Goal: Task Accomplishment & Management: Use online tool/utility

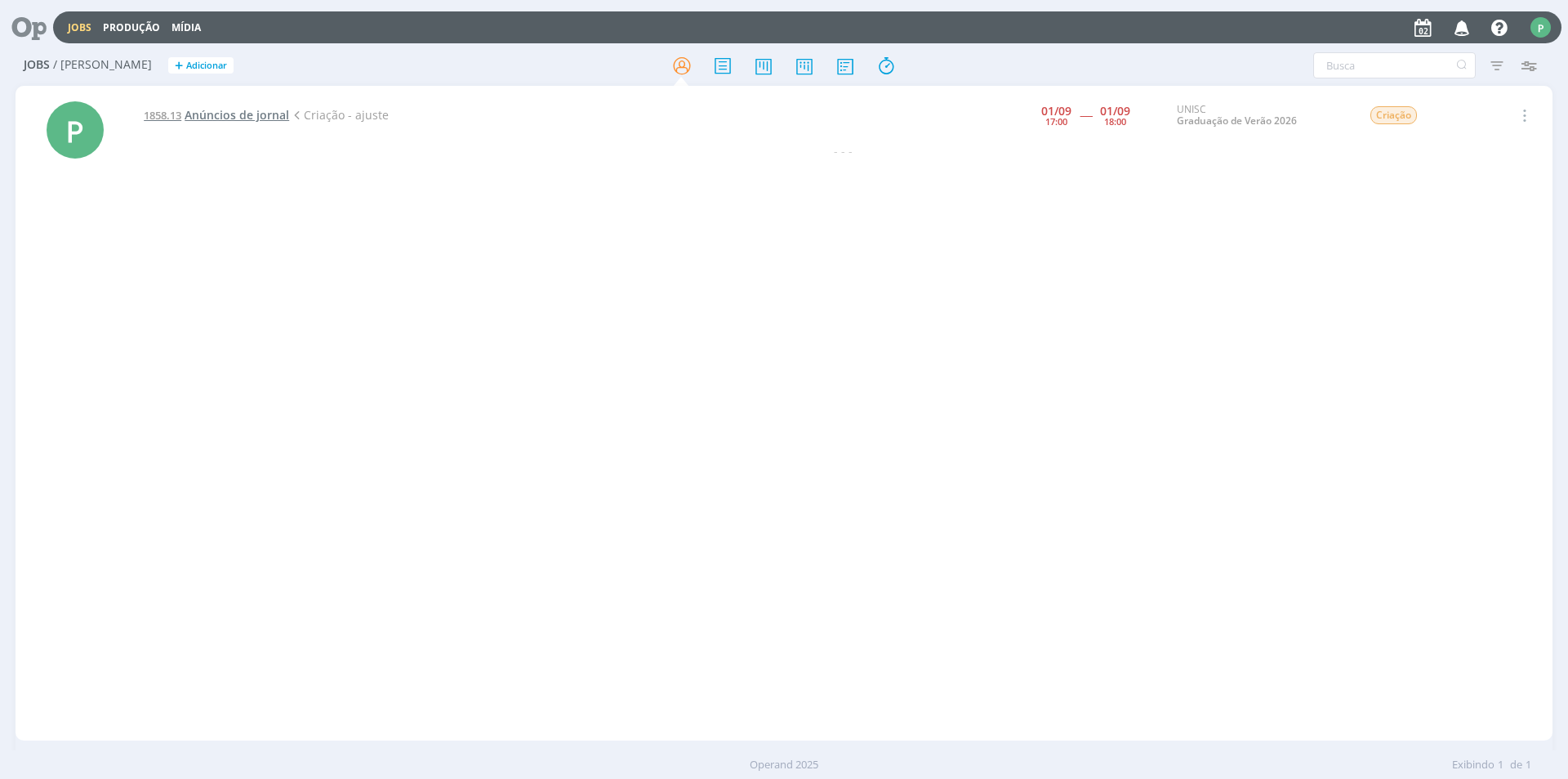
click at [206, 122] on span "Anúncios de jornal" at bounding box center [237, 114] width 104 height 16
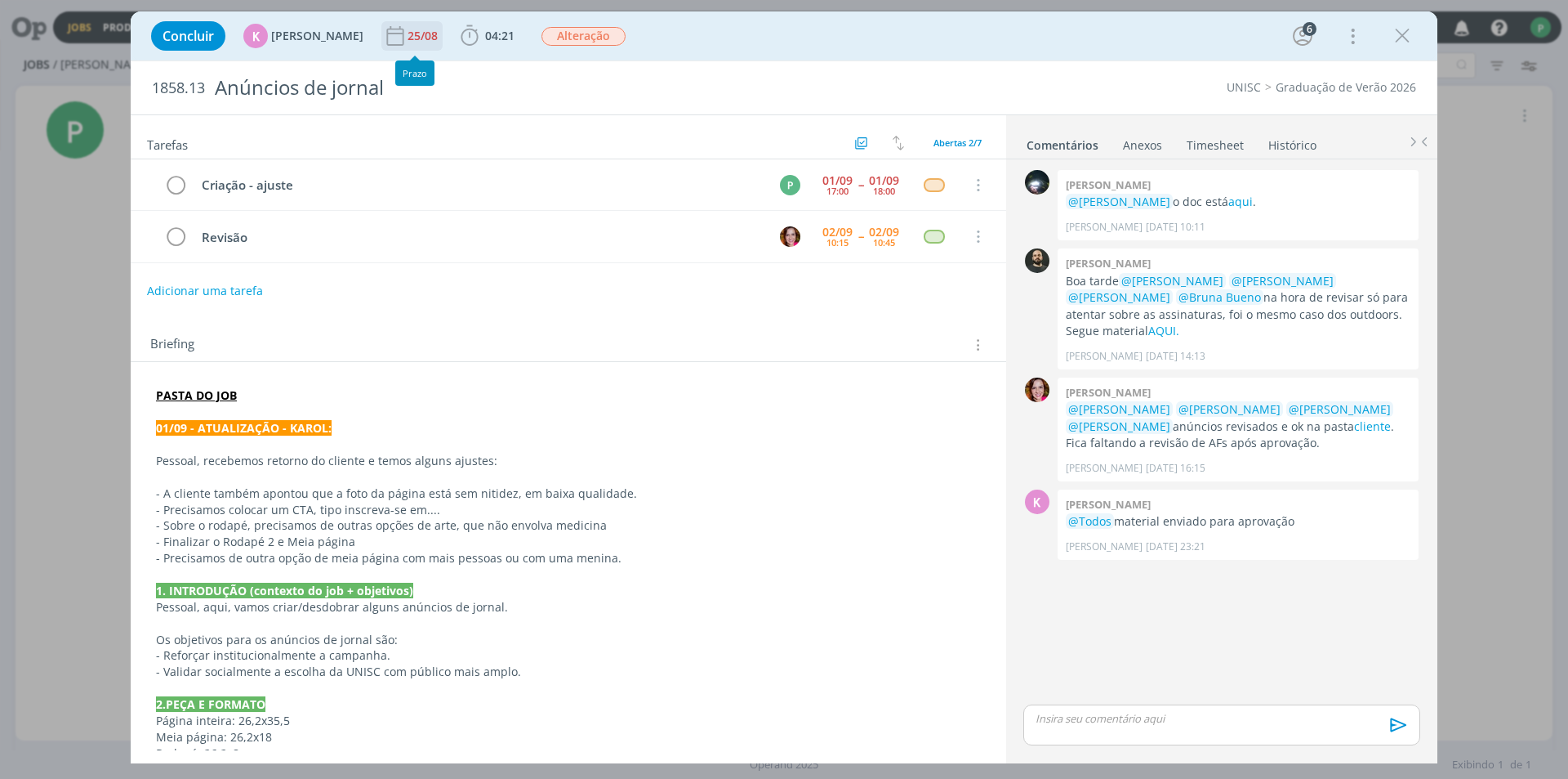
click at [410, 37] on div "25/08" at bounding box center [425, 36] width 33 height 11
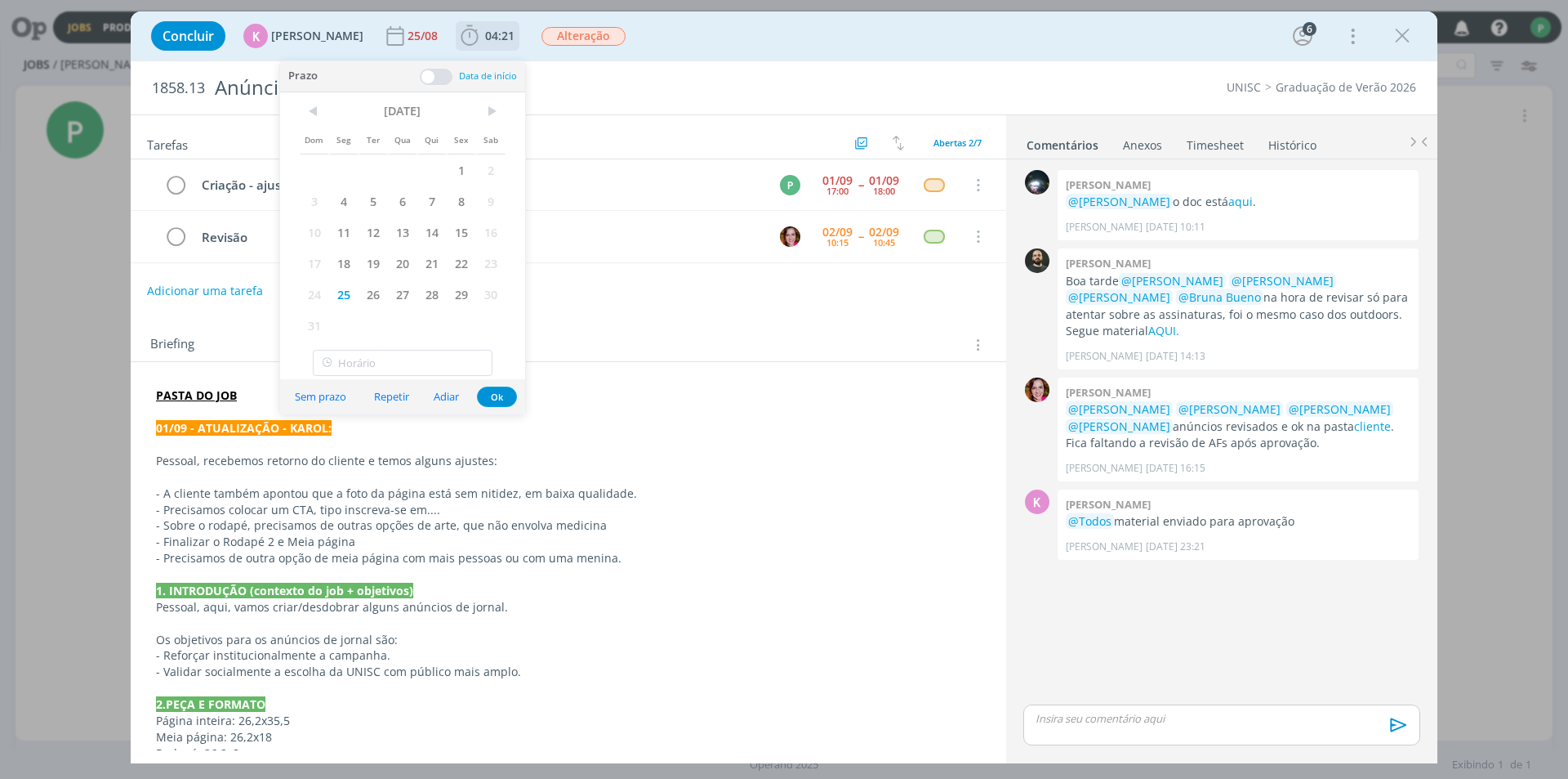
click at [464, 39] on icon "dialog" at bounding box center [469, 35] width 24 height 24
click at [563, 73] on div "Apontar" at bounding box center [615, 73] width 105 height 17
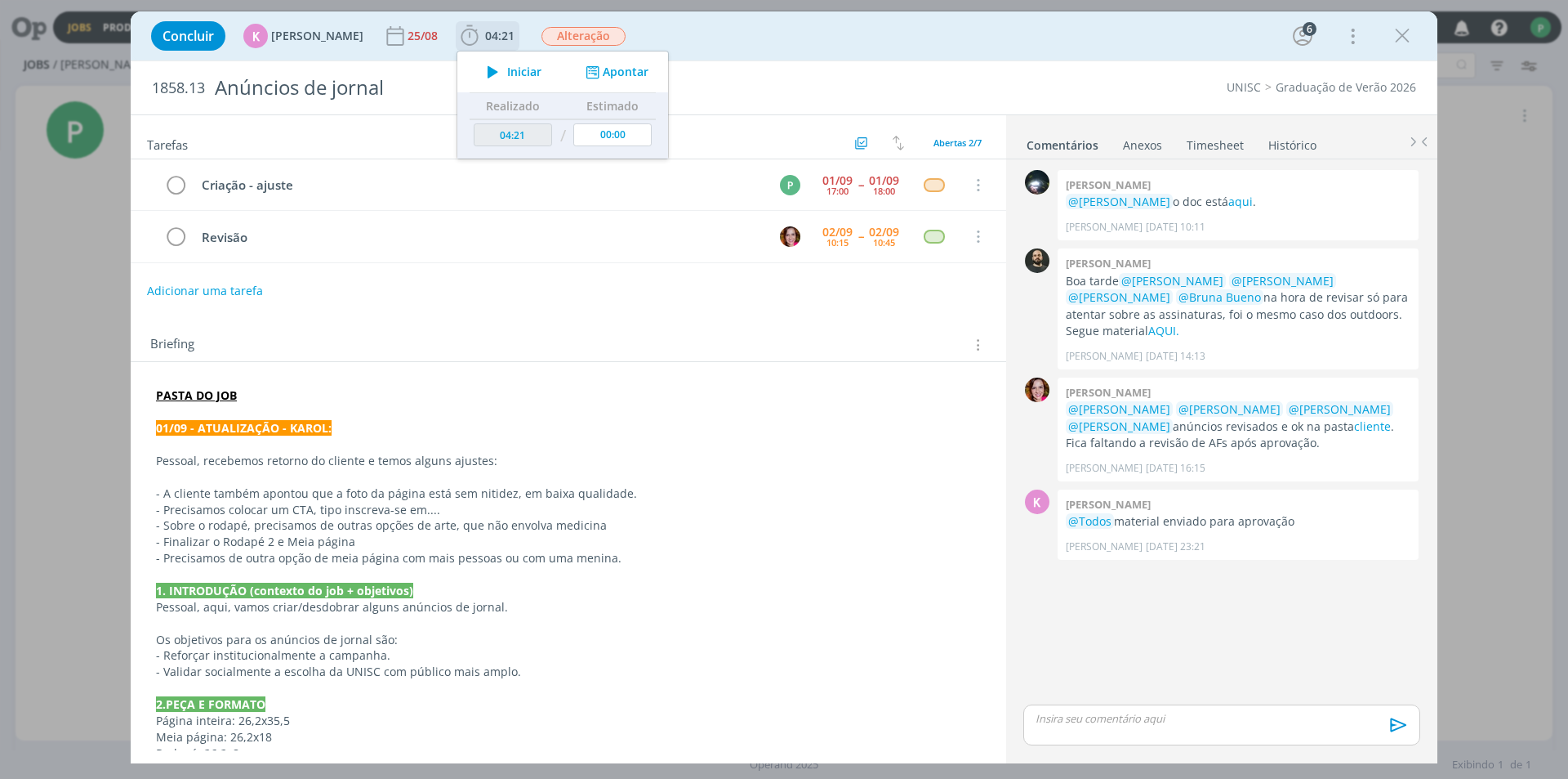
click at [483, 75] on icon "dialog" at bounding box center [493, 72] width 29 height 21
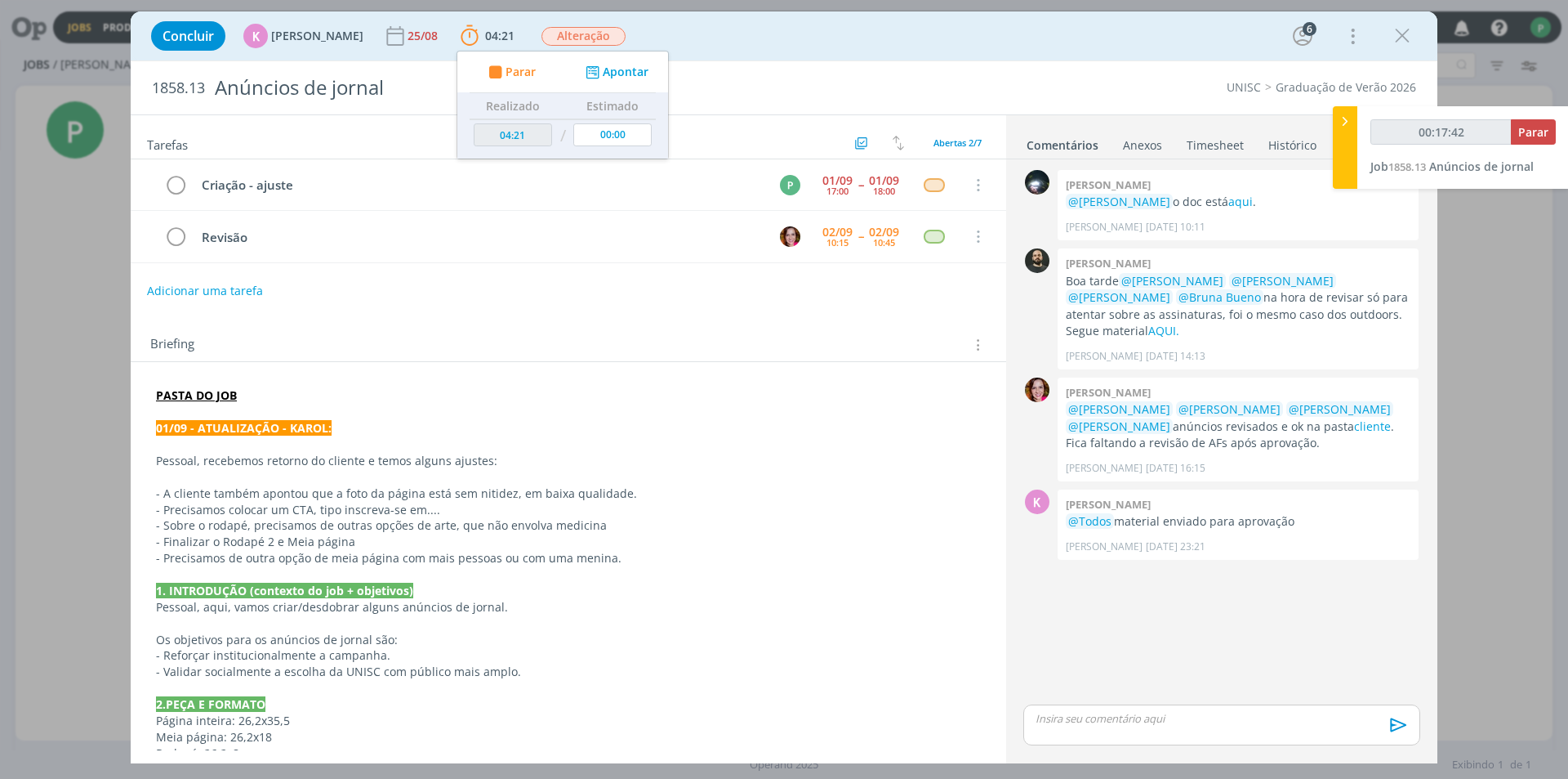
click at [421, 556] on p "- Precisamos de outra opção de meia página com mais pessoas ou com uma menina." at bounding box center [569, 558] width 825 height 17
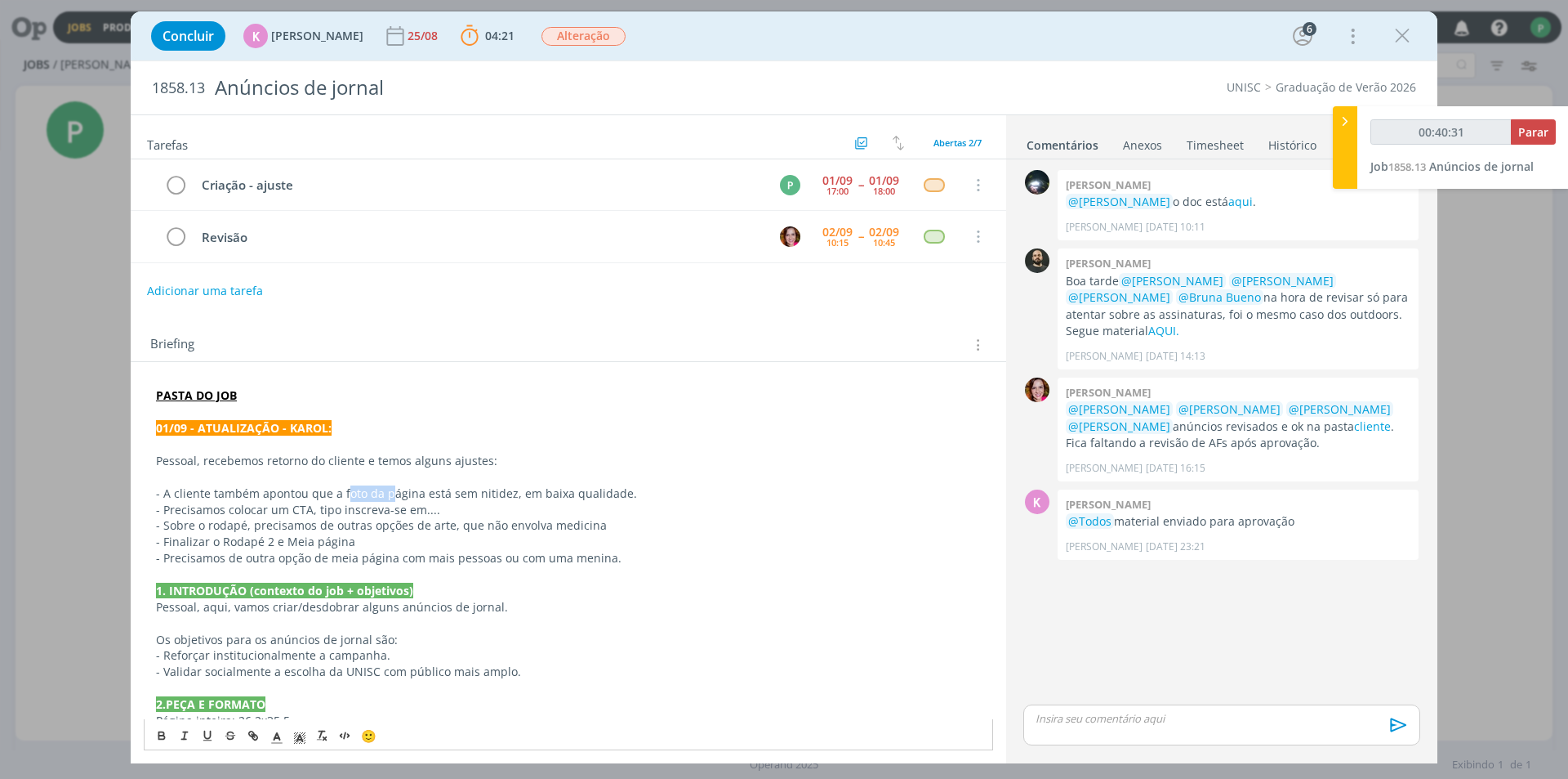
drag, startPoint x: 345, startPoint y: 497, endPoint x: 379, endPoint y: 499, distance: 34.1
click at [386, 498] on p "- A cliente também apontou que a foto da página está sem nitidez, em baixa qual…" at bounding box center [569, 494] width 825 height 17
click at [292, 538] on p "- Finalizar o Rodapé 2 e Meia página" at bounding box center [569, 542] width 825 height 17
drag, startPoint x: 218, startPoint y: 519, endPoint x: 437, endPoint y: 529, distance: 219.2
click at [437, 529] on p "- Sobre o rodapé, precisamos de outras opções de arte, que não envolva medicina" at bounding box center [569, 525] width 825 height 17
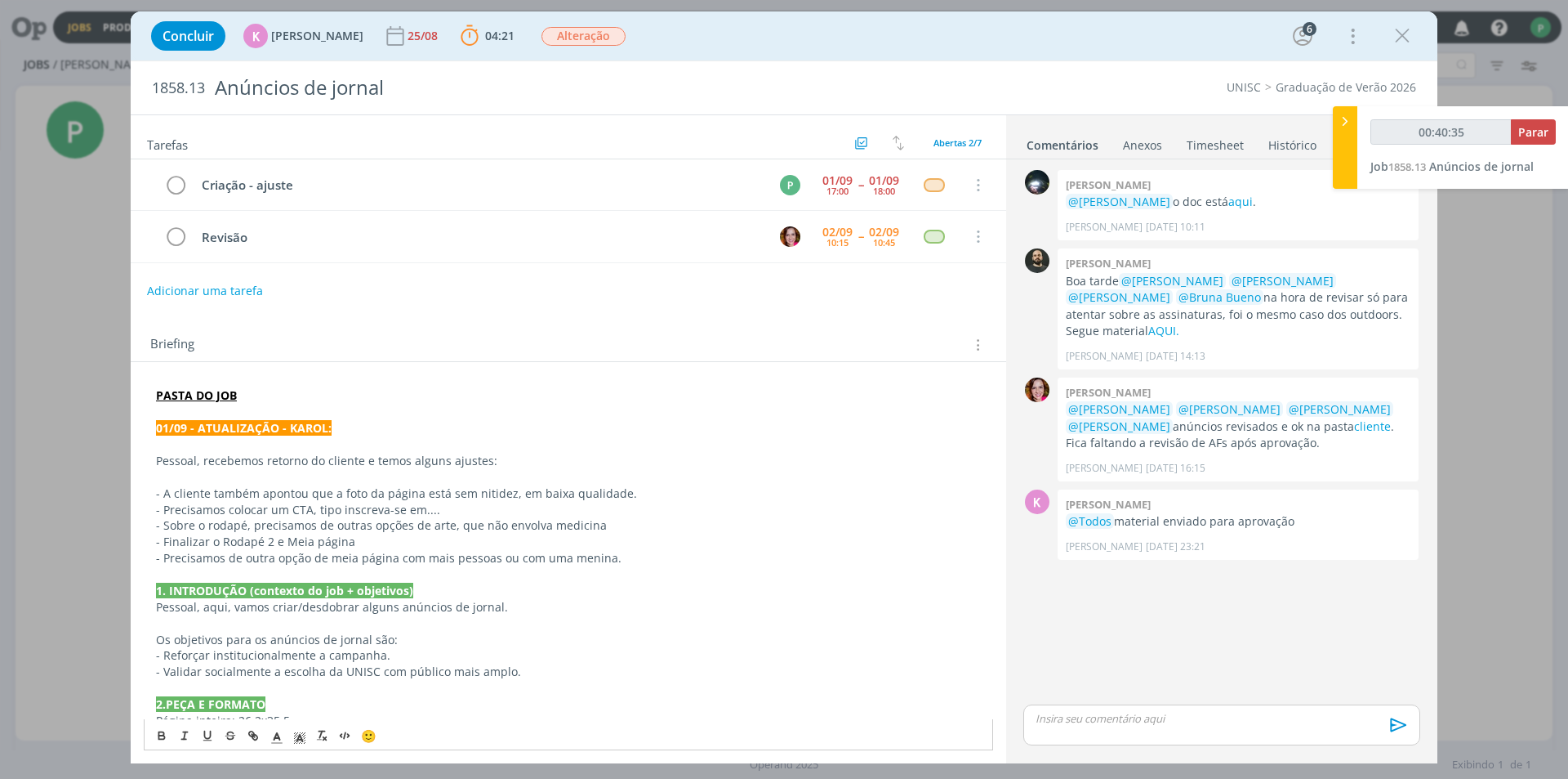
click at [337, 548] on p "- Finalizar o Rodapé 2 e Meia página" at bounding box center [569, 542] width 825 height 17
drag, startPoint x: 353, startPoint y: 543, endPoint x: 212, endPoint y: 558, distance: 141.8
click at [212, 558] on div "PASTA DO JOB 01/09 - ATUALIZAÇÃO - KAROL: Pessoal, recebemos retorno do cliente…" at bounding box center [569, 728] width 850 height 693
click at [348, 556] on p "- Precisamos de outra opção de meia página com mais pessoas ou com uma menina." at bounding box center [569, 558] width 825 height 17
drag, startPoint x: 619, startPoint y: 563, endPoint x: 139, endPoint y: 561, distance: 480.0
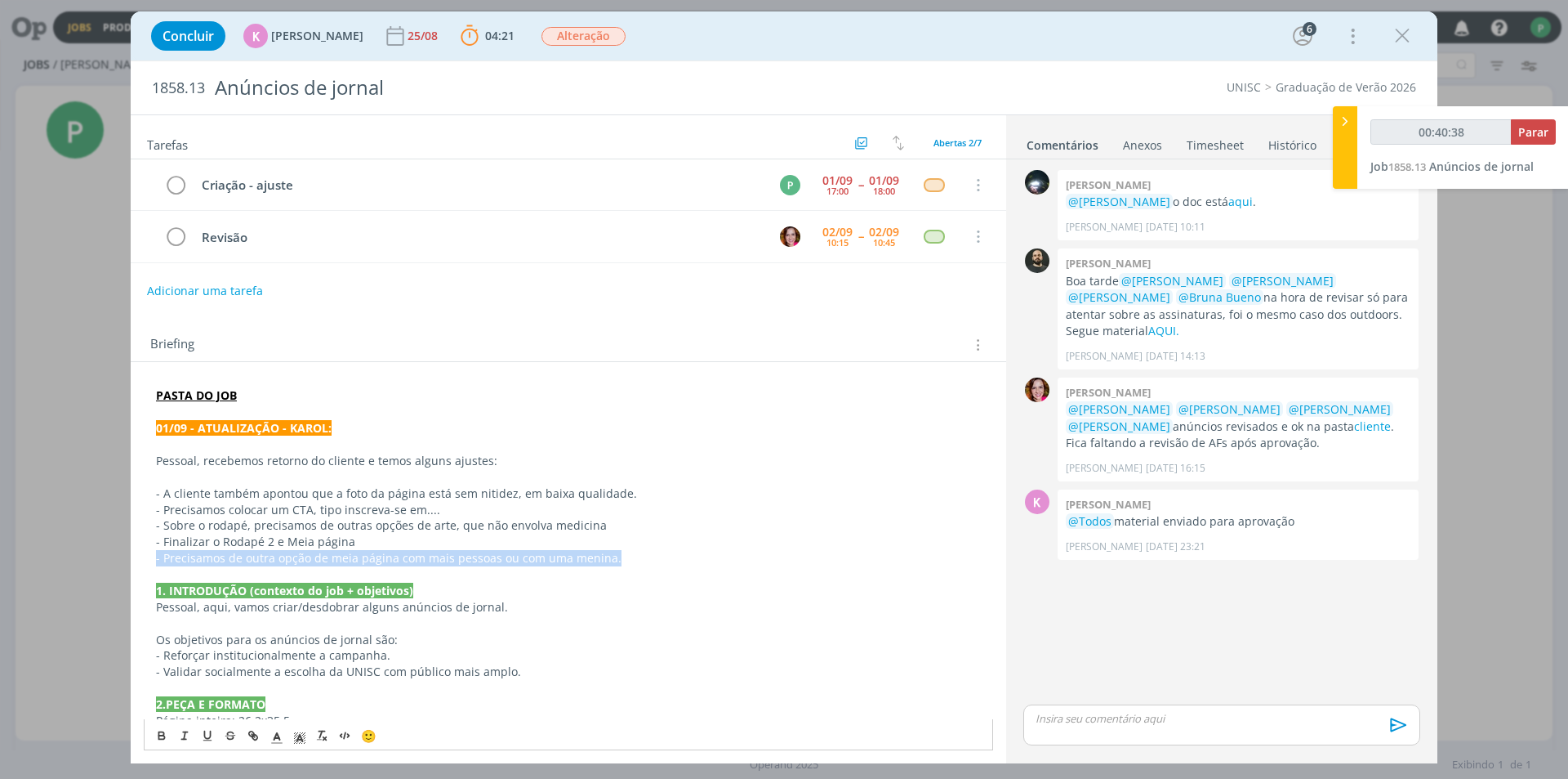
click at [139, 561] on div "PASTA DO JOB 01/09 - ATUALIZAÇÃO - KAROL: Pessoal, recebemos retorno do cliente…" at bounding box center [569, 737] width 876 height 751
click at [489, 541] on p "- Finalizar o Rodapé 2 e Meia página" at bounding box center [569, 542] width 825 height 17
click at [315, 493] on p "- A cliente também apontou que a foto da página está sem nitidez, em baixa qual…" at bounding box center [569, 494] width 825 height 17
click at [300, 527] on p "- Sobre o rodapé, precisamos de outras opções de arte, que não envolva medicina" at bounding box center [569, 525] width 825 height 17
drag, startPoint x: 361, startPoint y: 541, endPoint x: 155, endPoint y: 549, distance: 206.2
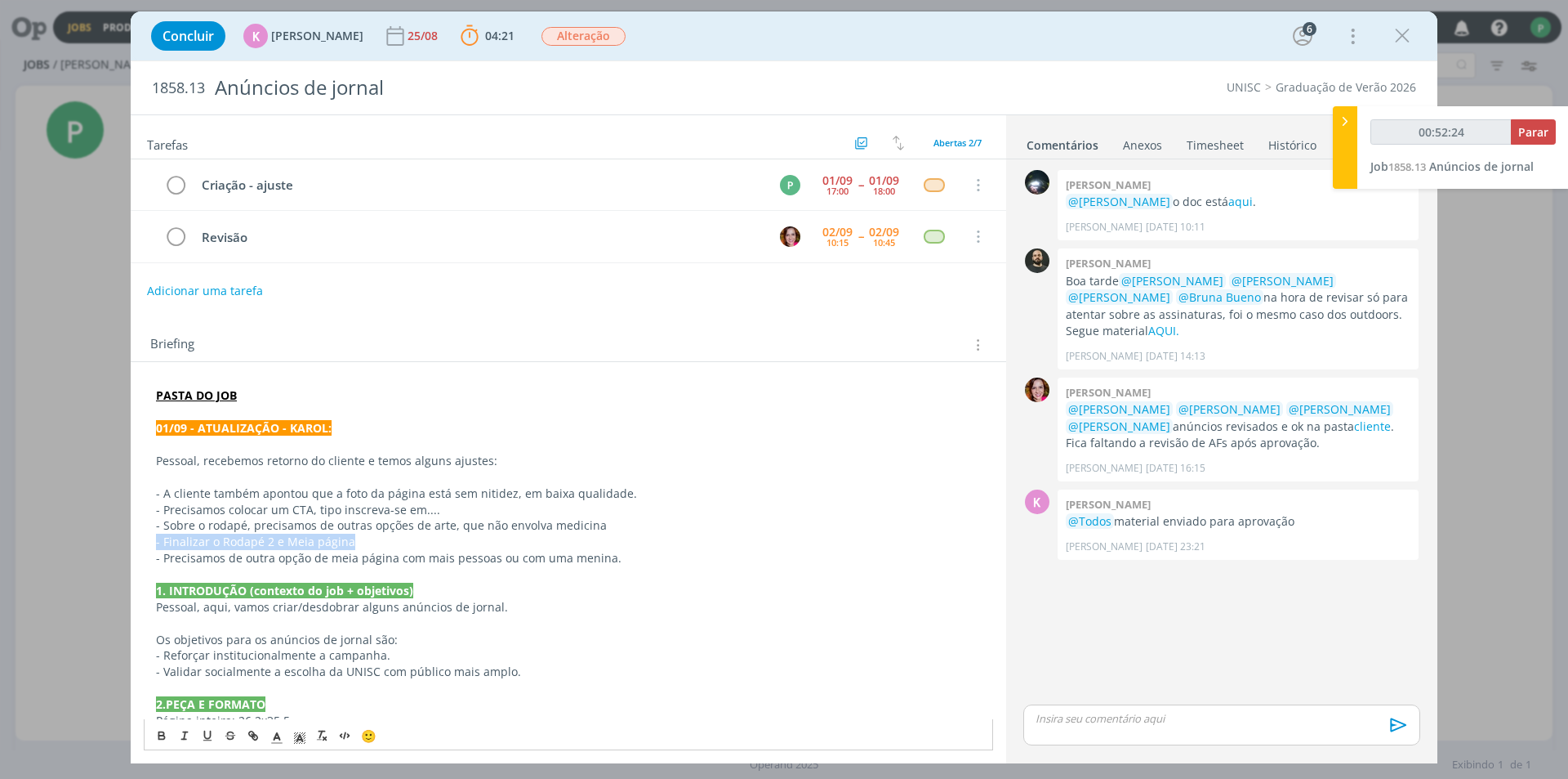
click at [155, 549] on div "PASTA DO JOB 01/09 - ATUALIZAÇÃO - KAROL: Pessoal, recebemos retorno do cliente…" at bounding box center [569, 728] width 850 height 693
click at [744, 469] on p "dialog" at bounding box center [569, 477] width 825 height 17
type input "00:55:55"
click at [1547, 139] on span "Parar" at bounding box center [1534, 132] width 31 height 16
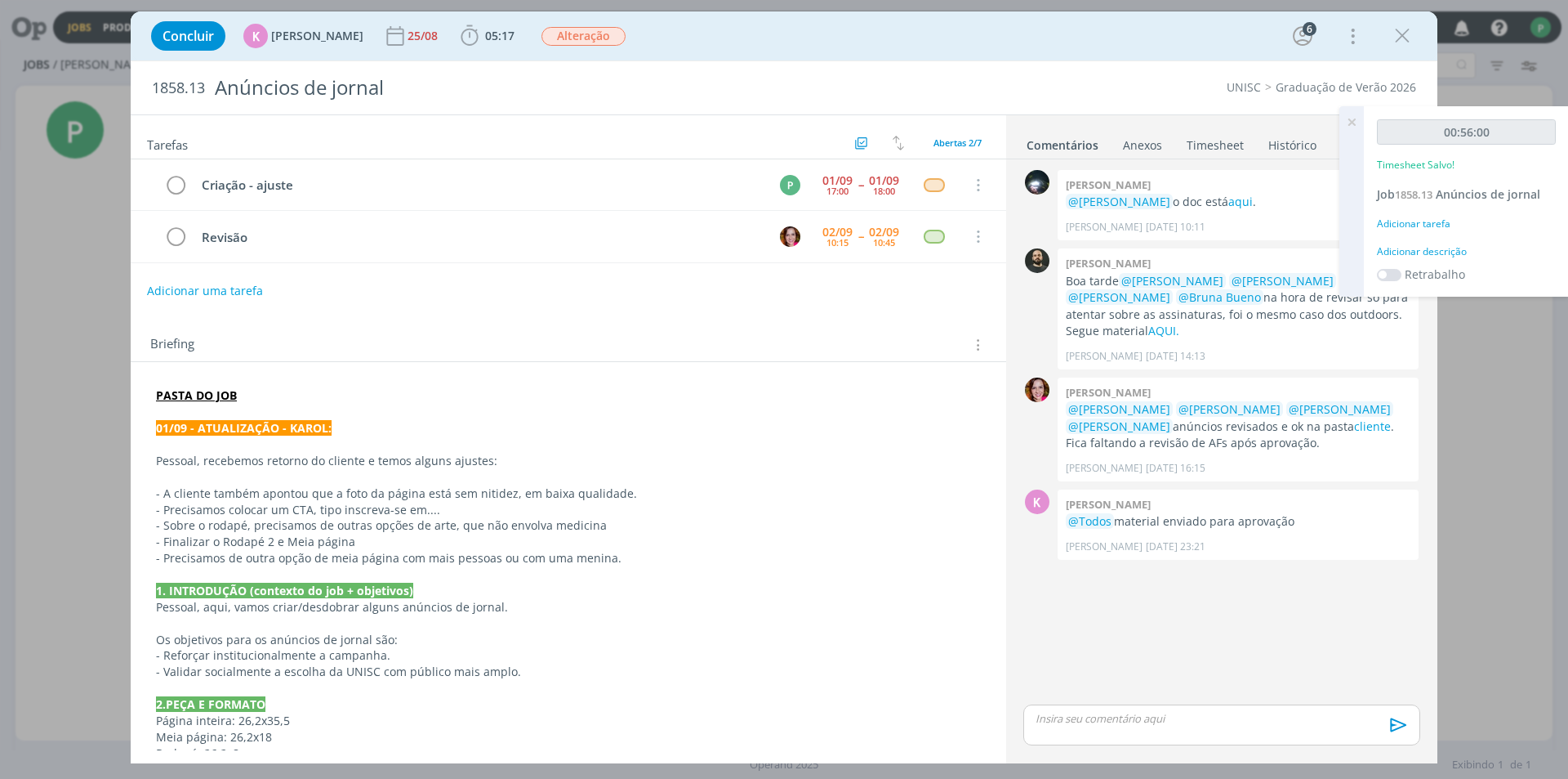
click at [476, 46] on span "05:17" at bounding box center [487, 35] width 60 height 24
click at [485, 37] on span "05:17" at bounding box center [500, 35] width 30 height 16
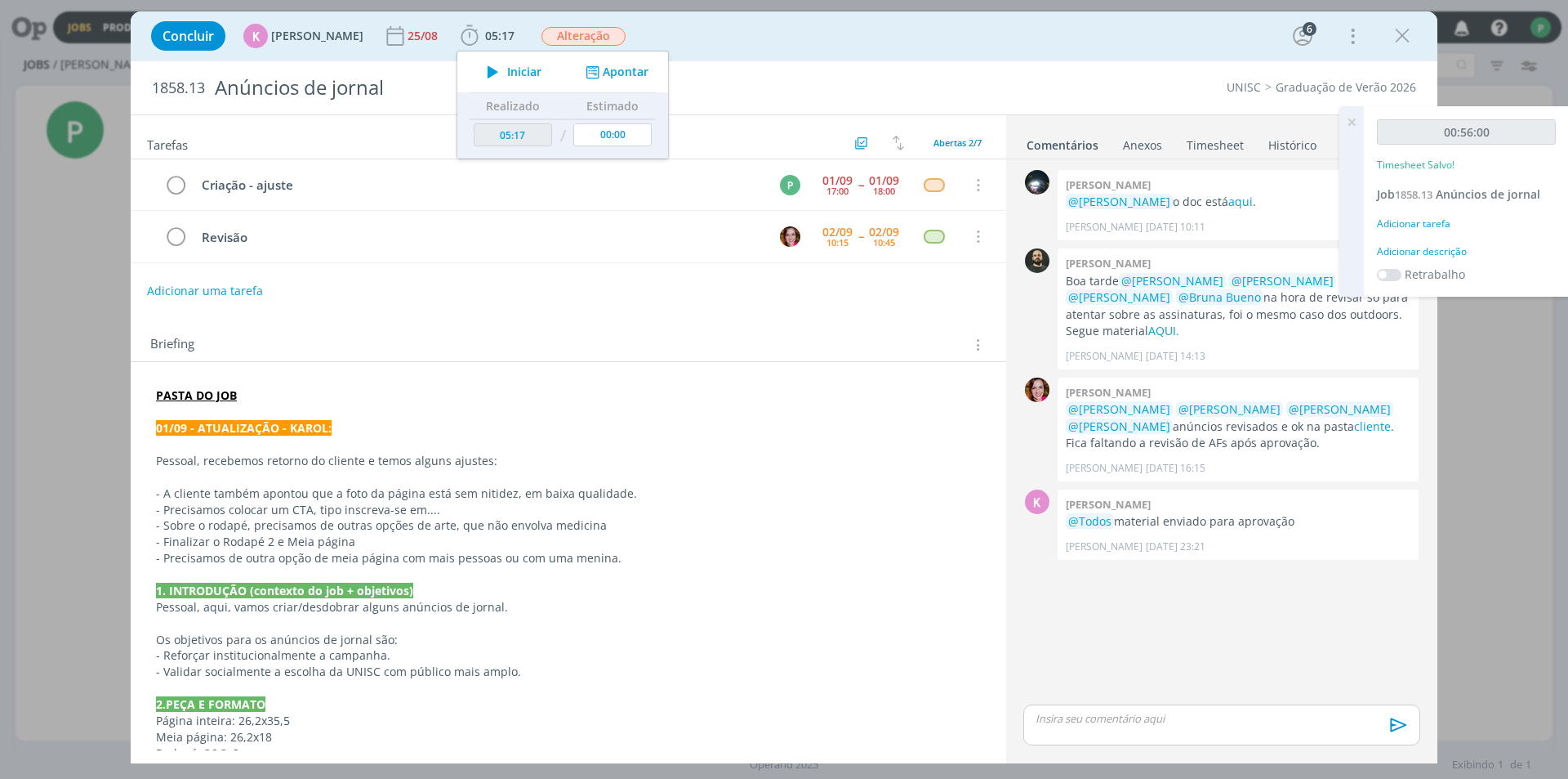
drag, startPoint x: 874, startPoint y: 20, endPoint x: 866, endPoint y: 25, distance: 9.4
click at [873, 23] on div "Concluir K Karoline Arend 25/08 05:17 Iniciar Apontar Data * 02/09/2025 Horas *…" at bounding box center [784, 36] width 1283 height 39
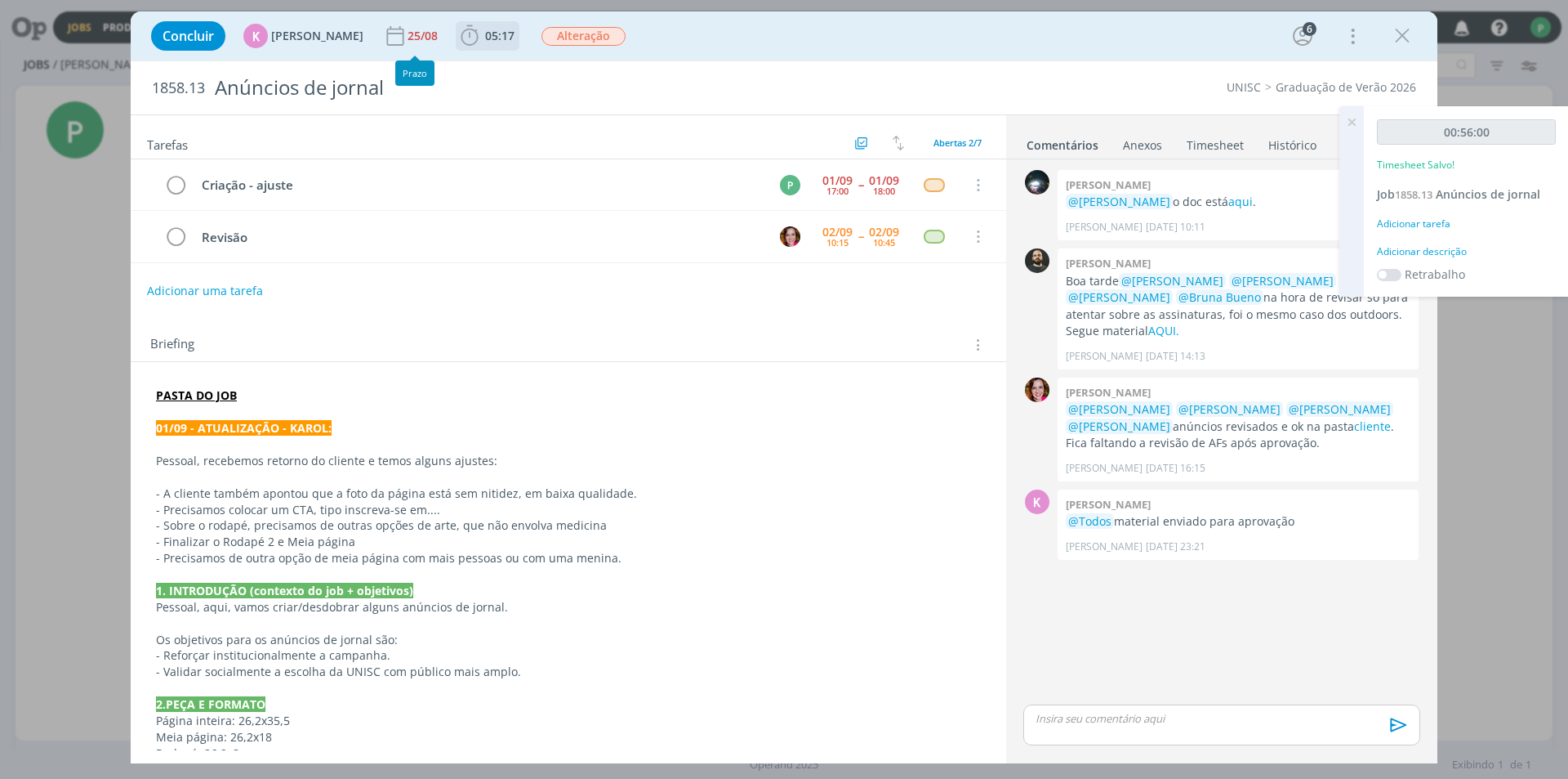
click at [457, 34] on icon "dialog" at bounding box center [469, 35] width 24 height 24
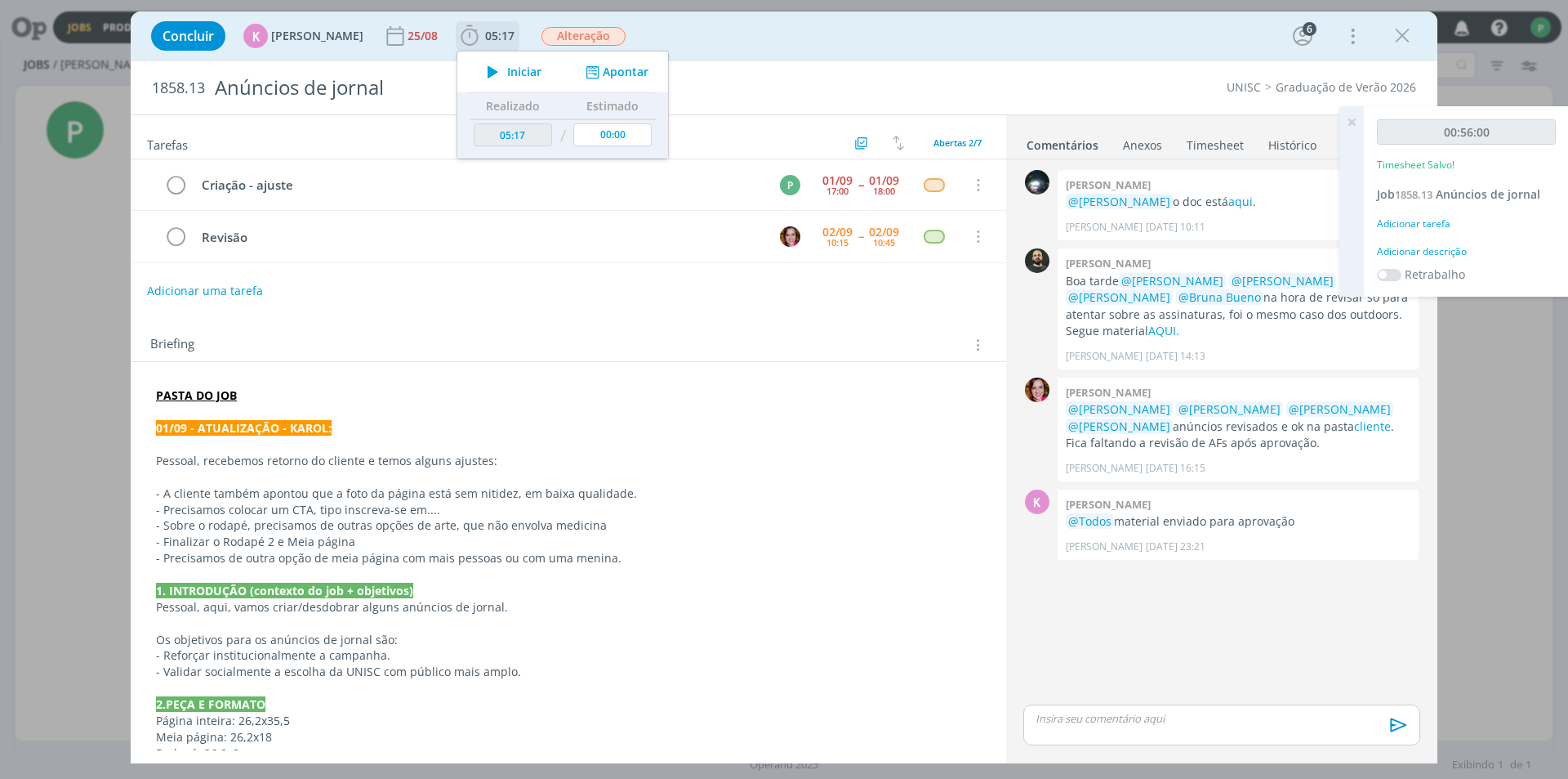
click at [507, 66] on span "Iniciar" at bounding box center [524, 72] width 34 height 11
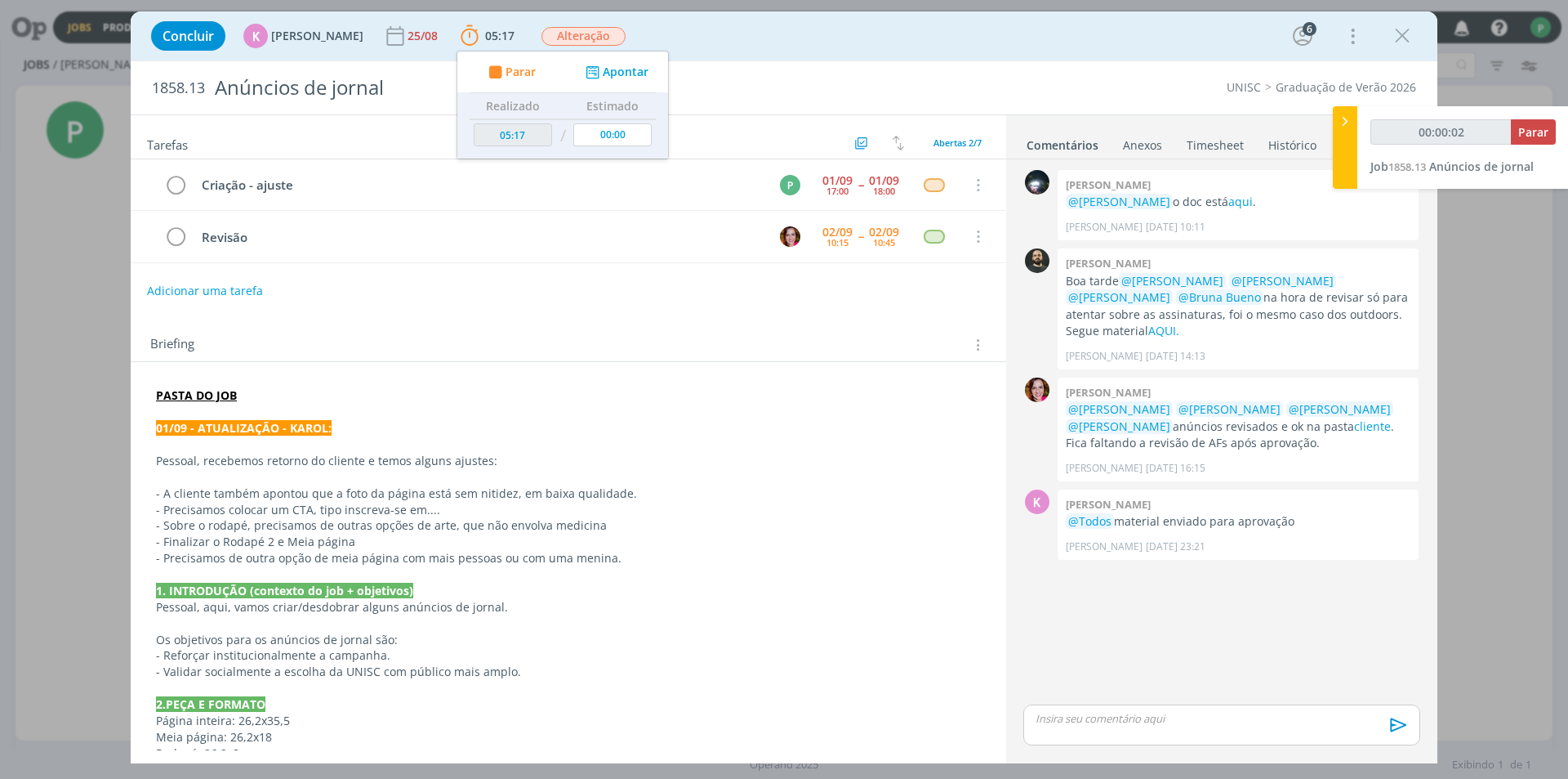
drag, startPoint x: 77, startPoint y: 323, endPoint x: 86, endPoint y: 340, distance: 19.2
click at [75, 324] on div "Concluir K Karoline Arend 25/08 05:17 Parar Apontar Data * 02/09/2025 Horas * 0…" at bounding box center [784, 390] width 1568 height 779
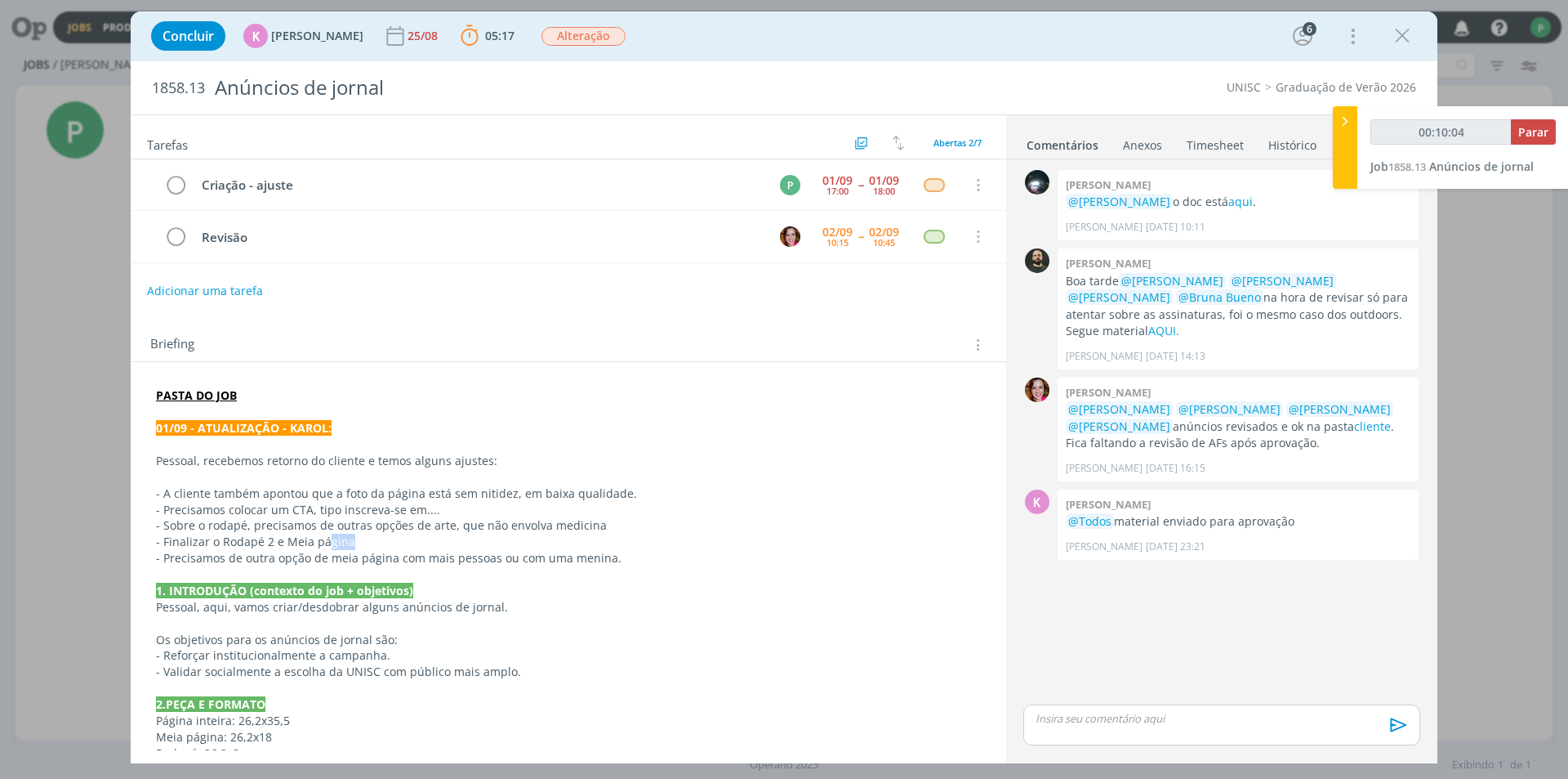
drag, startPoint x: 348, startPoint y: 543, endPoint x: 322, endPoint y: 547, distance: 26.3
click at [322, 547] on p "- Finalizar o Rodapé 2 e Meia página" at bounding box center [569, 542] width 825 height 17
click at [339, 538] on p "- Finalizar o Rodapé 2 e Meia página" at bounding box center [569, 542] width 825 height 17
click at [358, 535] on p "- Finalizar o Rodapé 2 e Meia página" at bounding box center [569, 542] width 825 height 17
click at [534, 557] on p "- Precisamos de outra opção de meia página com mais pessoas ou com uma menina." at bounding box center [569, 558] width 825 height 17
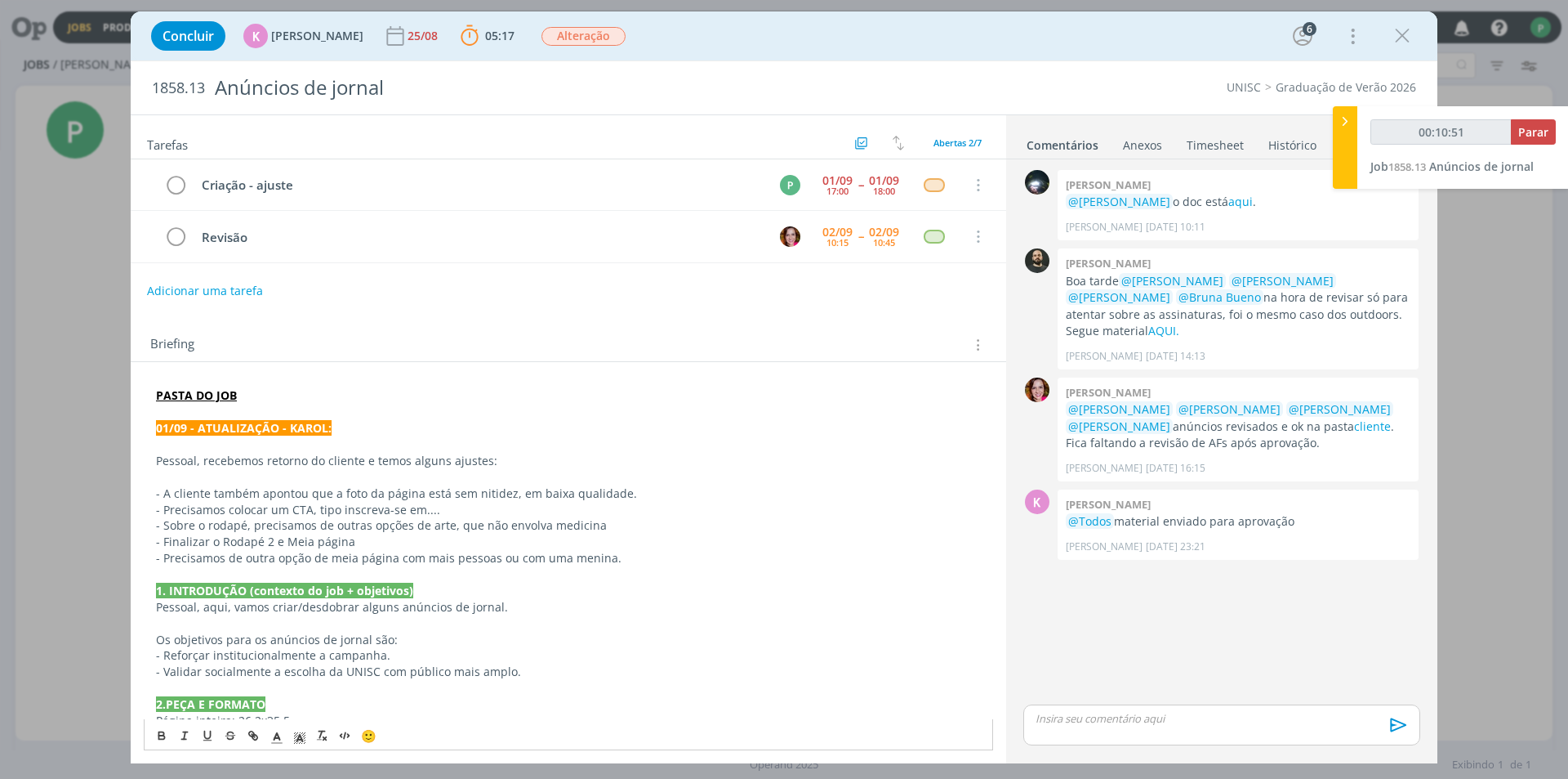
click at [625, 564] on p "- Precisamos de outra opção de meia página com mais pessoas ou com uma menina." at bounding box center [569, 558] width 825 height 17
drag, startPoint x: 345, startPoint y: 539, endPoint x: 146, endPoint y: 540, distance: 199.0
click at [146, 540] on div "PASTA DO JOB 01/09 - ATUALIZAÇÃO - KAROL: Pessoal, recebemos retorno do cliente…" at bounding box center [569, 728] width 850 height 693
click at [0, 324] on div "Concluir K Karoline Arend 25/08 05:17 Parar Apontar Data * 02/09/2025 Horas * 0…" at bounding box center [784, 390] width 1568 height 779
drag, startPoint x: 356, startPoint y: 539, endPoint x: 152, endPoint y: 543, distance: 204.0
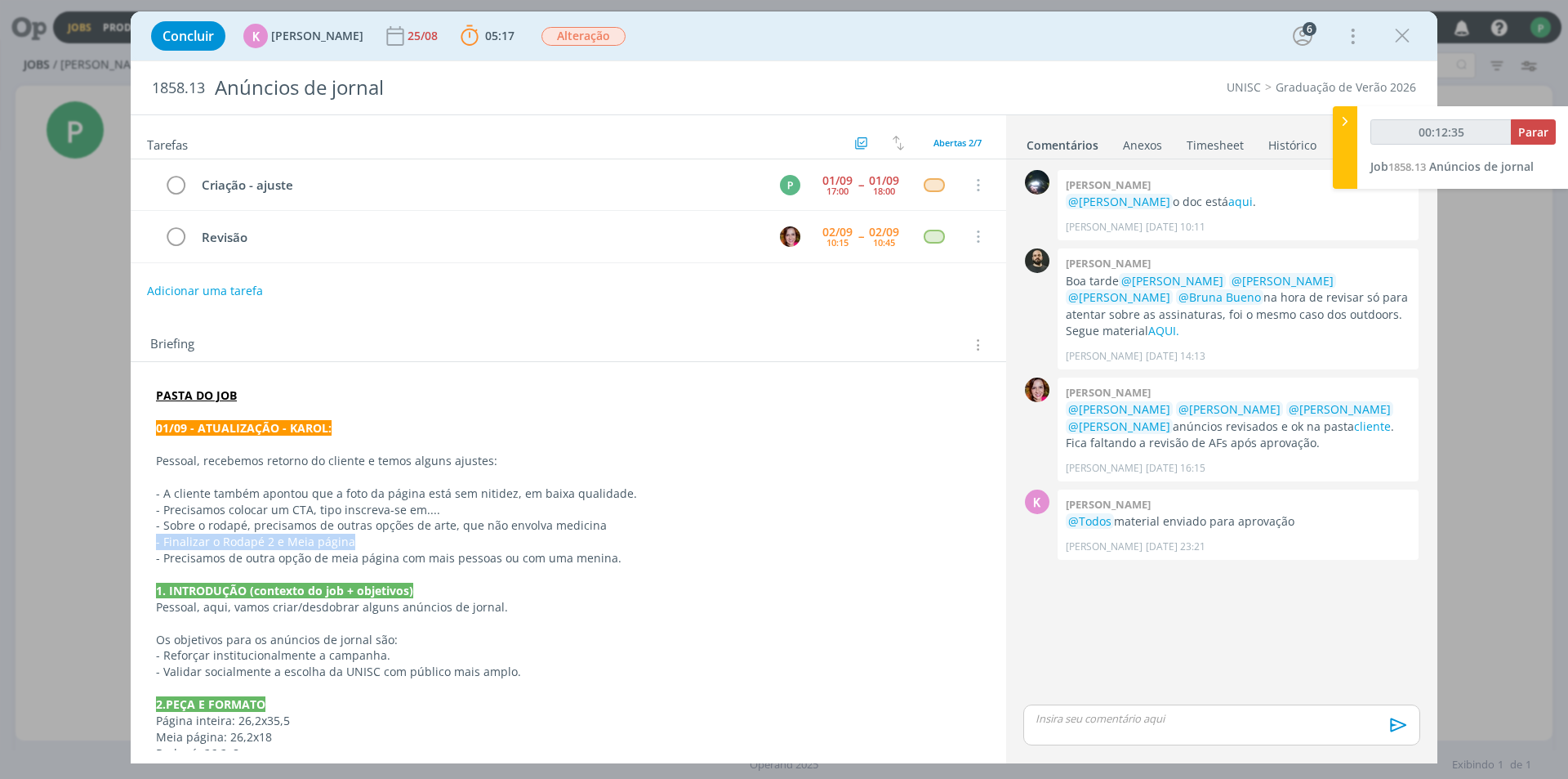
click at [152, 543] on div "PASTA DO JOB 01/09 - ATUALIZAÇÃO - KAROL: Pessoal, recebemos retorno do cliente…" at bounding box center [569, 728] width 850 height 693
click at [651, 533] on p "- Sobre o rodapé, precisamos de outras opções de arte, que não envolva medicina" at bounding box center [569, 526] width 824 height 17
click at [1082, 718] on p "dialog" at bounding box center [1221, 719] width 371 height 15
click at [1116, 691] on p "dialog" at bounding box center [1221, 687] width 371 height 15
type input "00:19:57"
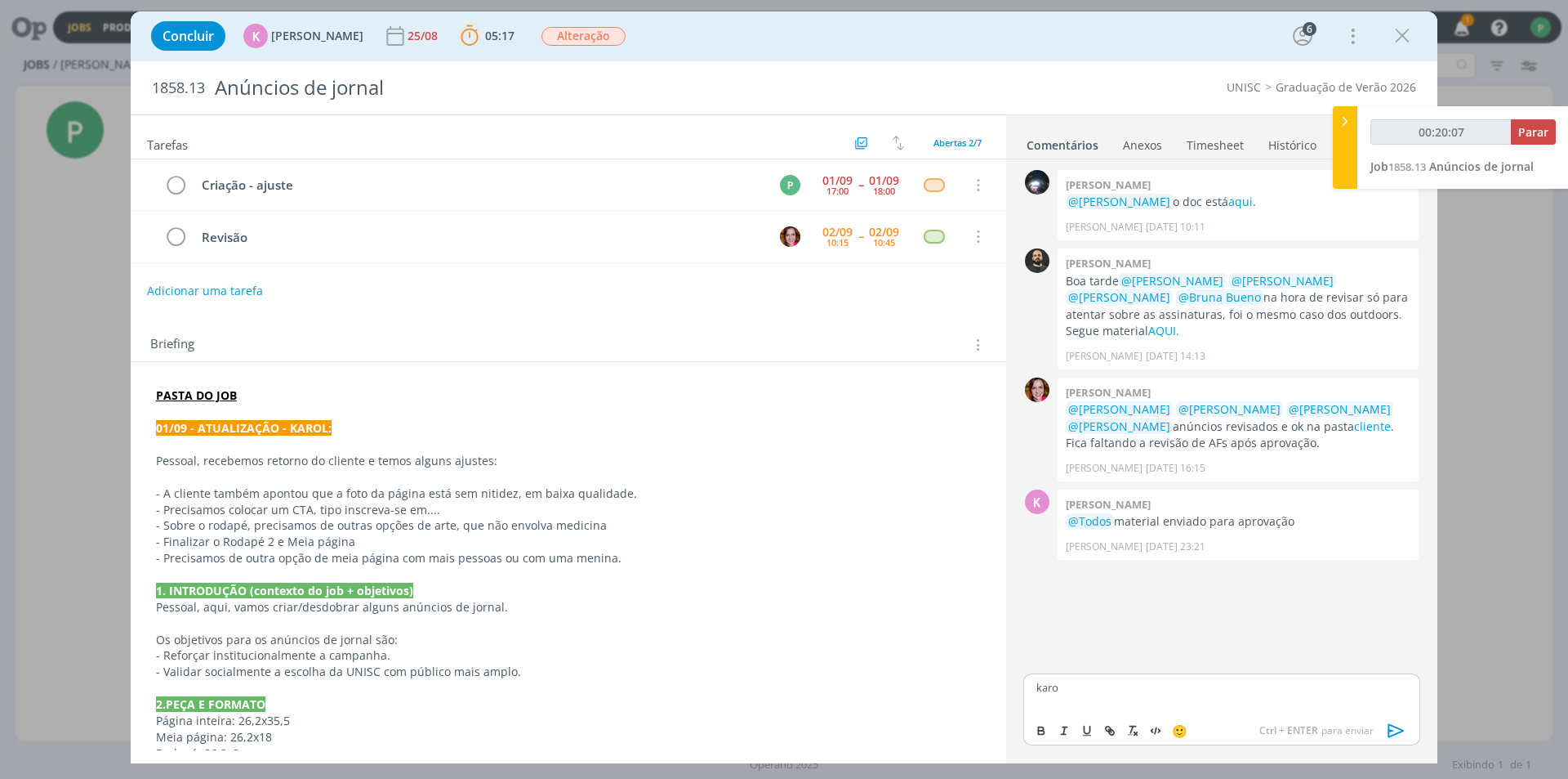
click at [1082, 693] on p "karo" at bounding box center [1221, 687] width 371 height 15
click at [1147, 603] on span "Karoline Arend" at bounding box center [1125, 603] width 101 height 20
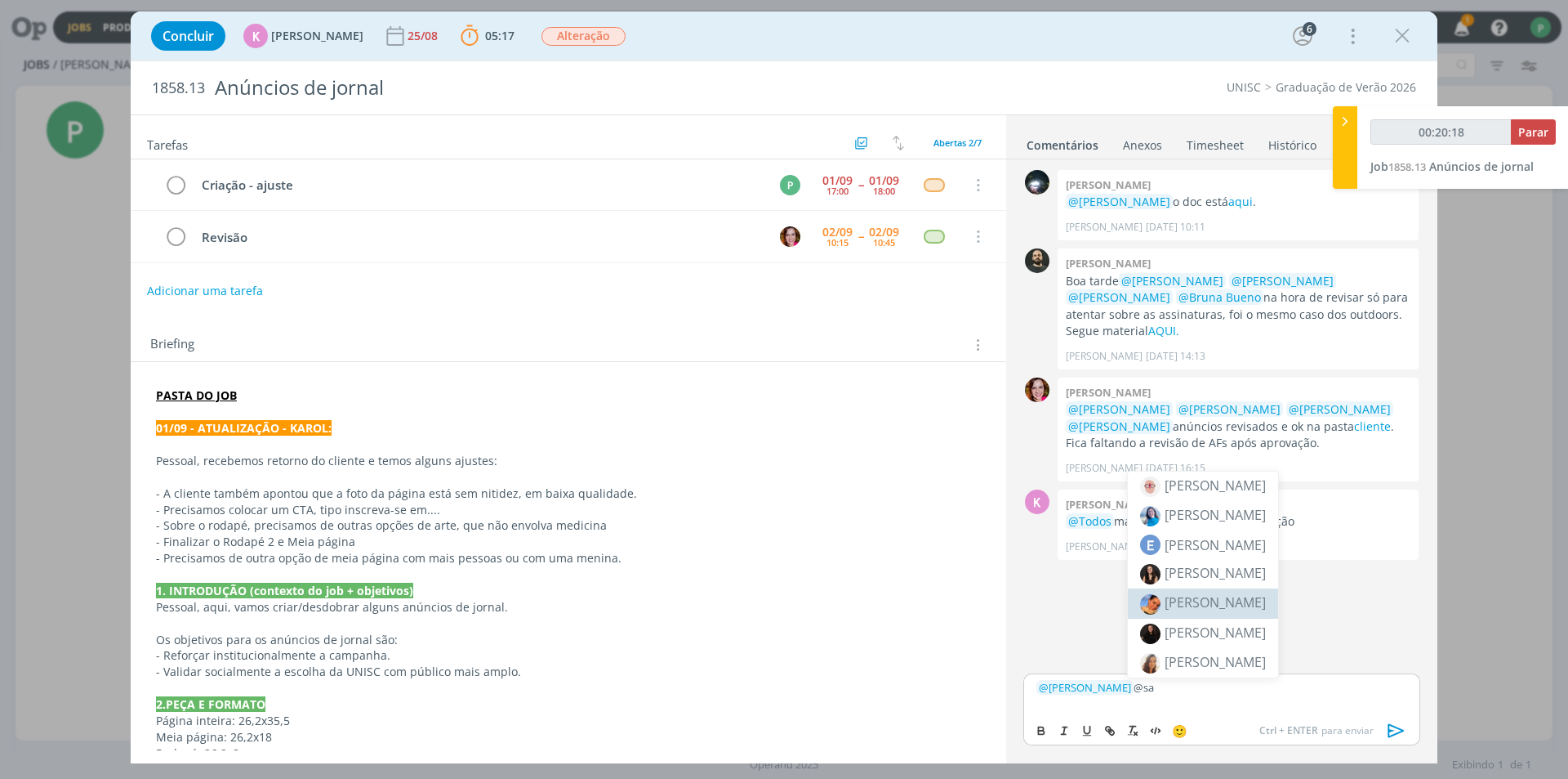
click at [1224, 603] on span "Luíza Santana" at bounding box center [1215, 601] width 101 height 18
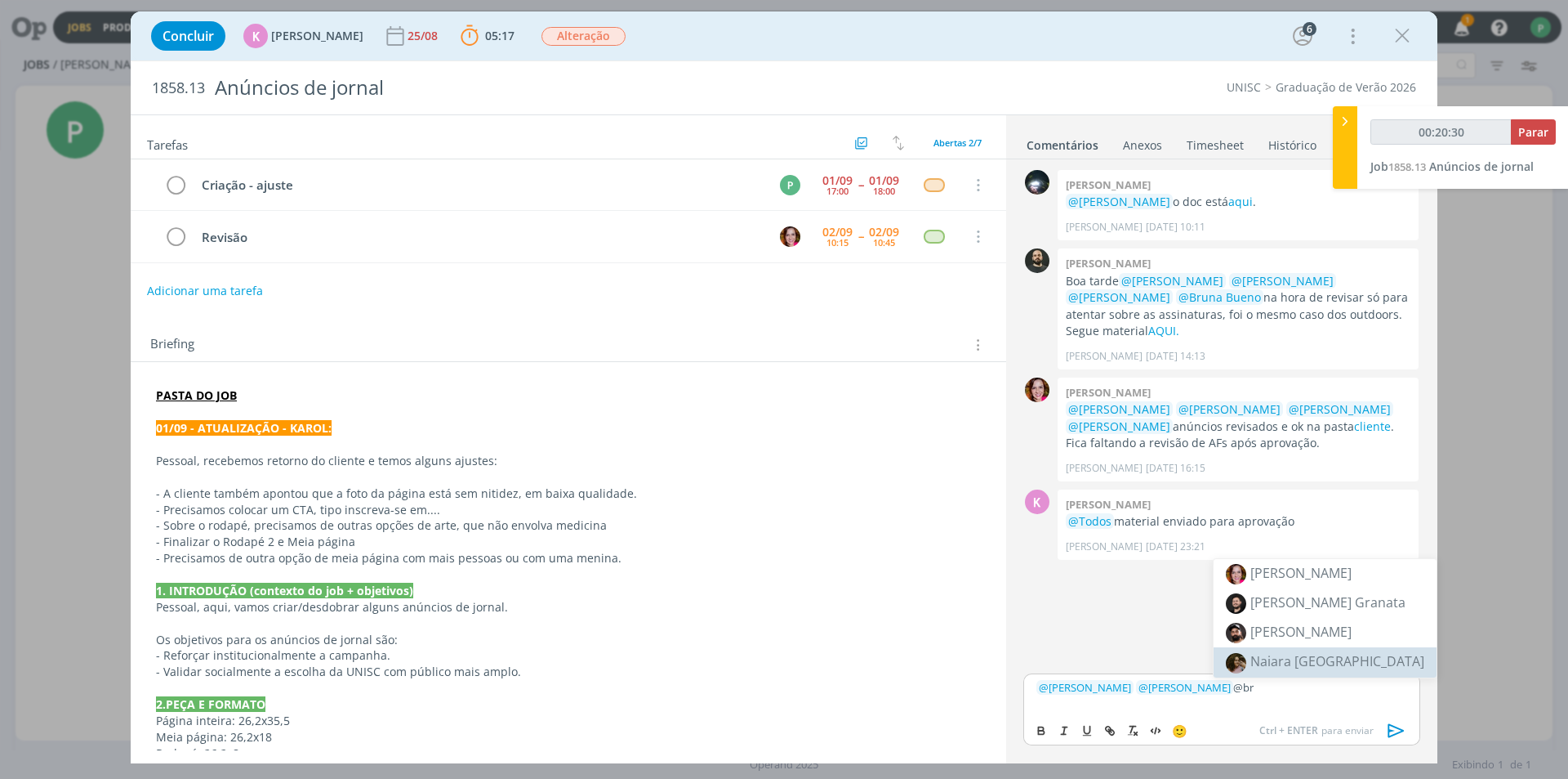
drag, startPoint x: 1222, startPoint y: 689, endPoint x: 1233, endPoint y: 690, distance: 11.0
click at [1233, 690] on p "﻿ @ Karoline Arend ﻿ ﻿ @ Luíza Santana ﻿ @br" at bounding box center [1221, 687] width 371 height 15
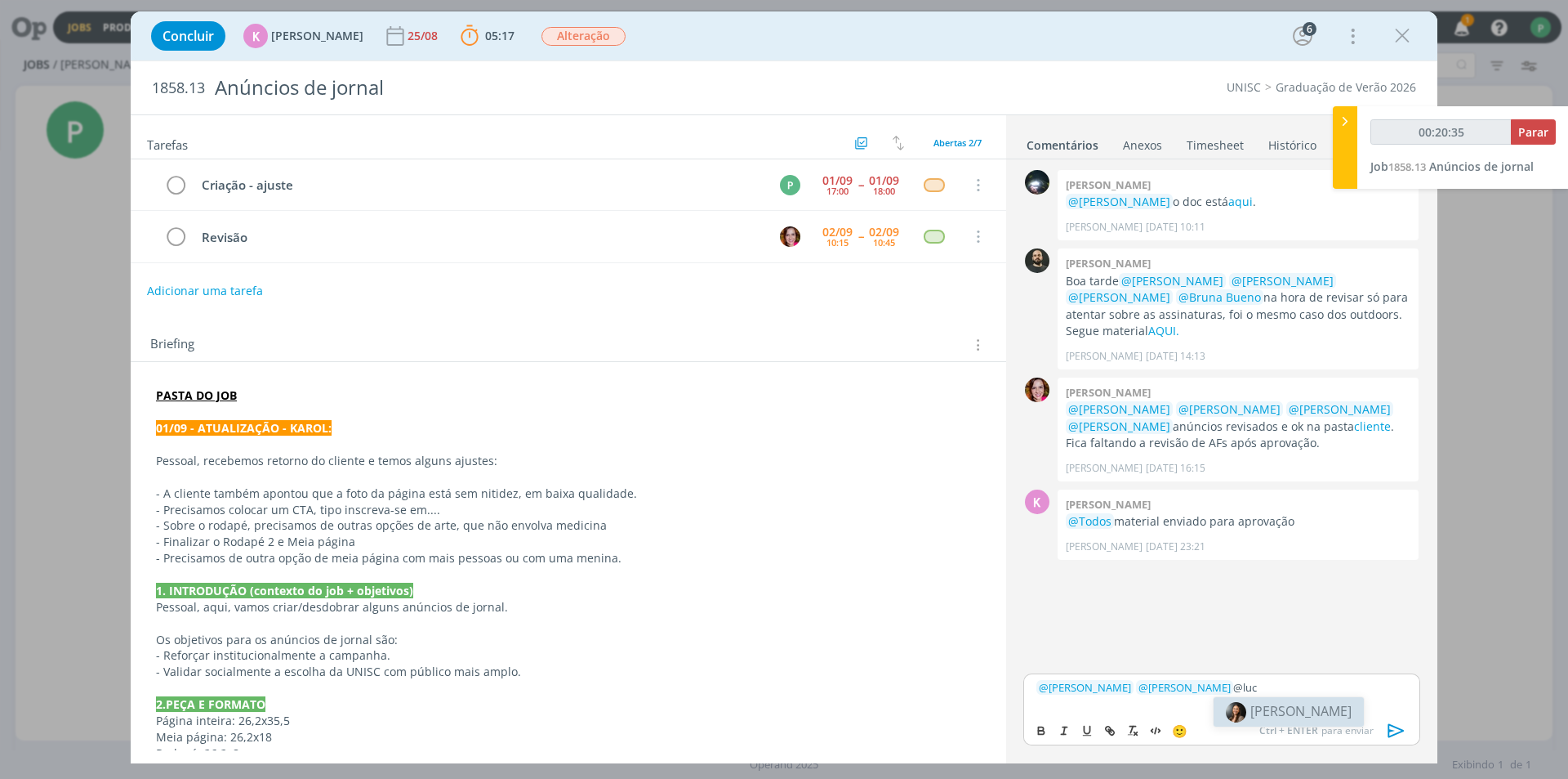
click at [1285, 715] on span "Beatriz Luchese" at bounding box center [1300, 710] width 101 height 18
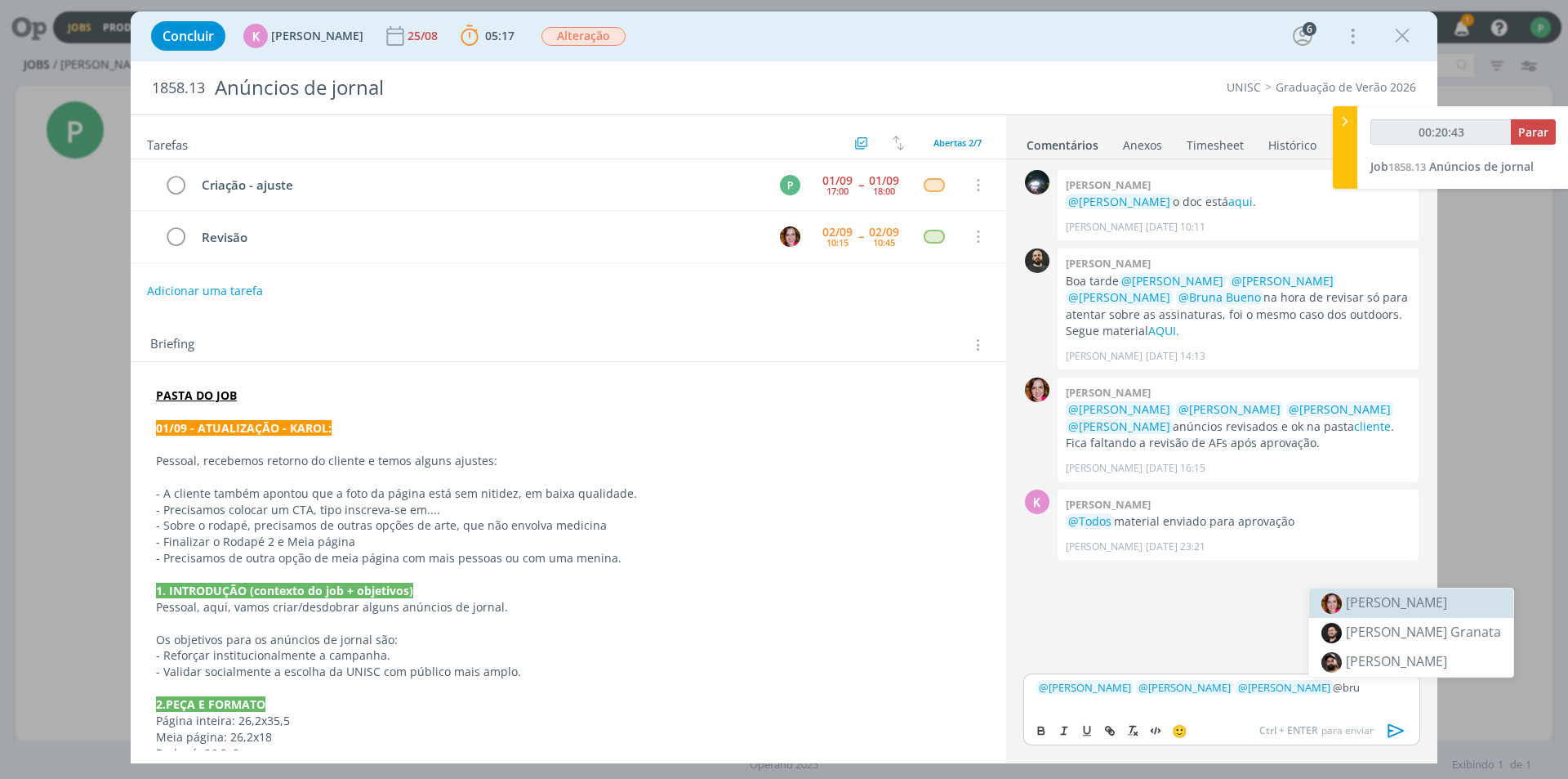
click at [1381, 603] on span "Bruna Bueno" at bounding box center [1396, 601] width 101 height 18
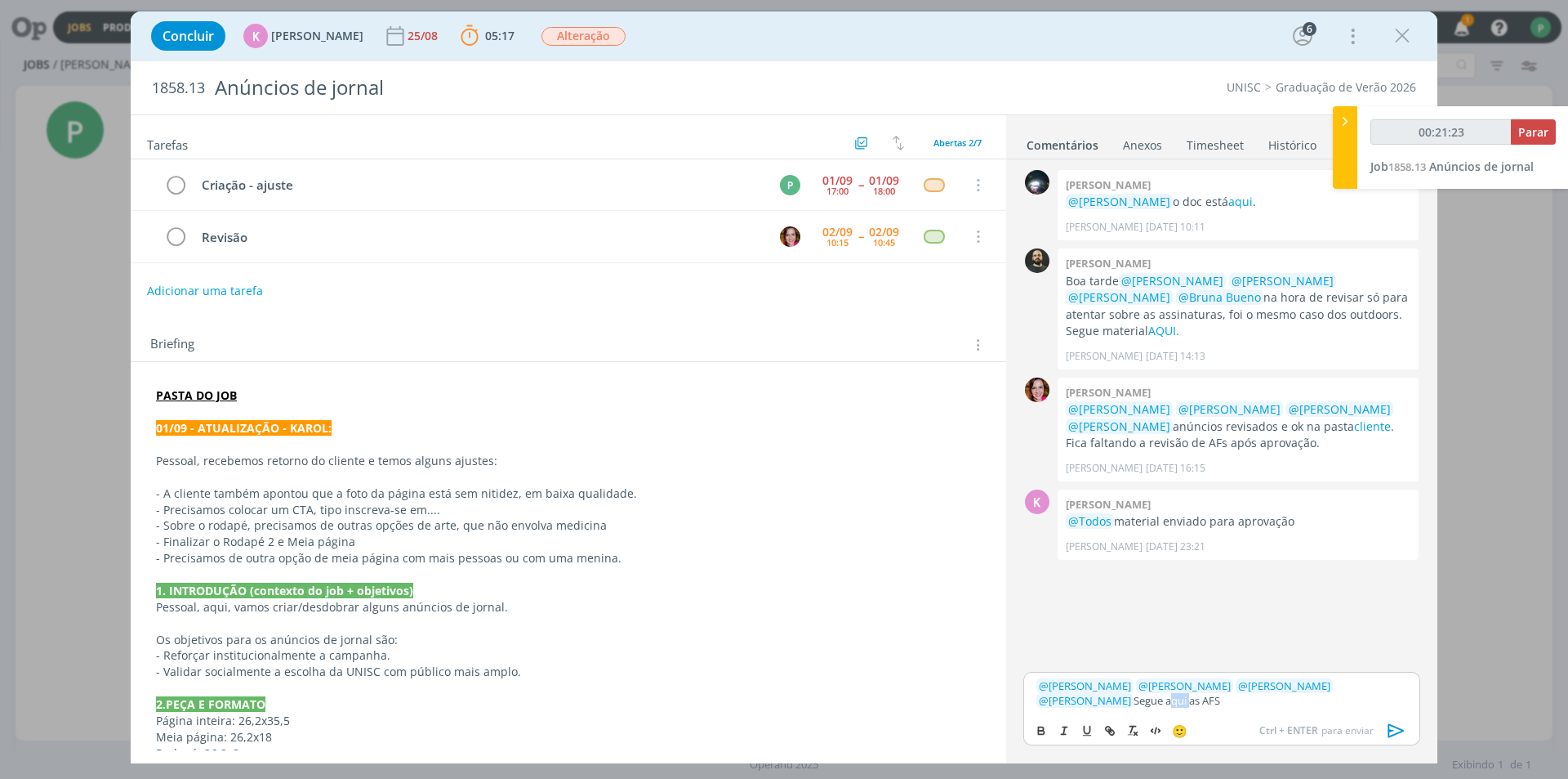
drag, startPoint x: 1059, startPoint y: 704, endPoint x: 1080, endPoint y: 705, distance: 21.0
click at [1080, 705] on p "﻿ @ Karoline Arend ﻿ ﻿ @ Luíza Santana ﻿ ﻿ @ Beatriz Luchese ﻿ ﻿ @ Bruna Bueno …" at bounding box center [1221, 693] width 371 height 31
click at [569, 684] on p "dialog" at bounding box center [569, 688] width 825 height 17
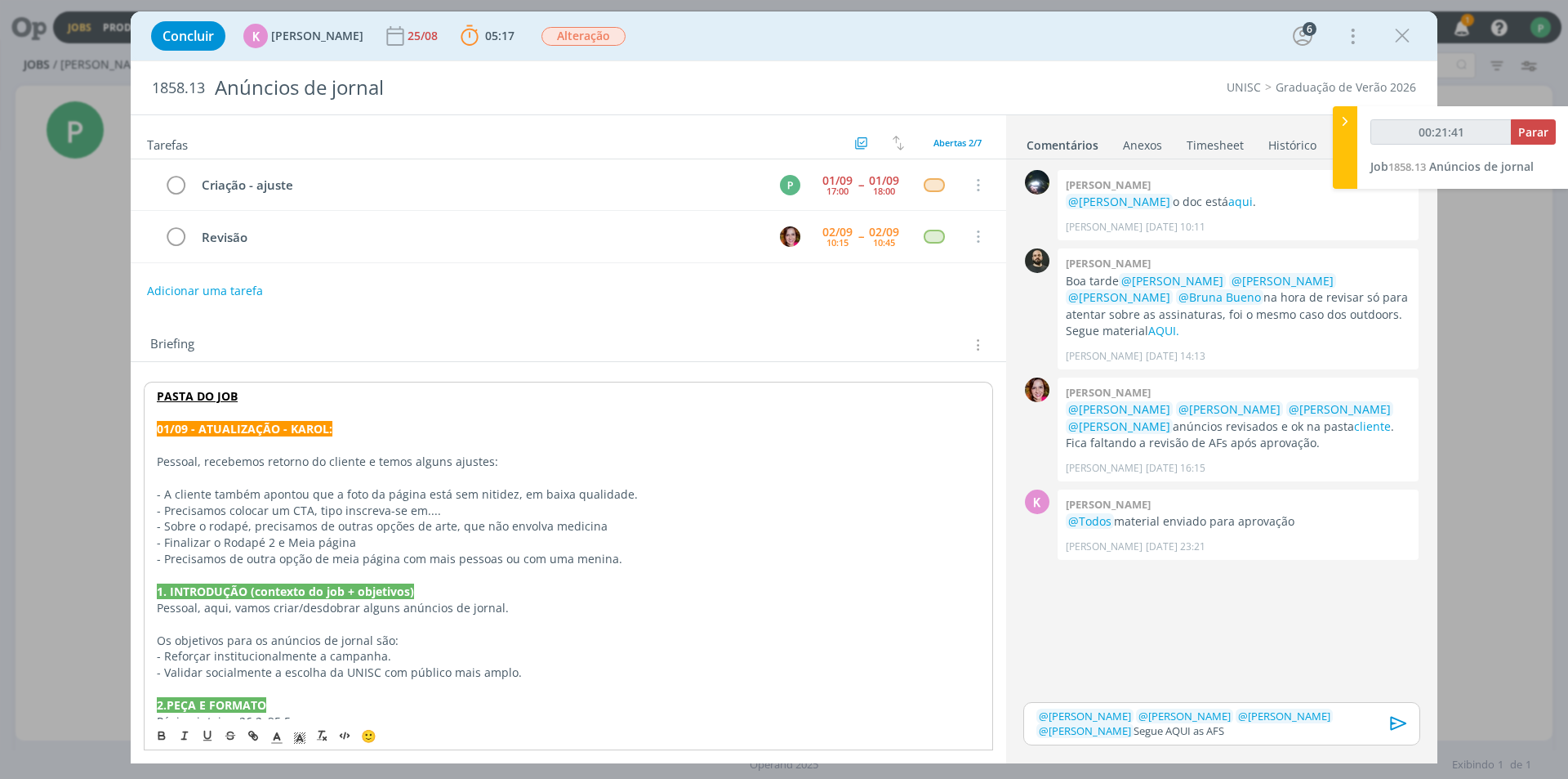
drag, startPoint x: 1127, startPoint y: 725, endPoint x: 1112, endPoint y: 726, distance: 15.0
click at [1126, 725] on p "﻿ @ Karoline Arend ﻿ ﻿ @ Luíza Santana ﻿ ﻿ @ Beatriz Luchese ﻿ ﻿ @ Bruna Bueno …" at bounding box center [1221, 723] width 371 height 31
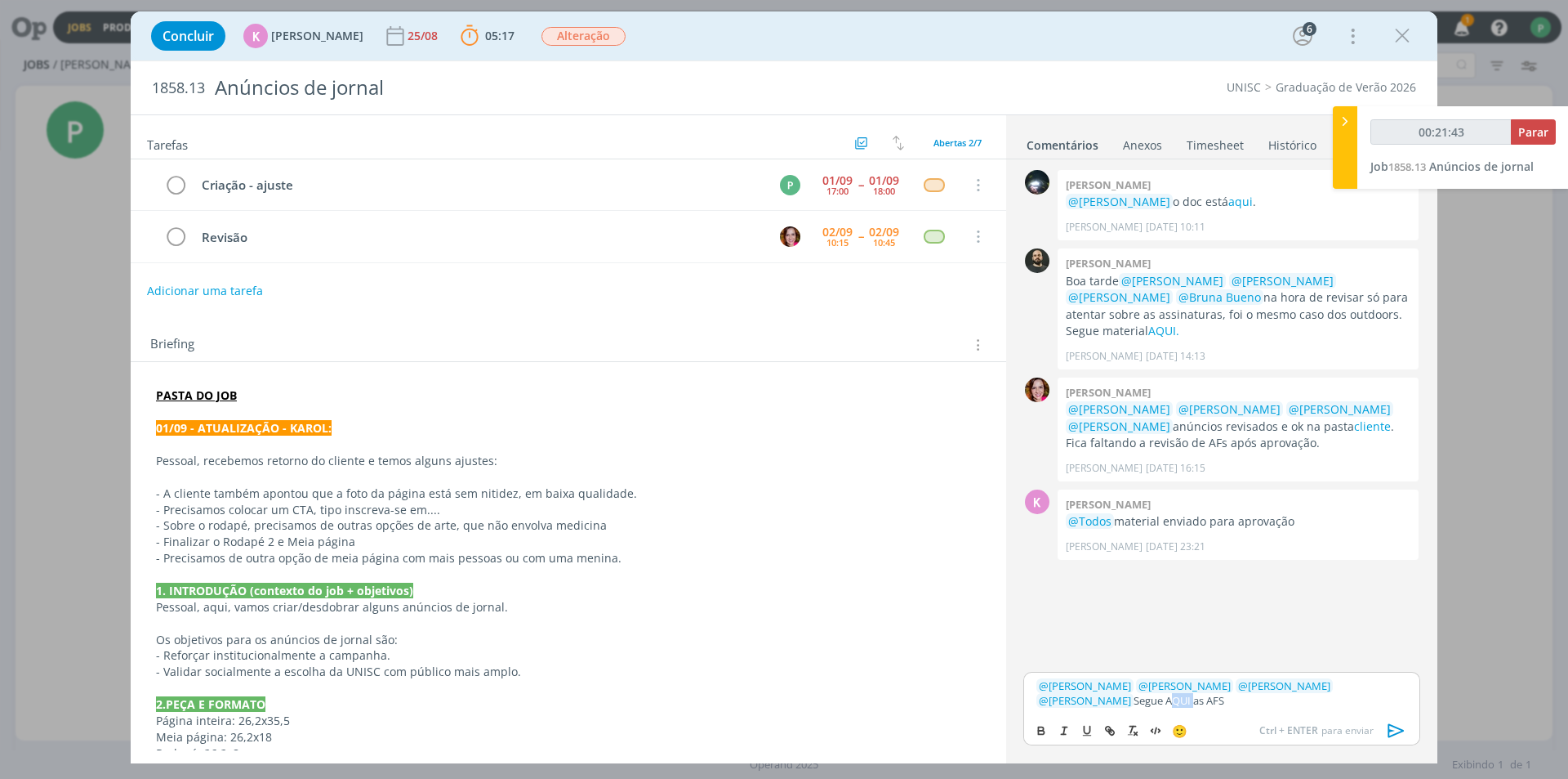
drag, startPoint x: 1060, startPoint y: 698, endPoint x: 1083, endPoint y: 707, distance: 24.7
click at [1083, 707] on p "﻿ @ Karoline Arend ﻿ ﻿ @ Luíza Santana ﻿ ﻿ @ Beatriz Luchese ﻿ ﻿ @ Bruna Bueno …" at bounding box center [1221, 693] width 371 height 31
type input "00:21:44"
click at [1106, 728] on icon "dialog" at bounding box center [1110, 731] width 13 height 13
type input "AQUI"
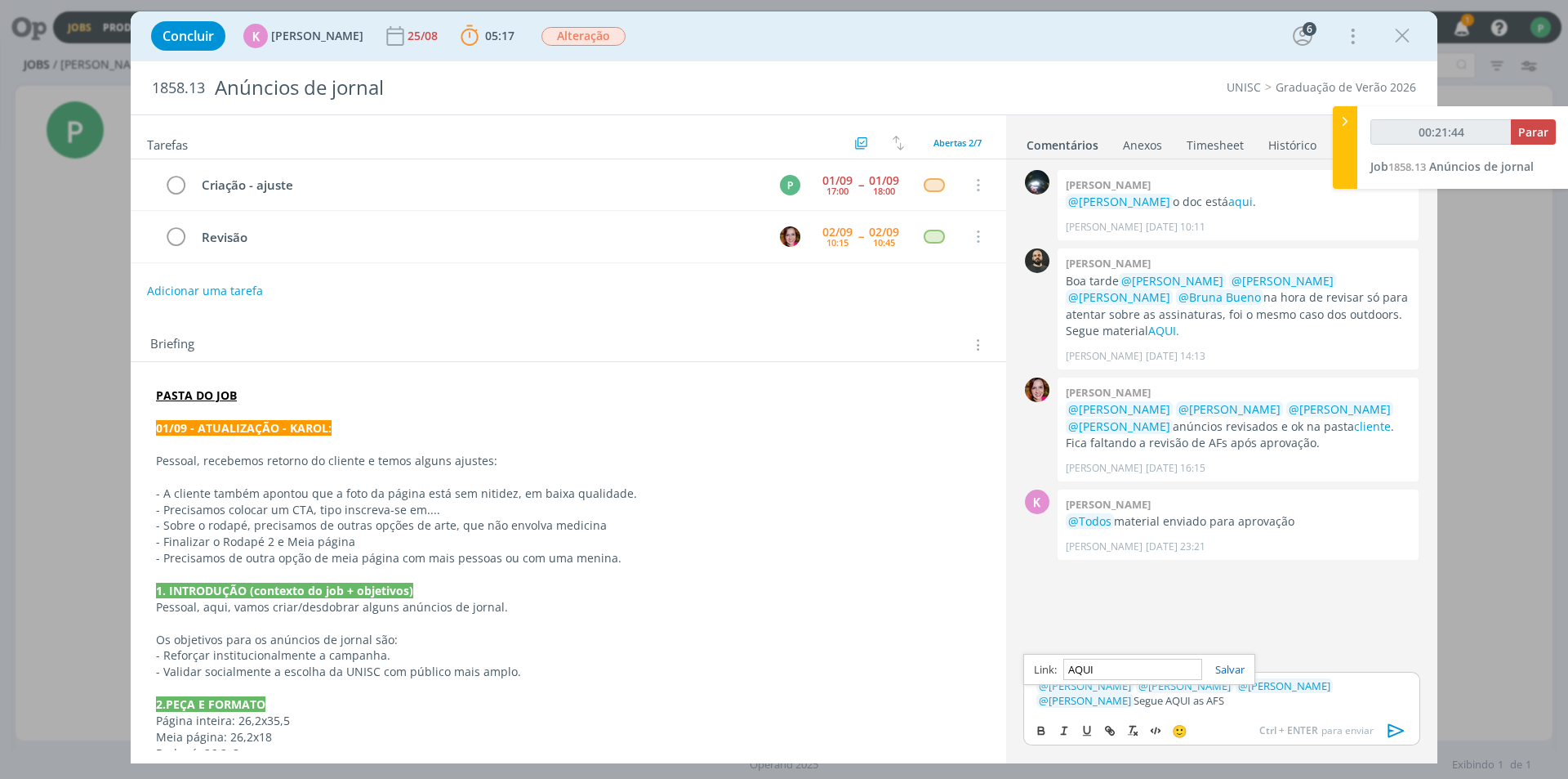
type input "00:21:45"
paste input "https://sobeae.sharepoint.com/:f:/s/SOBEAE/Em3H2yqWXGJEv074U-QaT_sBTkTcwtQsJfyj…"
type input "https://sobeae.sharepoint.com/:f:/s/SOBEAE/Em3H2yqWXGJEv074U-QaT_sBTkTcwtQsJfyj…"
type input "00:21:46"
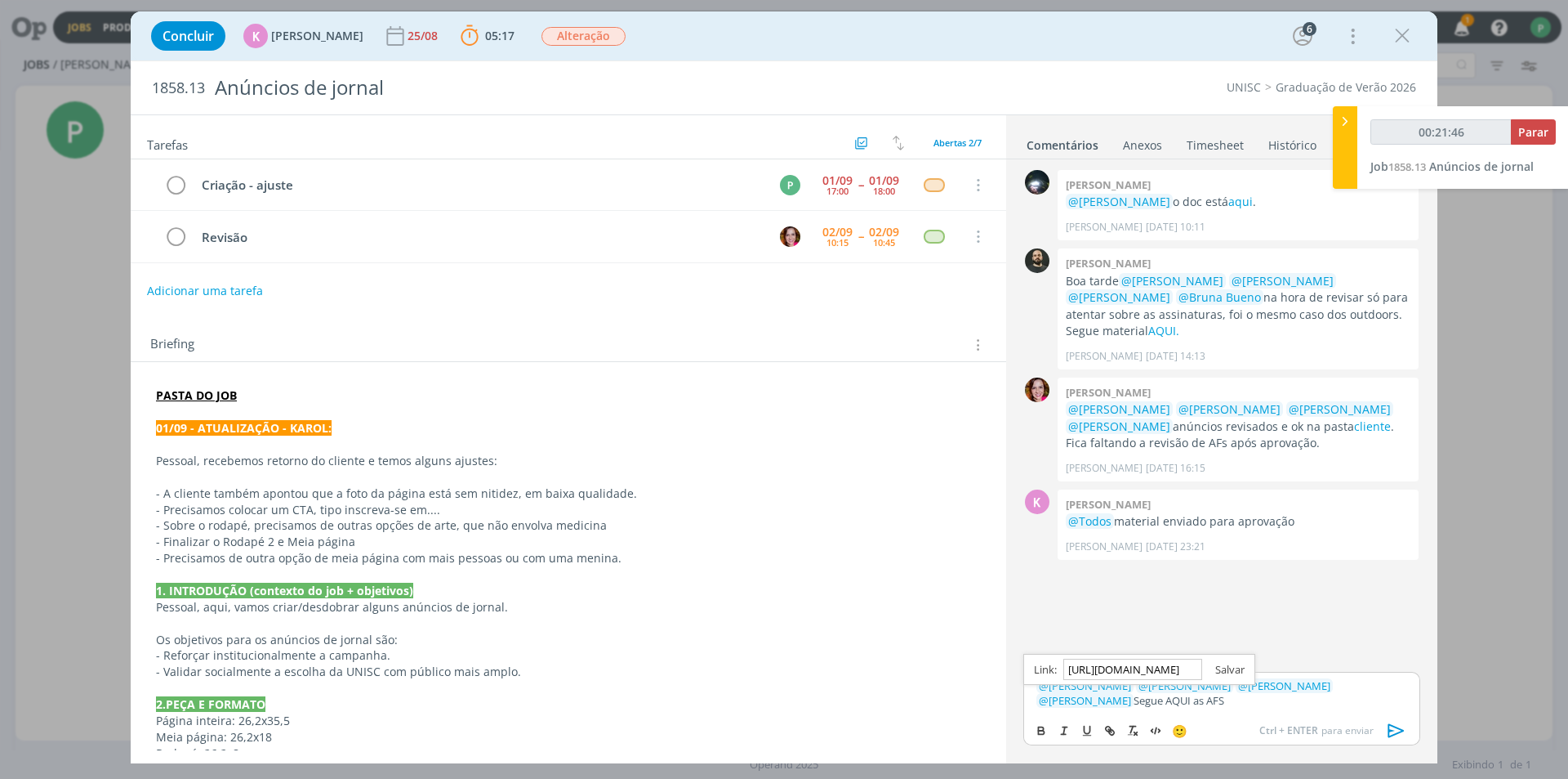
type input "https://sobeae.sharepoint.com/:f:/s/SOBEAE/Em3H2yqWXGJEv074U-QaT_sBTkTcwtQsJfyj…"
click at [1231, 667] on link "dialog" at bounding box center [1224, 669] width 43 height 15
click at [1198, 705] on p "﻿ @ Karoline Arend ﻿ ﻿ @ Luíza Santana ﻿ ﻿ @ Beatriz Luchese ﻿ ﻿ @ Bruna Bueno …" at bounding box center [1221, 693] width 371 height 31
drag, startPoint x: 1165, startPoint y: 699, endPoint x: 1190, endPoint y: 707, distance: 26.2
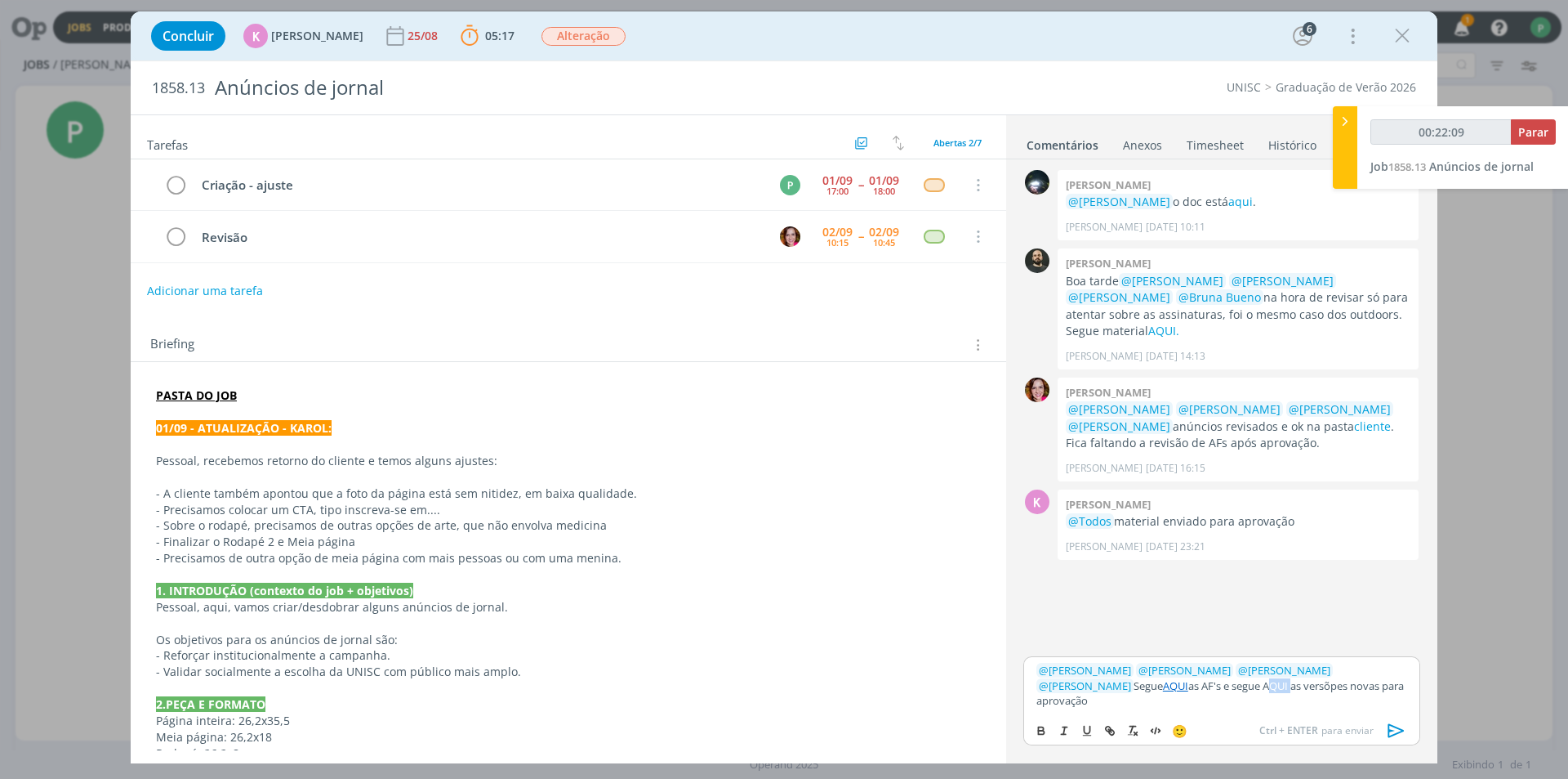
click at [1190, 707] on p "﻿ @ Karoline Arend ﻿ ﻿ @ Luíza Santana ﻿ ﻿ @ Beatriz Luchese ﻿ ﻿ @ Bruna Bueno …" at bounding box center [1221, 685] width 371 height 45
click at [643, 678] on p "- Validar socialmente a escolha da UNISC com público mais amplo." at bounding box center [569, 672] width 825 height 17
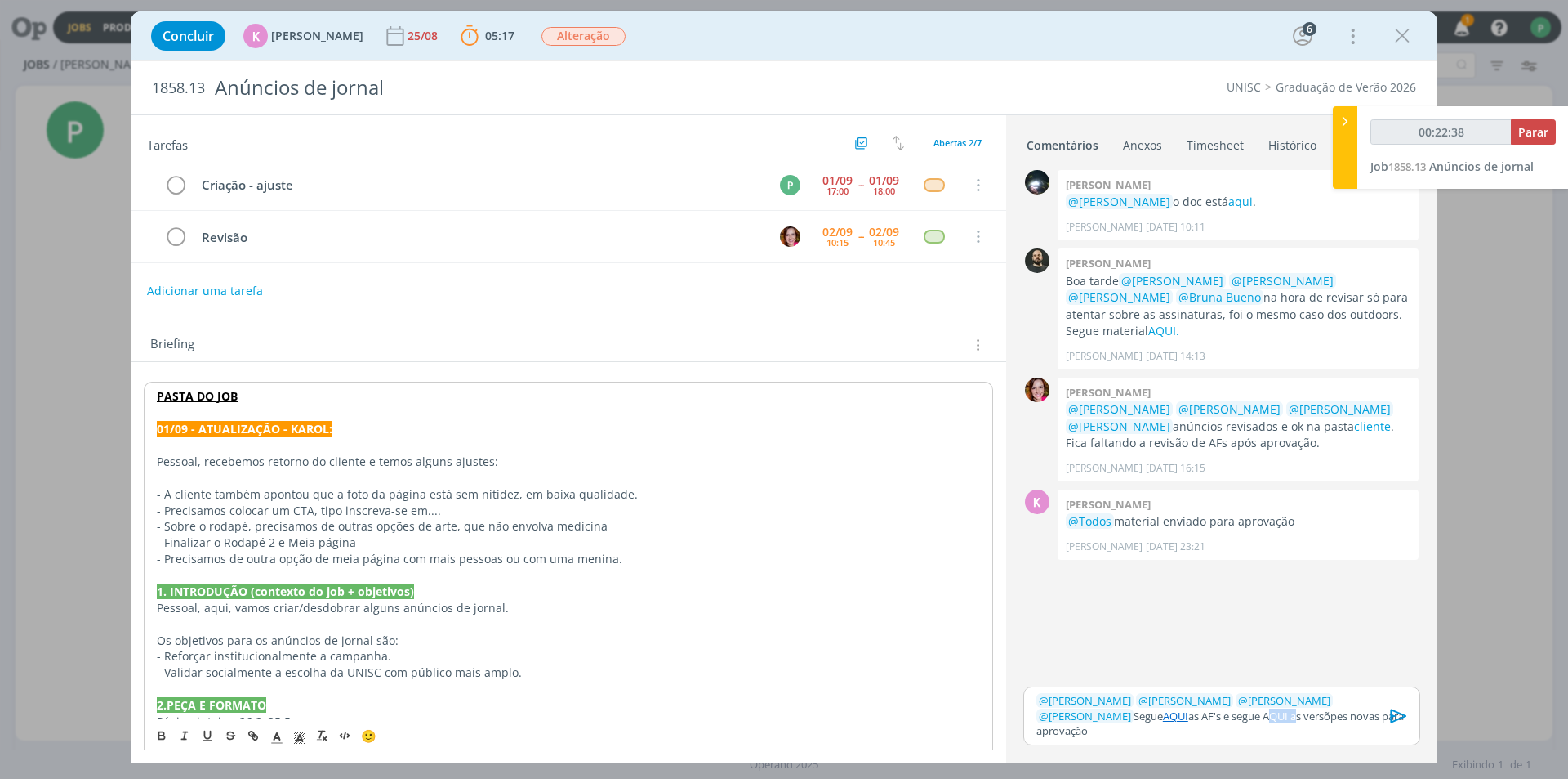
drag, startPoint x: 1163, startPoint y: 731, endPoint x: 1191, endPoint y: 738, distance: 28.9
click at [1191, 738] on p "﻿ @ Karoline Arend ﻿ ﻿ @ Luíza Santana ﻿ ﻿ @ Beatriz Luchese ﻿ ﻿ @ Bruna Bueno …" at bounding box center [1221, 715] width 371 height 45
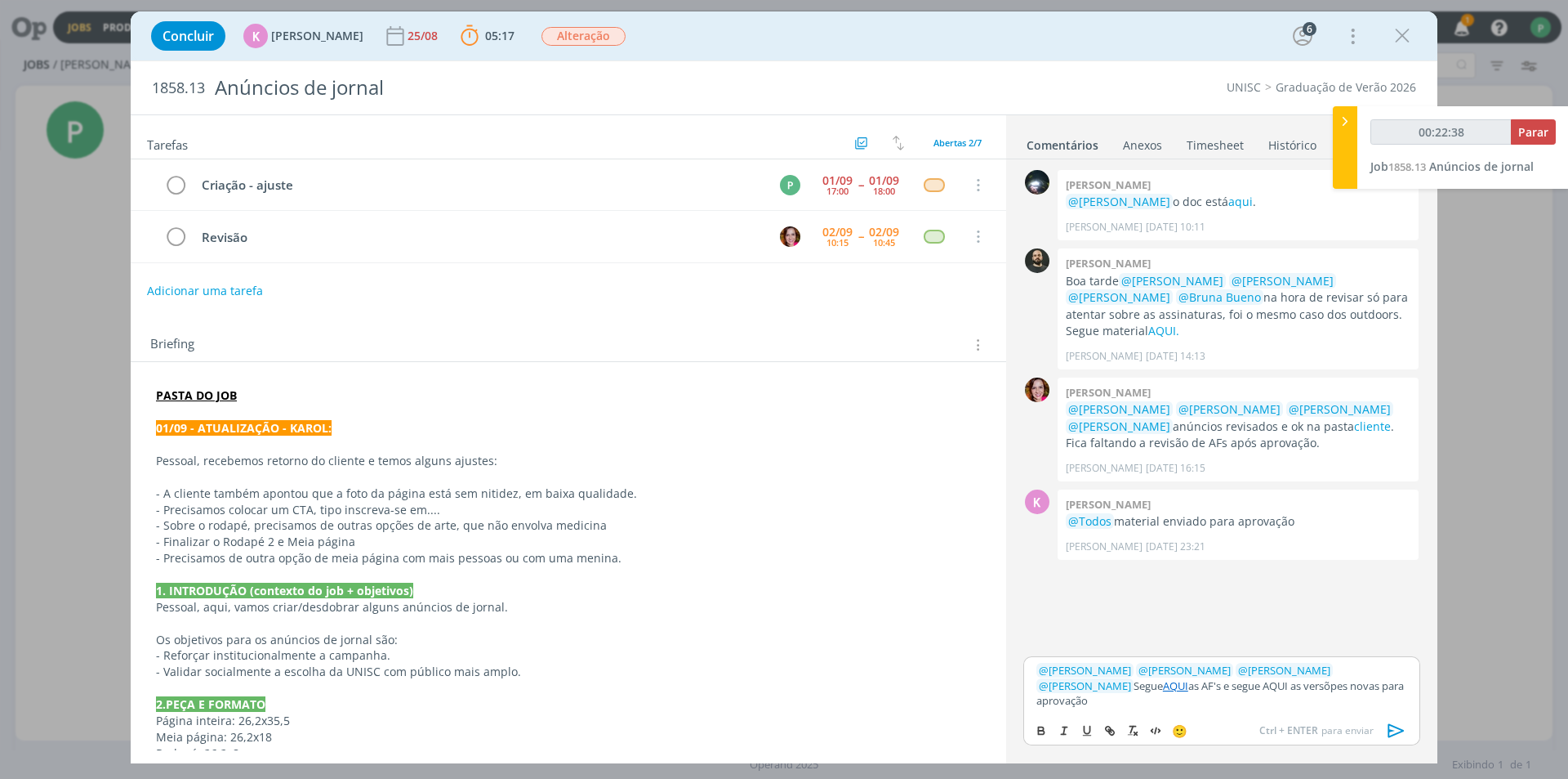
click at [1189, 738] on div "🙂 Ctrl + ENTER para enviar" at bounding box center [1221, 729] width 395 height 31
drag, startPoint x: 1187, startPoint y: 700, endPoint x: 1163, endPoint y: 698, distance: 24.1
click at [1163, 698] on p "﻿ @ Karoline Arend ﻿ ﻿ @ Luíza Santana ﻿ ﻿ @ Beatriz Luchese ﻿ ﻿ @ Bruna Bueno …" at bounding box center [1221, 685] width 371 height 45
type input "00:22:41"
click at [1109, 731] on icon "dialog" at bounding box center [1111, 732] width 5 height 5
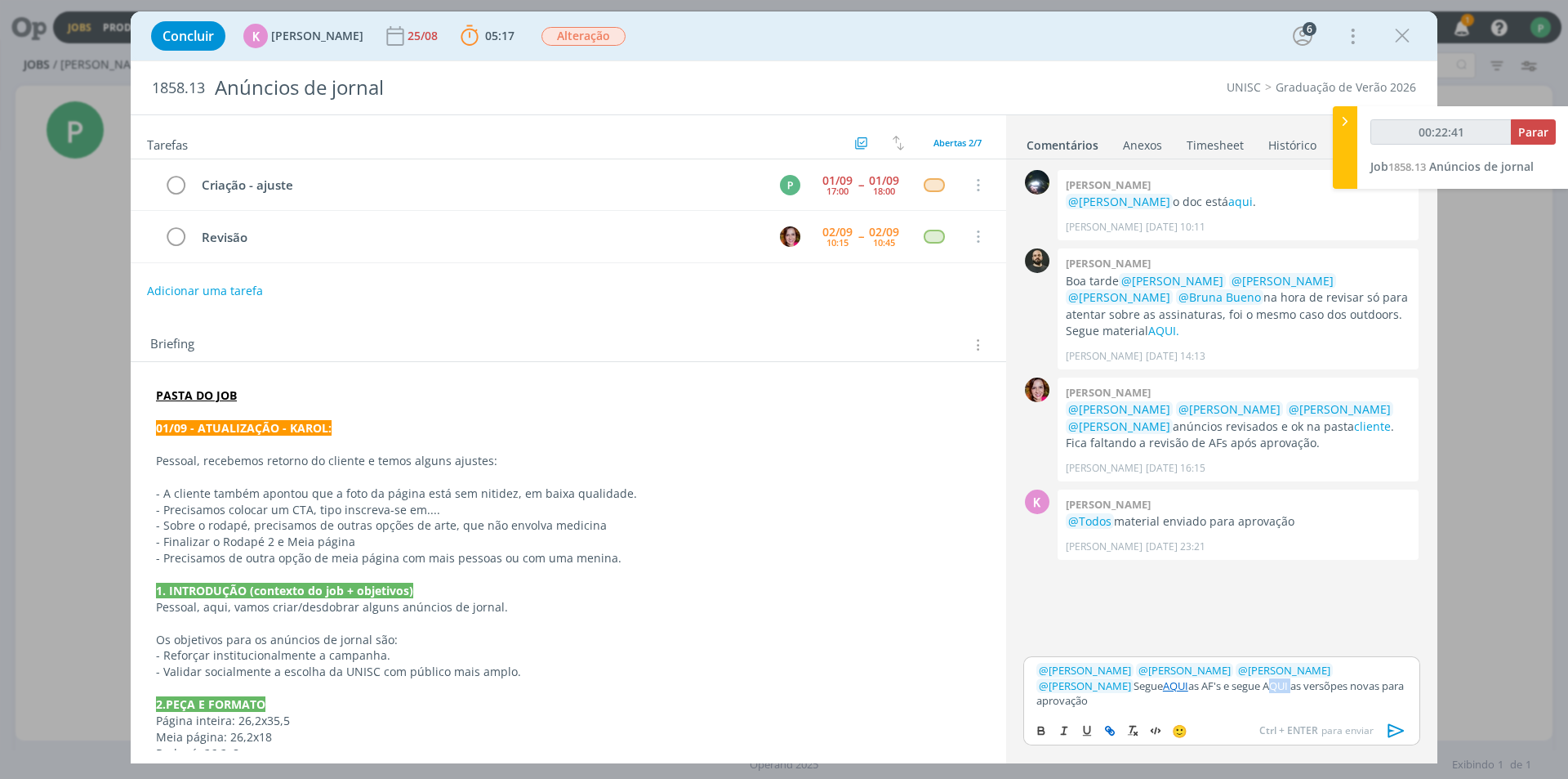
type input "AQUI"
type input "00:22:43"
paste input "https://sobeae.sharepoint.com/:f:/s/SOBEAE/EiD--8mEz1ZLg50aI6rtQQ4Bavjv0PiAZnx7…"
type input "https://sobeae.sharepoint.com/:f:/s/SOBEAE/EiD--8mEz1ZLg50aI6rtQQ4Bavjv0PiAZnx7…"
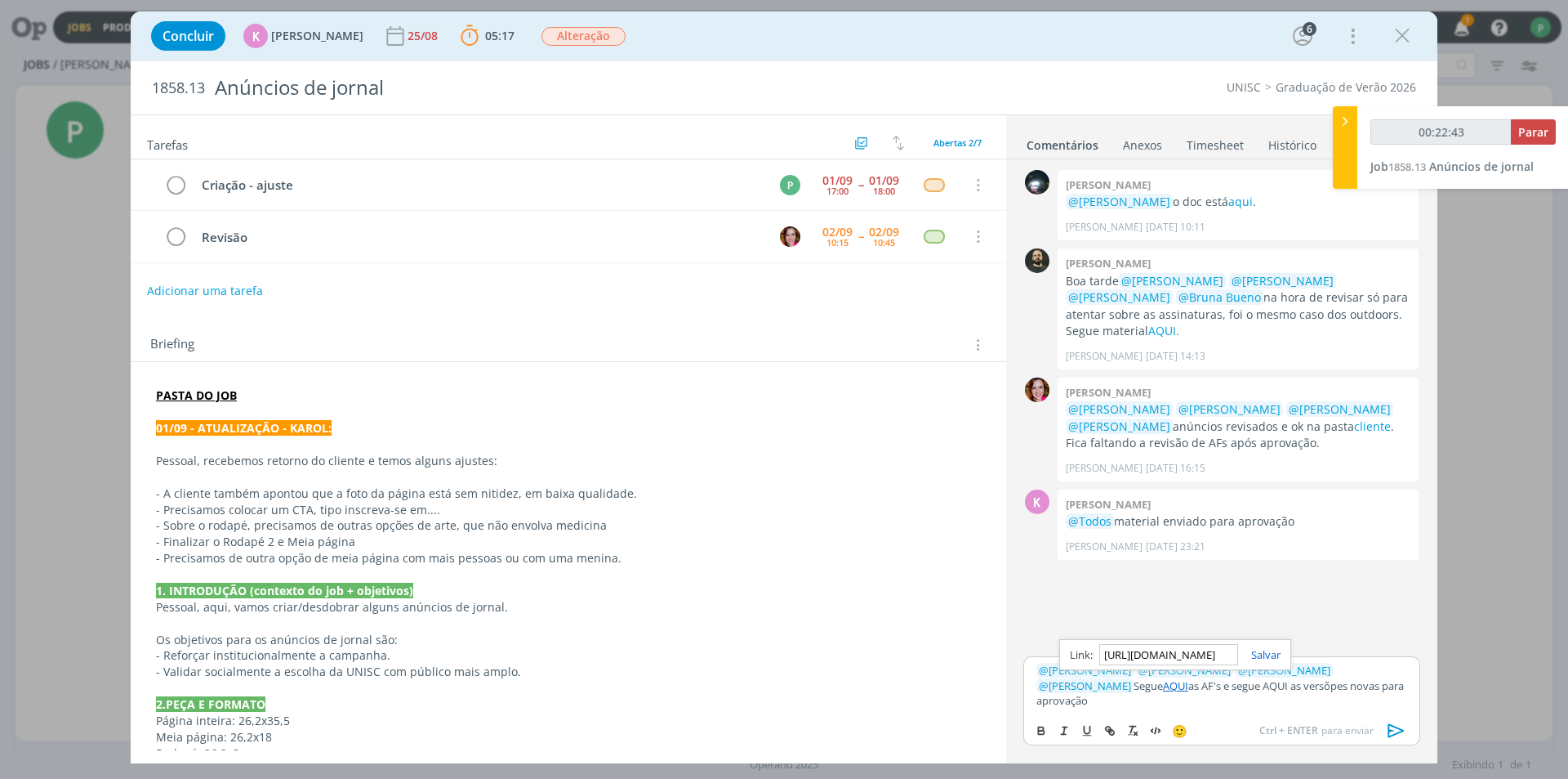
type input "00:22:44"
type input "https://sobeae.sharepoint.com/:f:/s/SOBEAE/EiD--8mEz1ZLg50aI6rtQQ4Bavjv0PiAZnx7…"
click at [1268, 662] on link "dialog" at bounding box center [1259, 654] width 43 height 15
drag, startPoint x: 1395, startPoint y: 730, endPoint x: 1241, endPoint y: 697, distance: 157.5
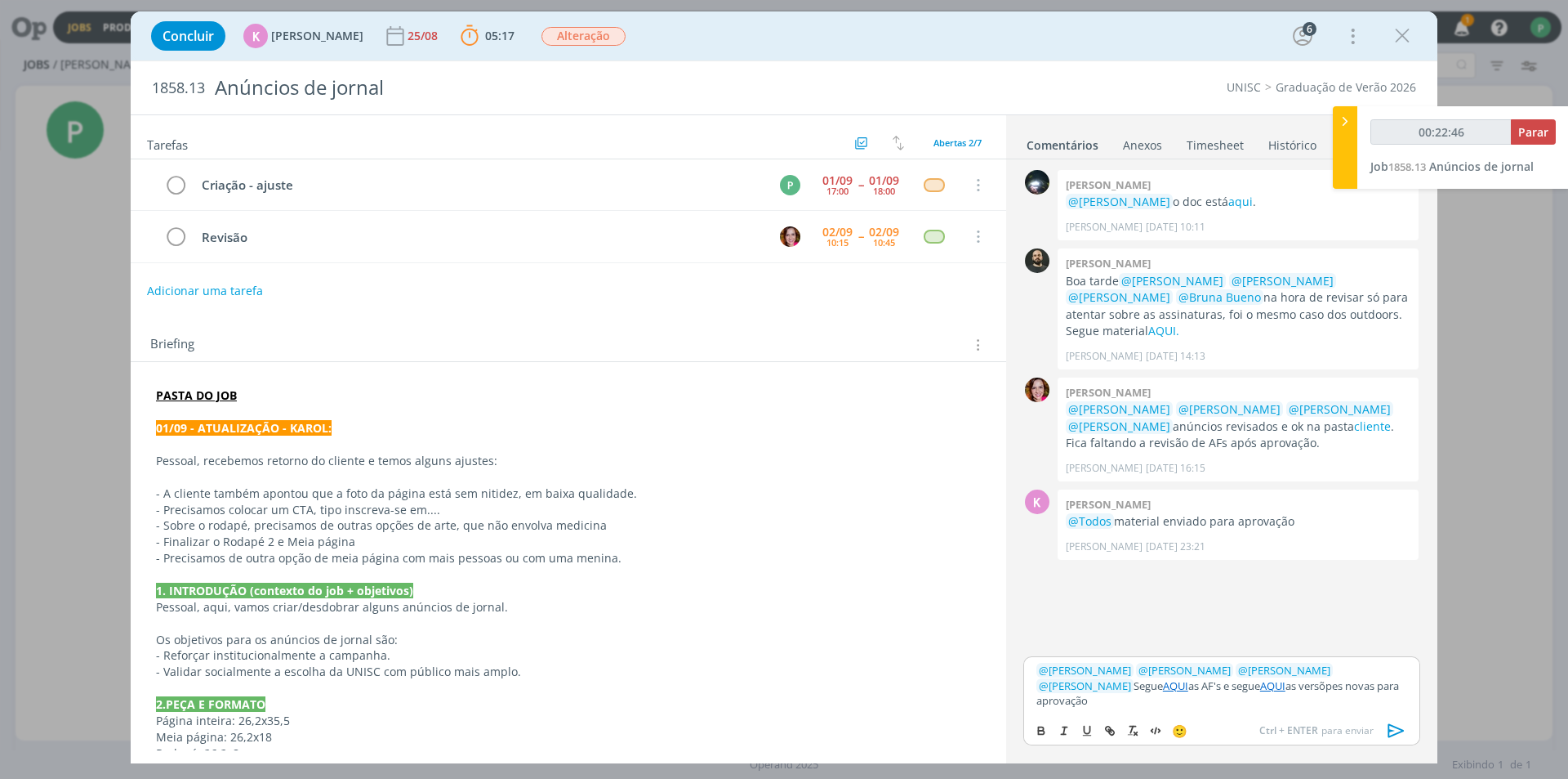
click at [1394, 729] on icon "dialog" at bounding box center [1397, 730] width 24 height 24
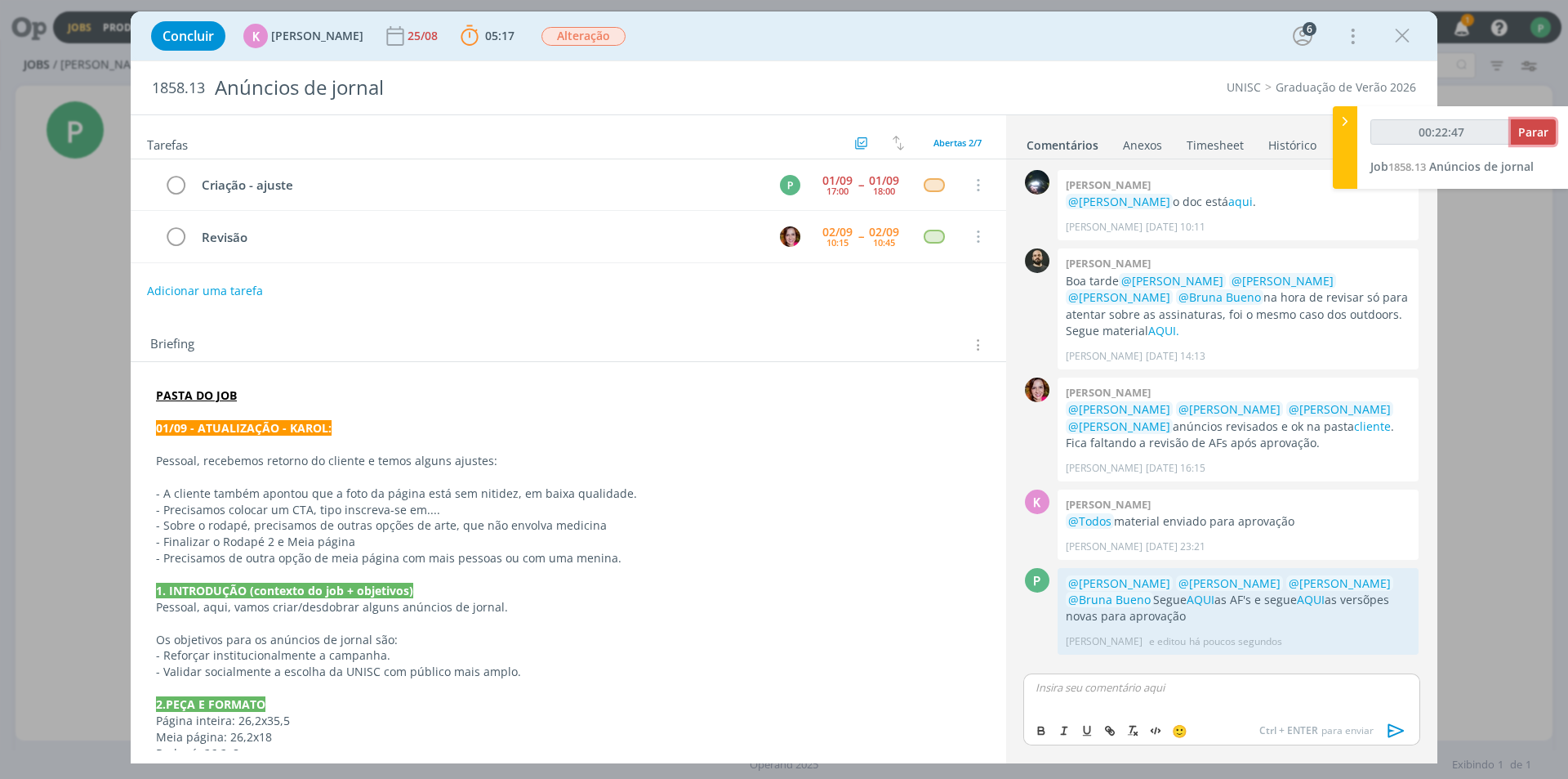
click at [1534, 142] on button "Parar" at bounding box center [1534, 131] width 45 height 25
type input "00:23:00"
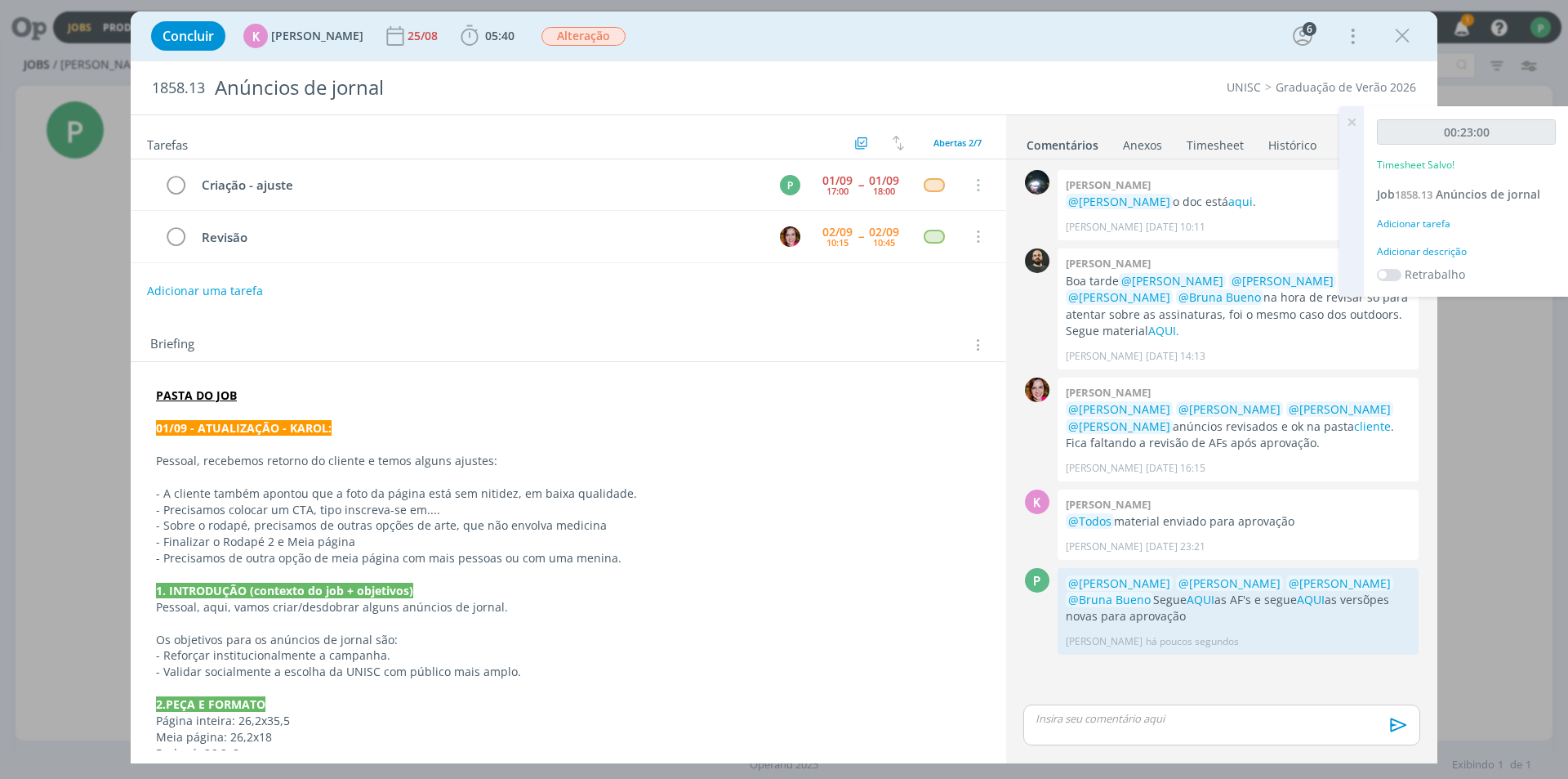
click at [1507, 345] on div "Concluir K Karoline Arend 25/08 05:40 Iniciar Apontar Data * 02/09/2025 Horas *…" at bounding box center [784, 390] width 1568 height 779
click at [178, 187] on icon "dialog" at bounding box center [176, 185] width 23 height 24
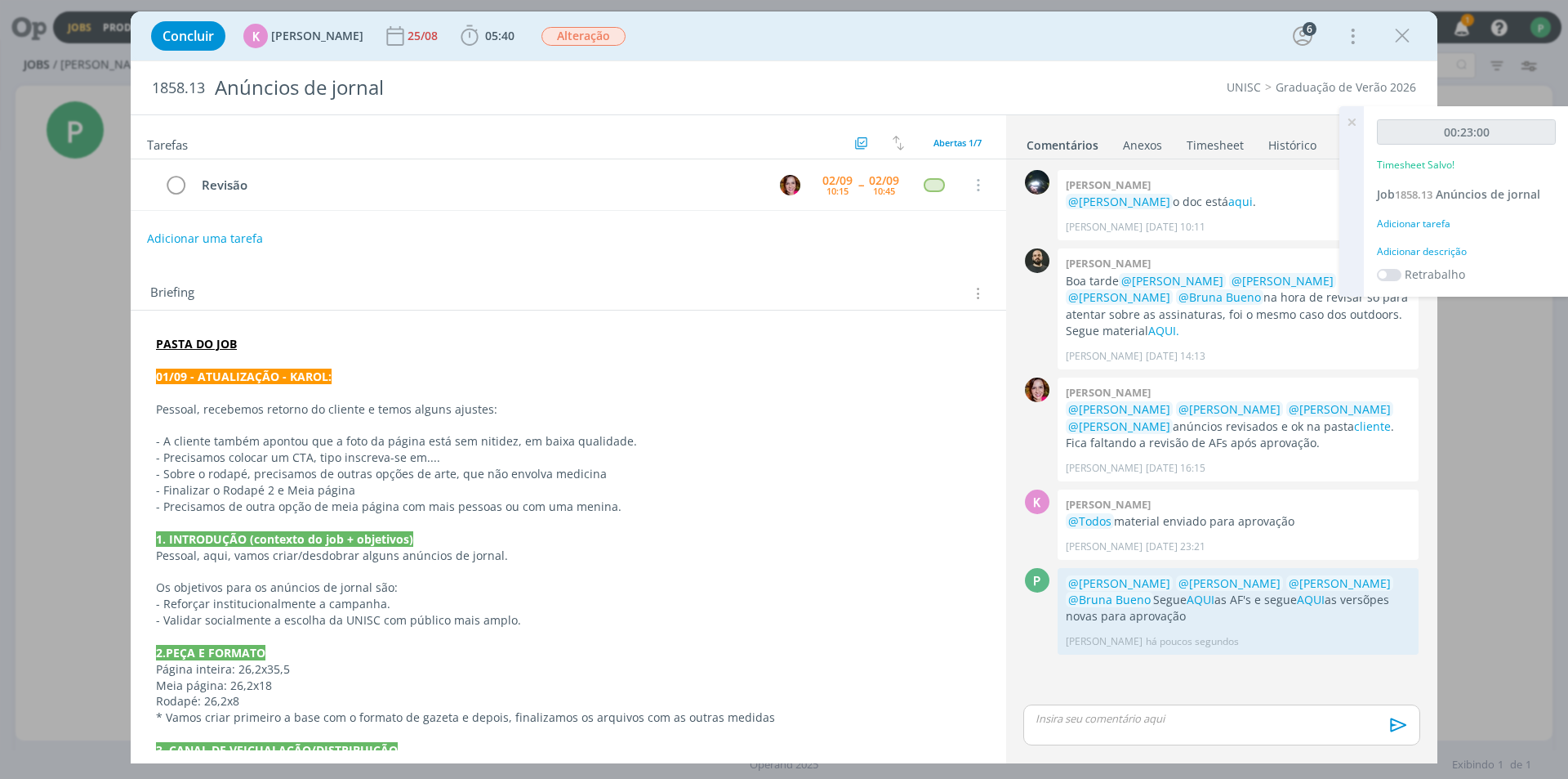
click at [64, 272] on div "Concluir K Karoline Arend 25/08 05:40 Iniciar Apontar Data * 02/09/2025 Horas *…" at bounding box center [784, 390] width 1568 height 779
drag, startPoint x: 1392, startPoint y: 32, endPoint x: 1388, endPoint y: 117, distance: 85.1
click at [1393, 32] on icon "dialog" at bounding box center [1403, 35] width 24 height 24
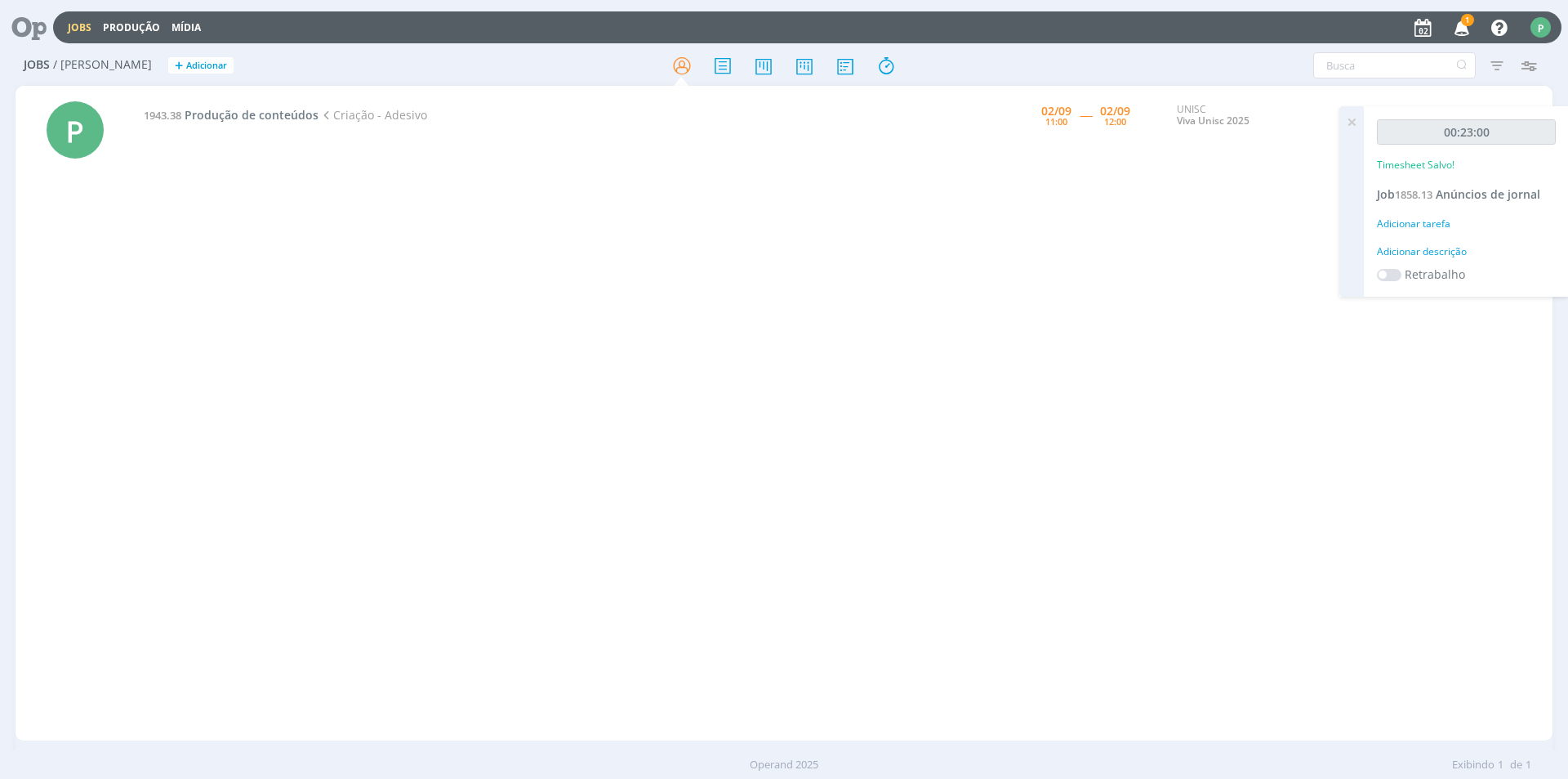
click at [1350, 119] on icon at bounding box center [1352, 122] width 30 height 32
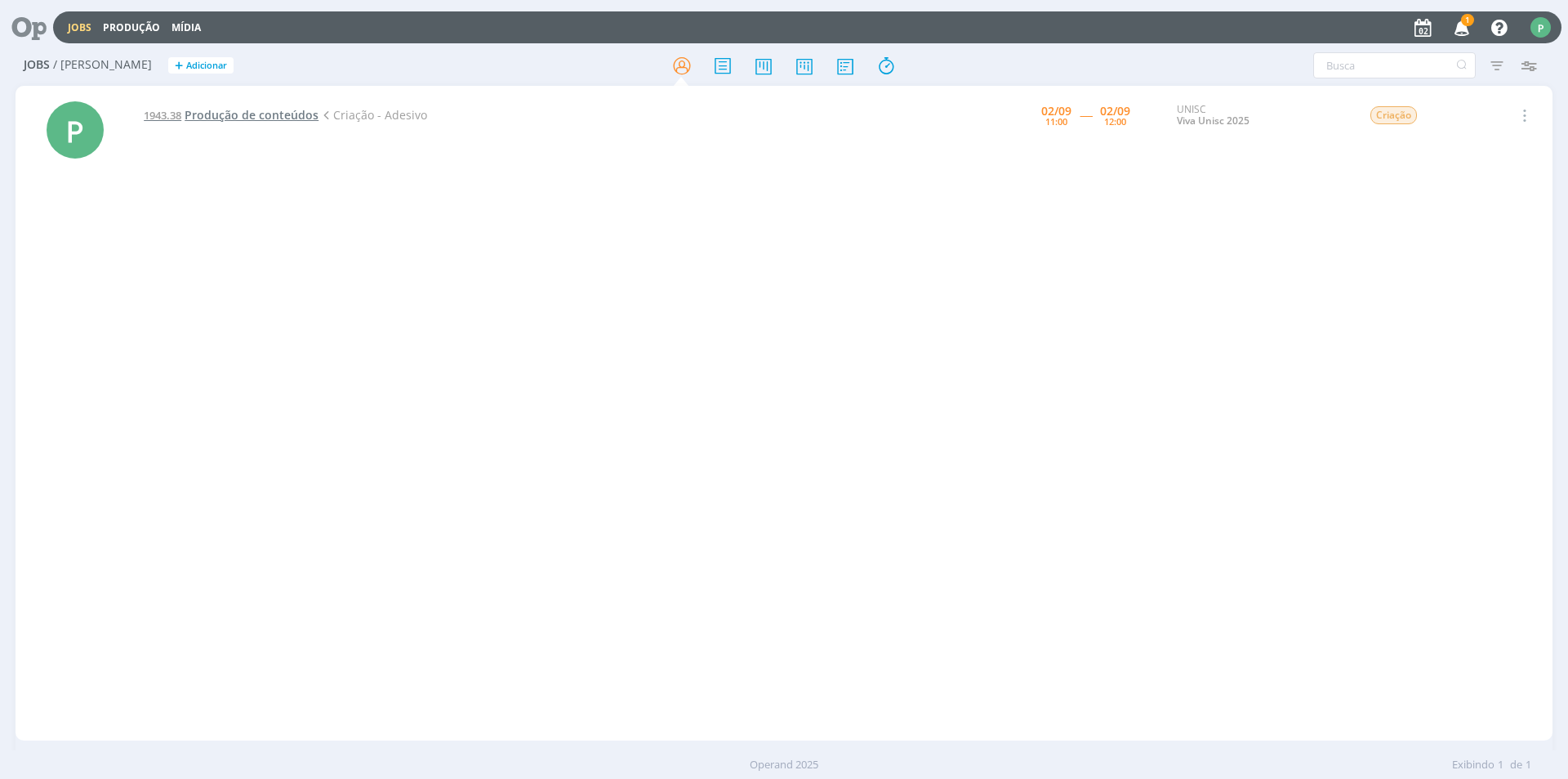
click at [232, 112] on span "Produção de conteúdos" at bounding box center [252, 114] width 134 height 16
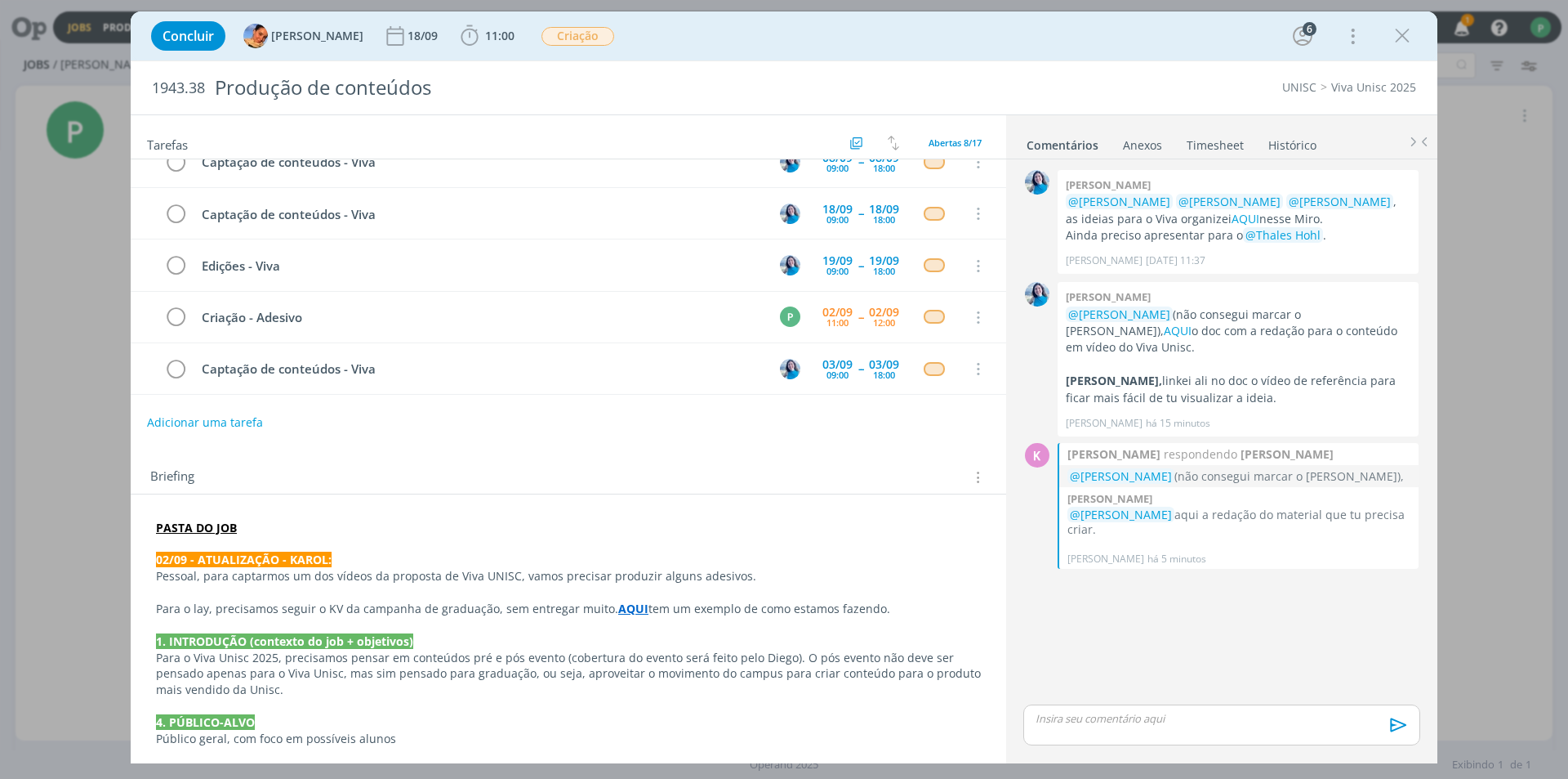
scroll to position [82, 0]
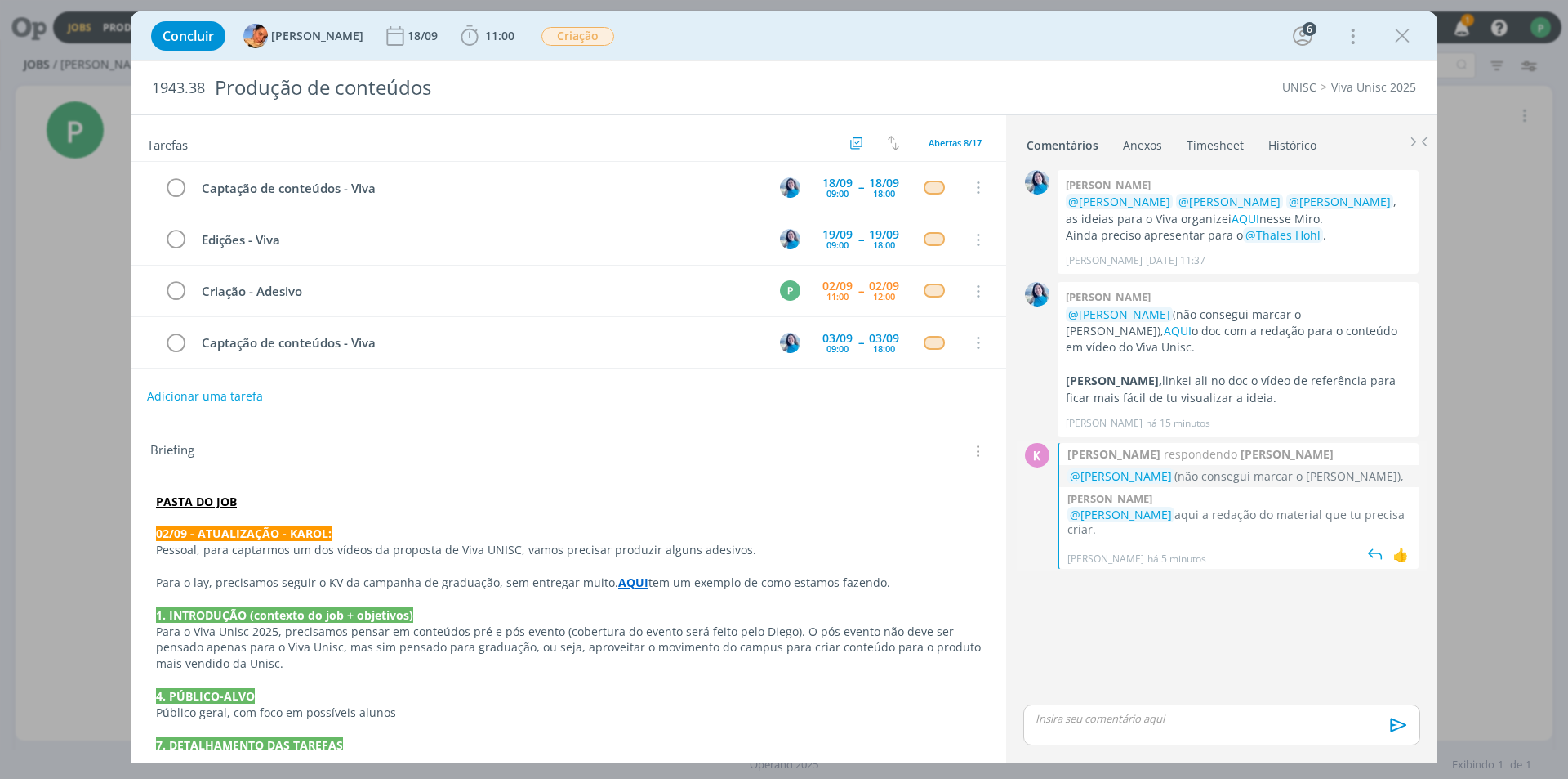
click at [1182, 468] on p "@Karoline Arend (não consegui marcar o Patrick)," at bounding box center [1239, 476] width 343 height 17
click at [1219, 468] on p "@Karoline Arend (não consegui marcar o Patrick)," at bounding box center [1239, 476] width 343 height 17
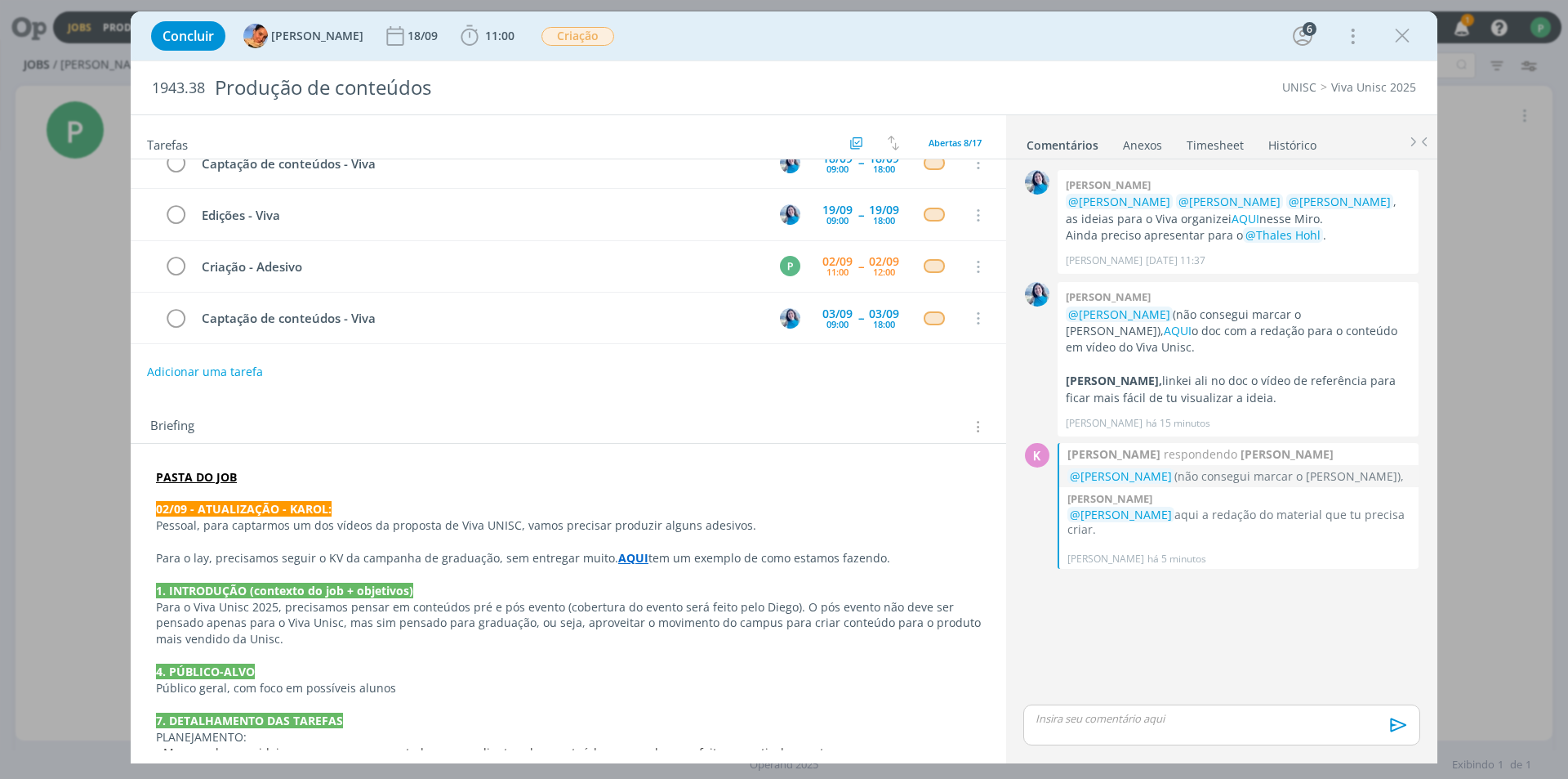
scroll to position [129, 0]
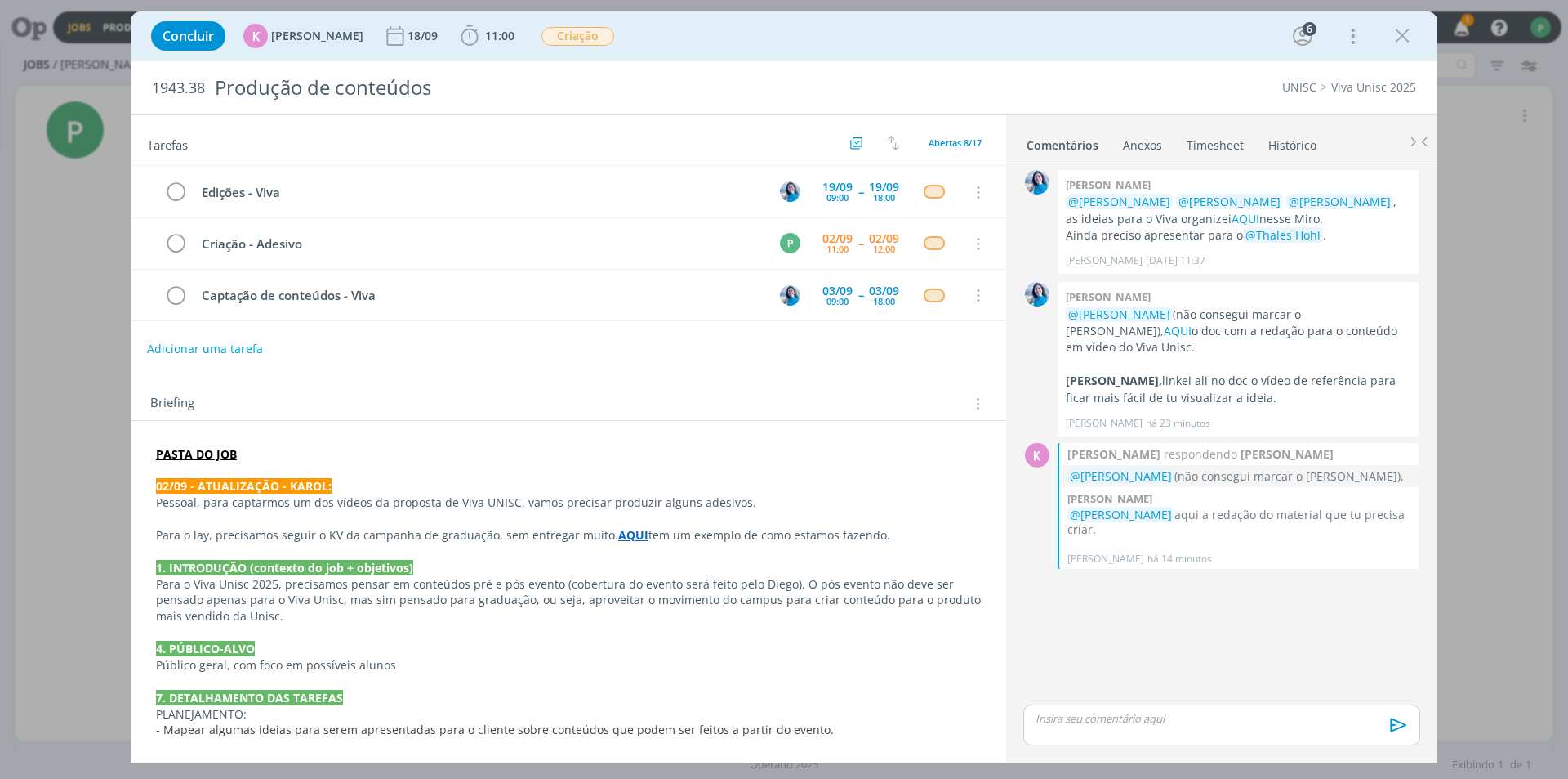
click at [354, 513] on p "dialog" at bounding box center [569, 519] width 825 height 17
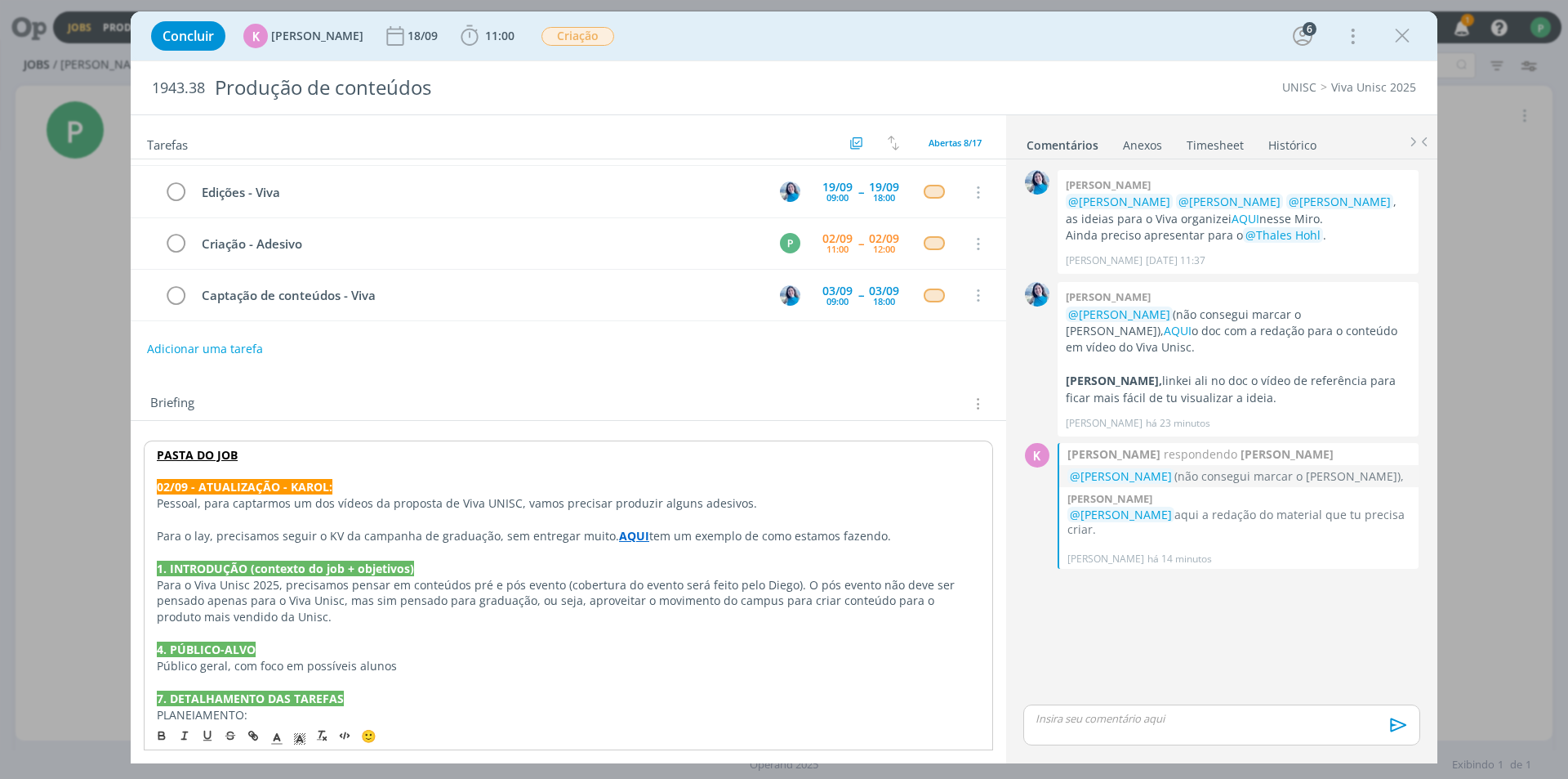
click at [623, 537] on strong "AQUI" at bounding box center [634, 535] width 31 height 16
click at [600, 567] on link "https://sobeae.sharepoint.com/:f:/s/SOBEAE/EnwiXl2fjTtEpIAq_66yOCQBR2GTYzgTZ0iC…" at bounding box center [572, 566] width 124 height 21
click at [1192, 323] on link "AQUI" at bounding box center [1178, 330] width 28 height 16
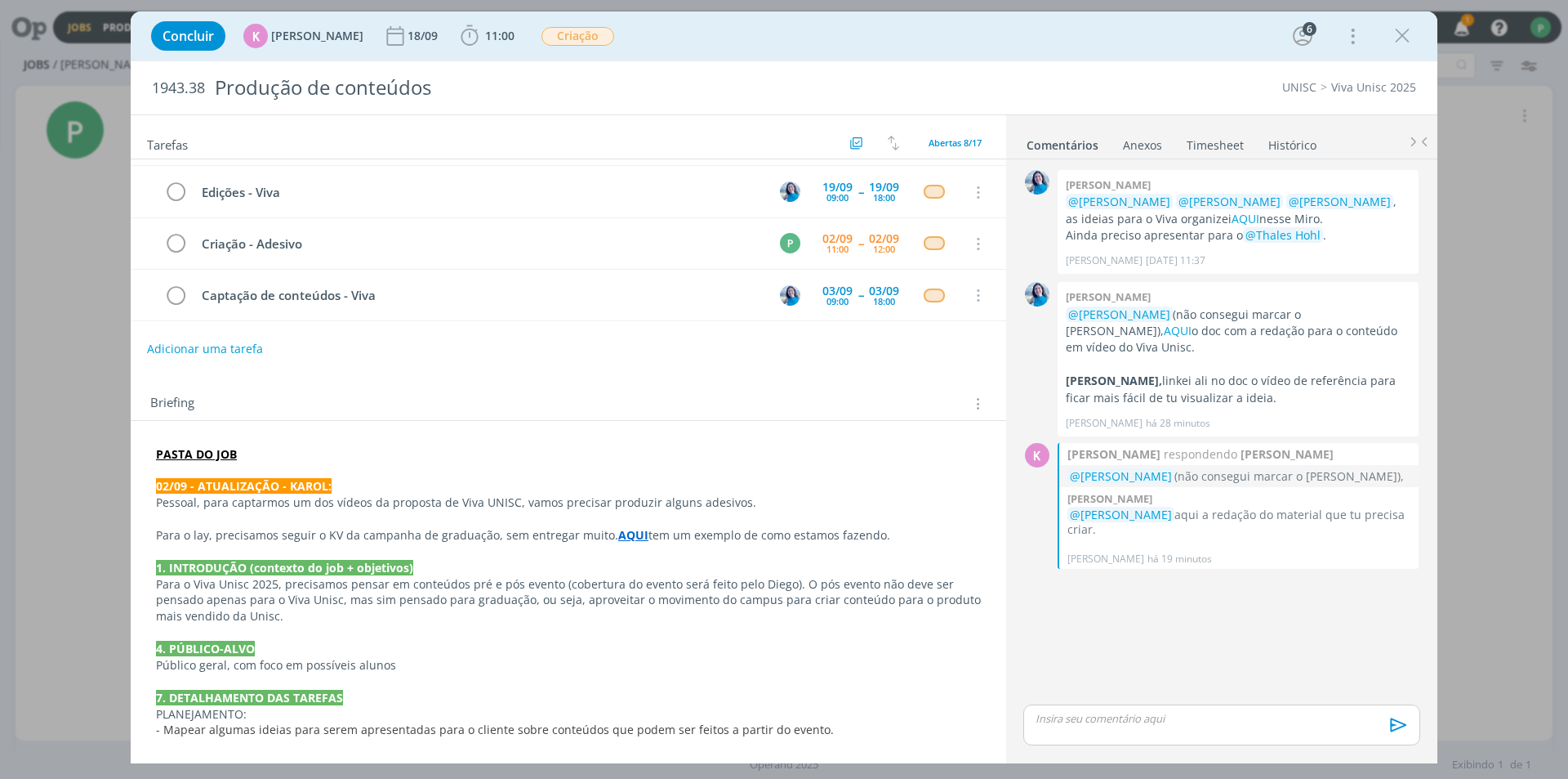
click at [1502, 138] on div "Concluir K Karoline Arend 18/09 11:00 Iniciar Apontar Data * 02/09/2025 Horas *…" at bounding box center [784, 390] width 1568 height 779
click at [1394, 34] on icon "dialog" at bounding box center [1403, 35] width 24 height 24
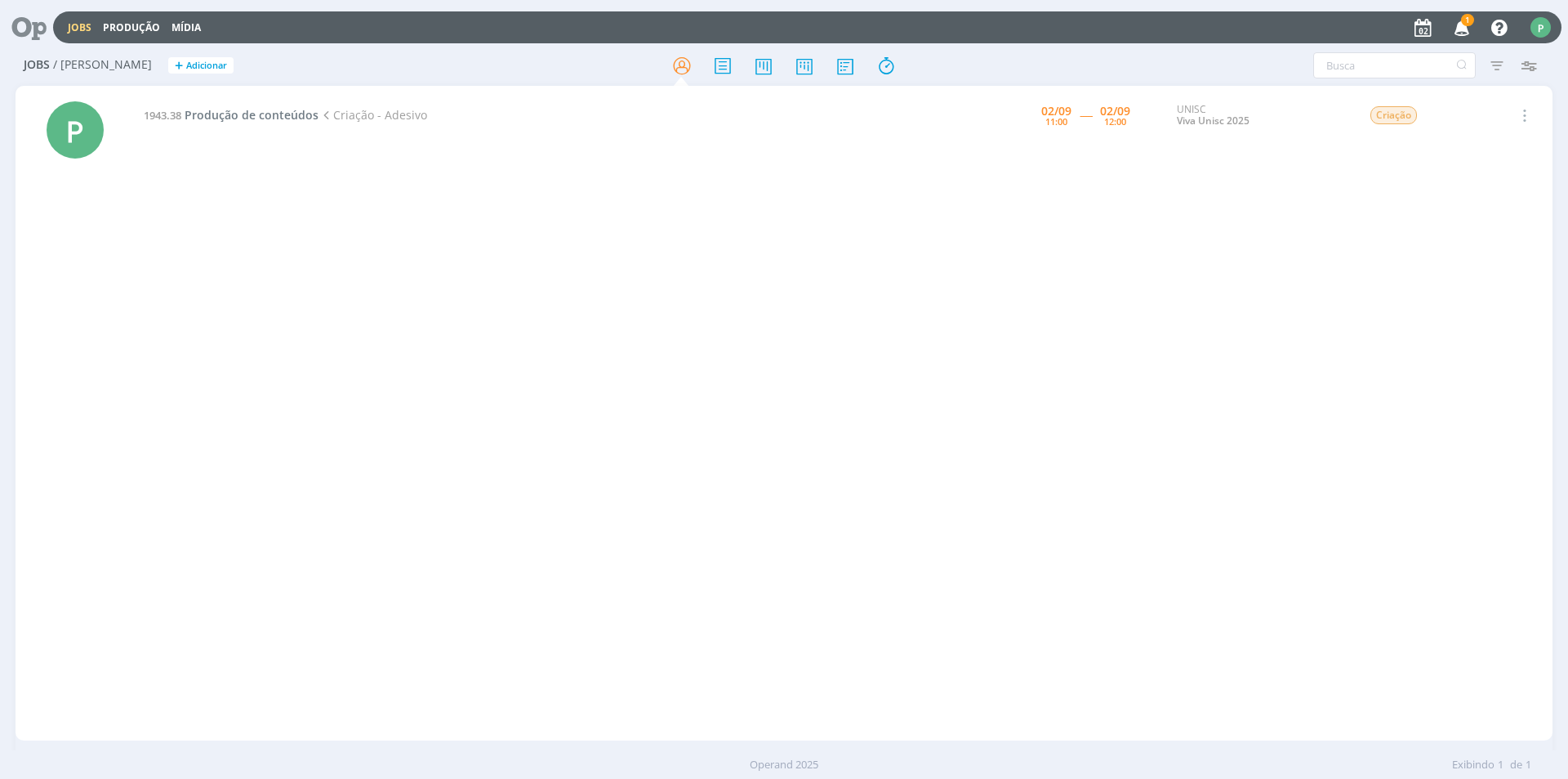
click at [1541, 25] on div "P" at bounding box center [1541, 27] width 20 height 20
click at [1456, 60] on b "[PERSON_NAME]" at bounding box center [1470, 58] width 85 height 15
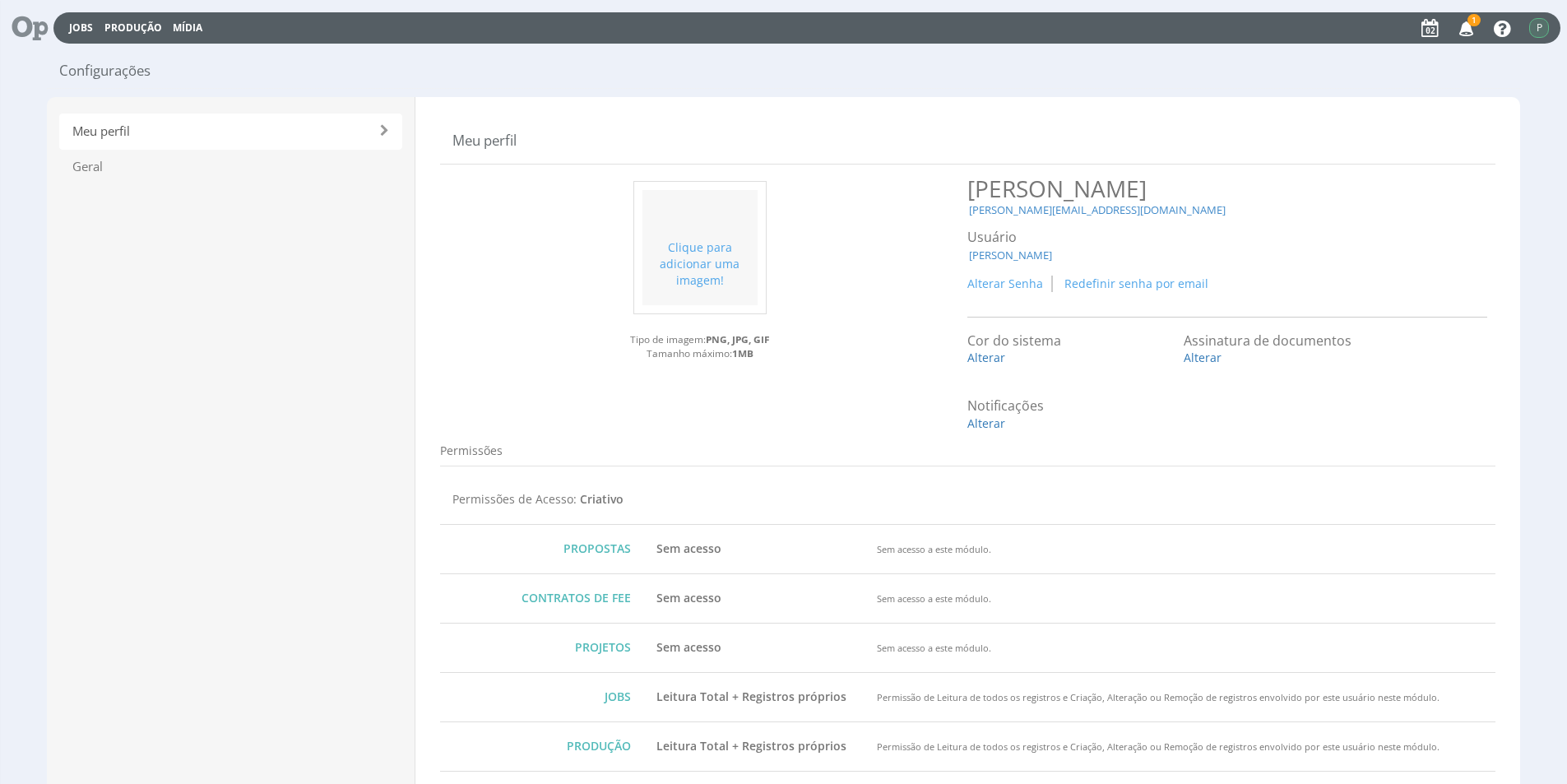
click at [700, 244] on span "Clique para adicionar uma imagem!" at bounding box center [699, 264] width 80 height 49
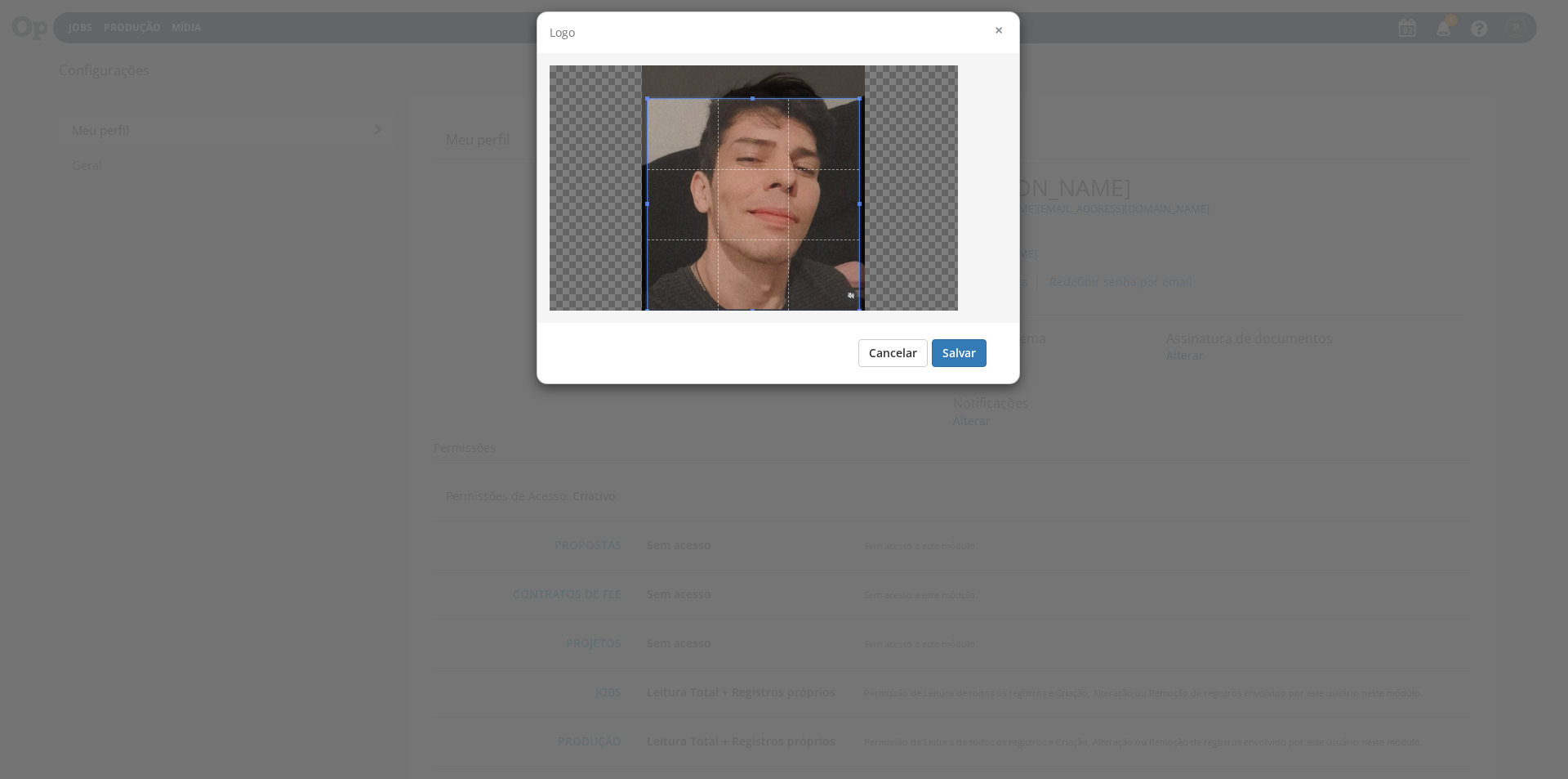
drag, startPoint x: 755, startPoint y: 278, endPoint x: 758, endPoint y: 321, distance: 43.1
click at [758, 321] on div at bounding box center [778, 188] width 482 height 270
drag, startPoint x: 749, startPoint y: 98, endPoint x: 758, endPoint y: 83, distance: 17.5
click at [758, 83] on div at bounding box center [753, 188] width 408 height 245
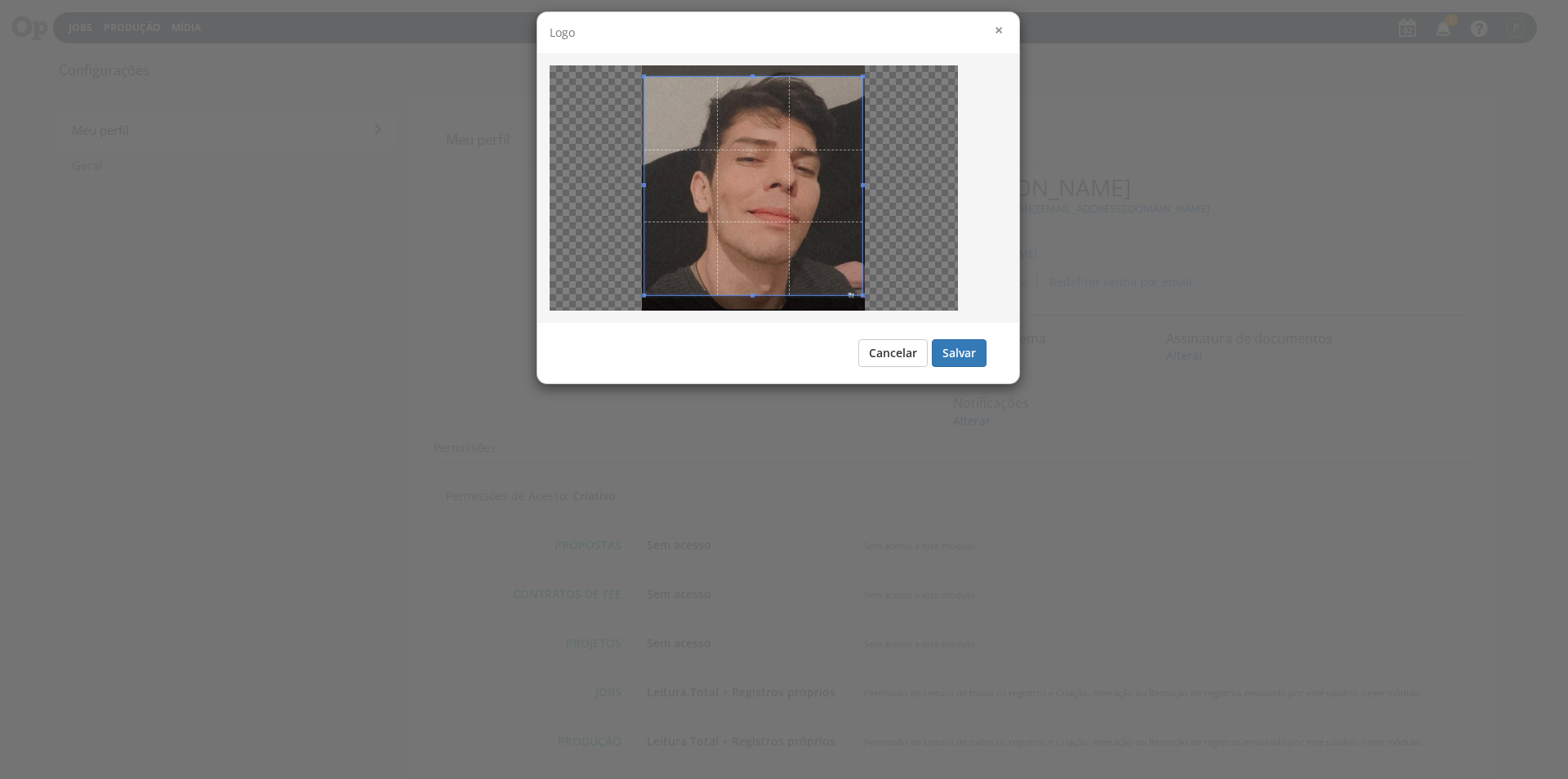
drag, startPoint x: 778, startPoint y: 133, endPoint x: 777, endPoint y: 118, distance: 15.0
click at [777, 118] on span at bounding box center [753, 186] width 218 height 218
drag, startPoint x: 969, startPoint y: 345, endPoint x: 941, endPoint y: 343, distance: 28.1
click at [968, 345] on button "Salvar" at bounding box center [959, 353] width 55 height 28
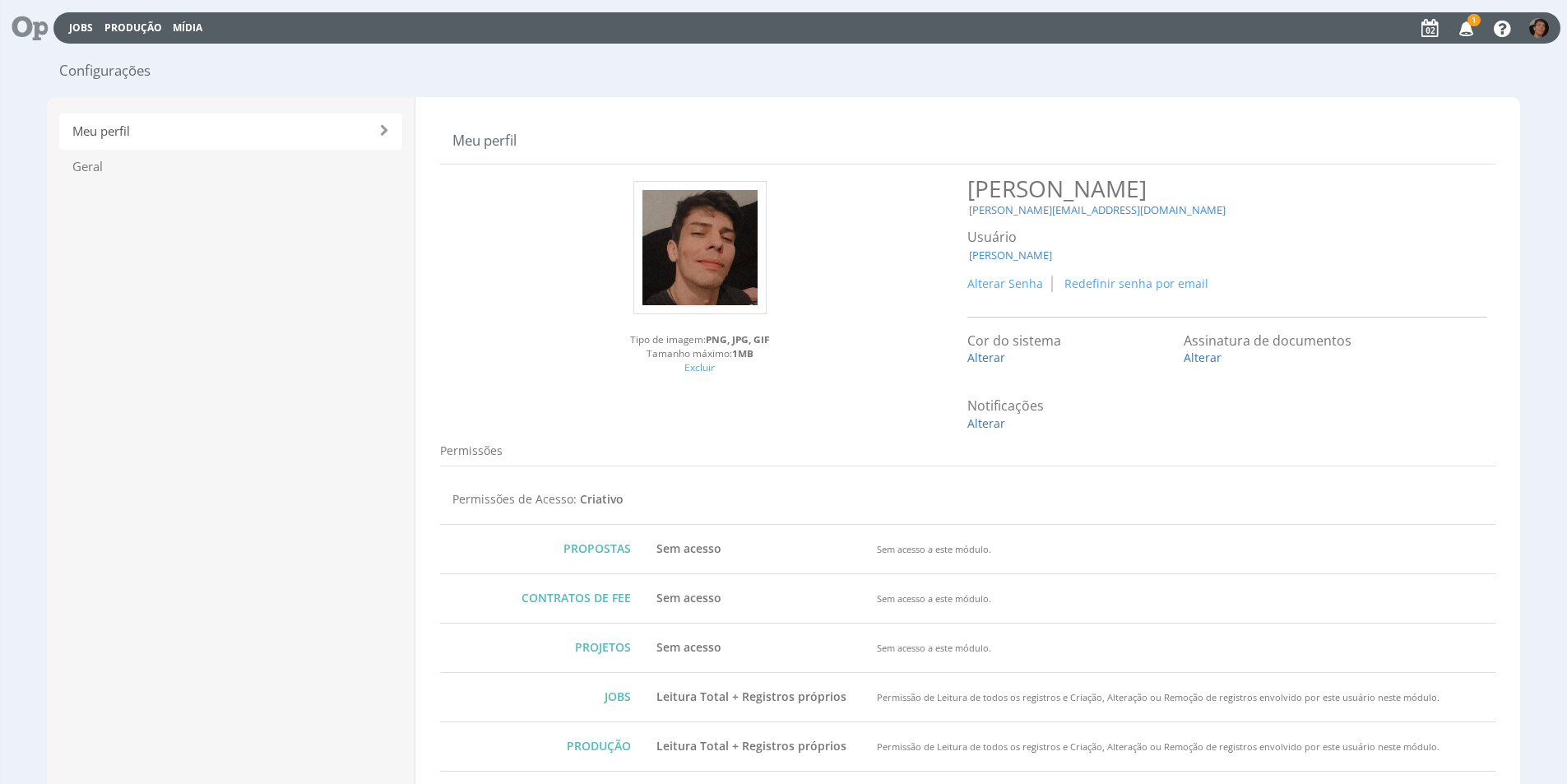
click at [78, 36] on div "Jobs Produção [GEOGRAPHIC_DATA] 1 Notificações acesse aqui . Ok" at bounding box center [807, 27] width 1507 height 31
click at [78, 32] on link "Jobs" at bounding box center [81, 27] width 23 height 14
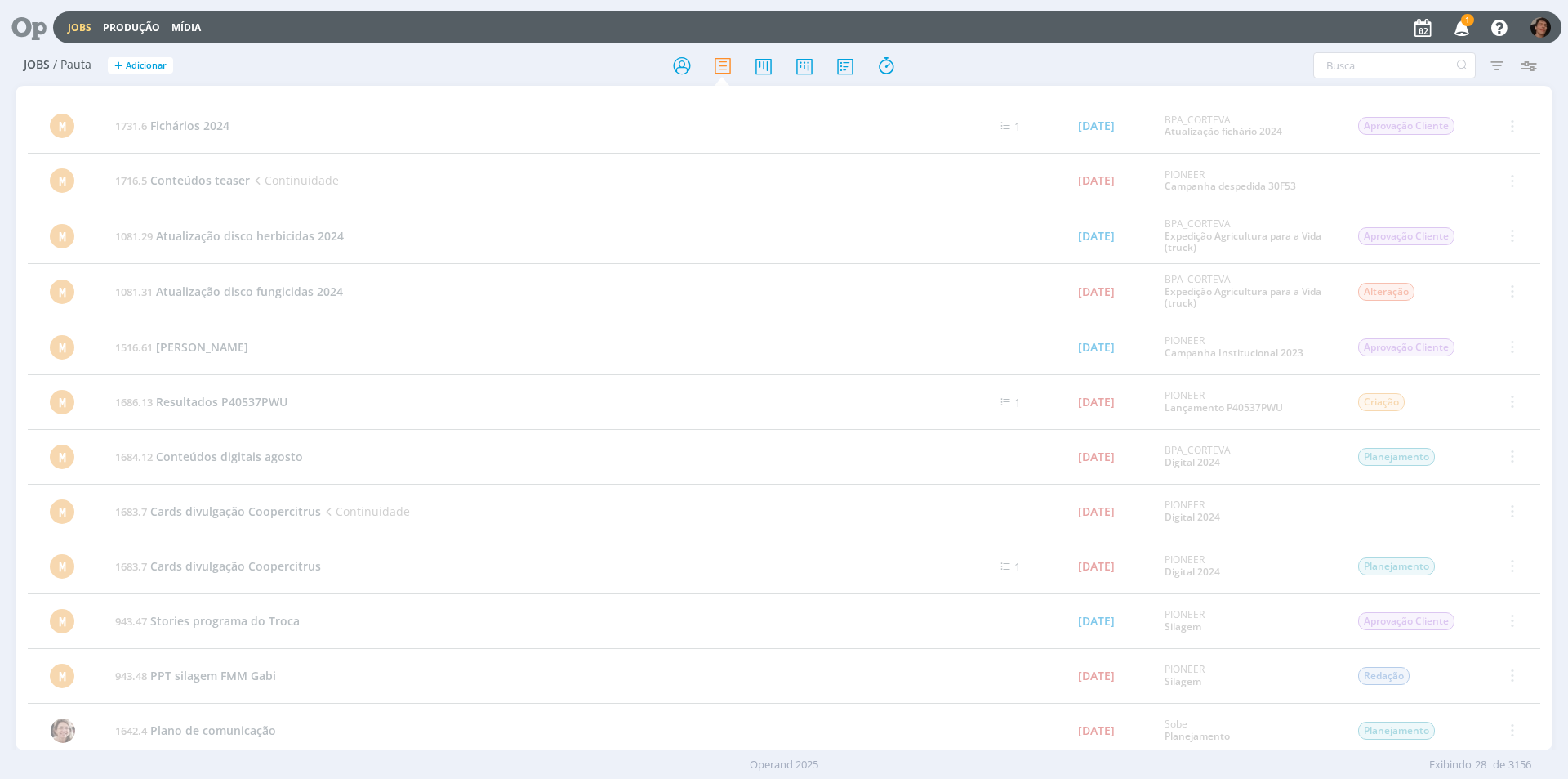
click at [72, 23] on link "Jobs" at bounding box center [79, 27] width 23 height 14
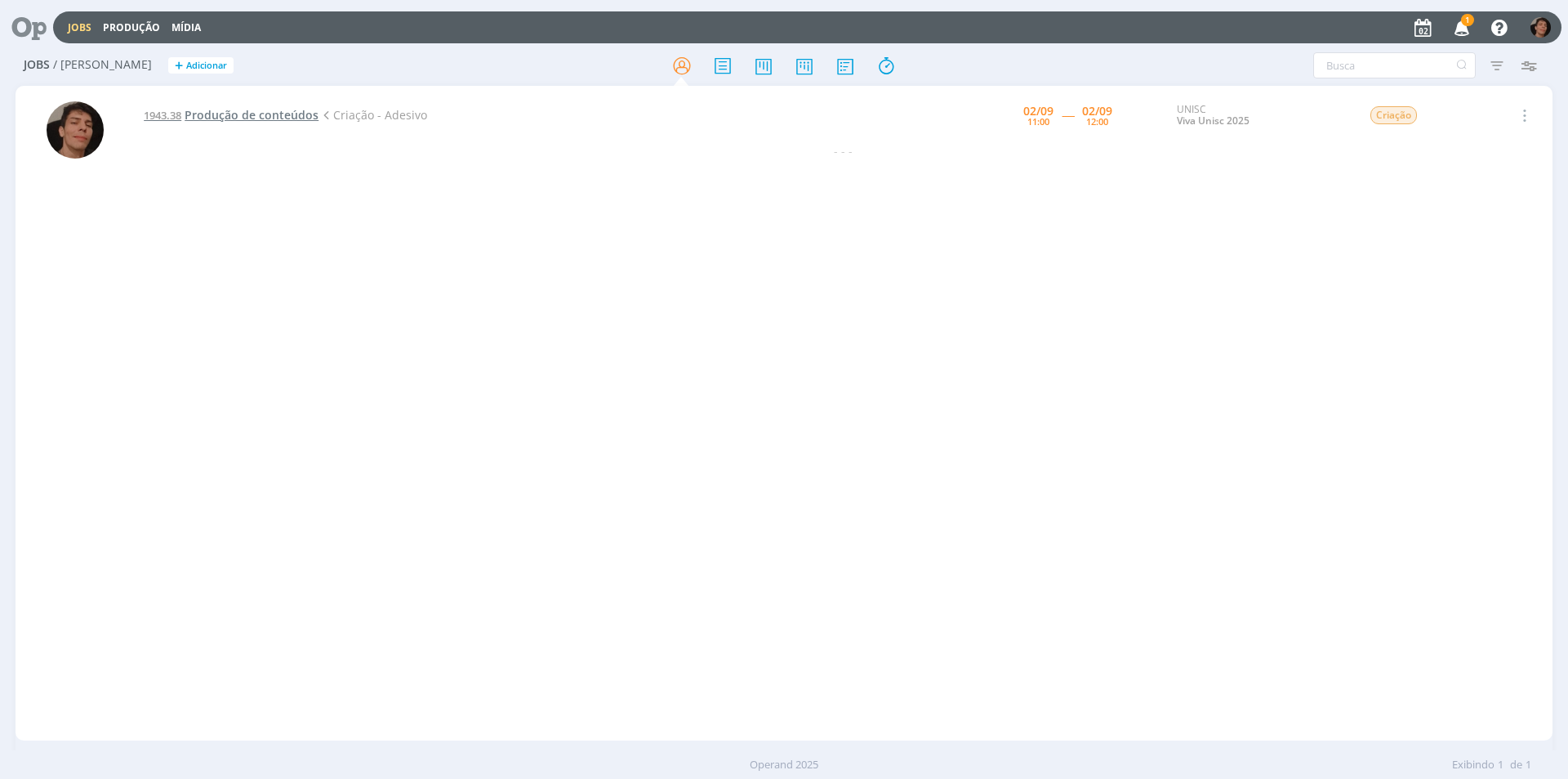
click at [264, 112] on span "Produção de conteúdos" at bounding box center [252, 114] width 134 height 16
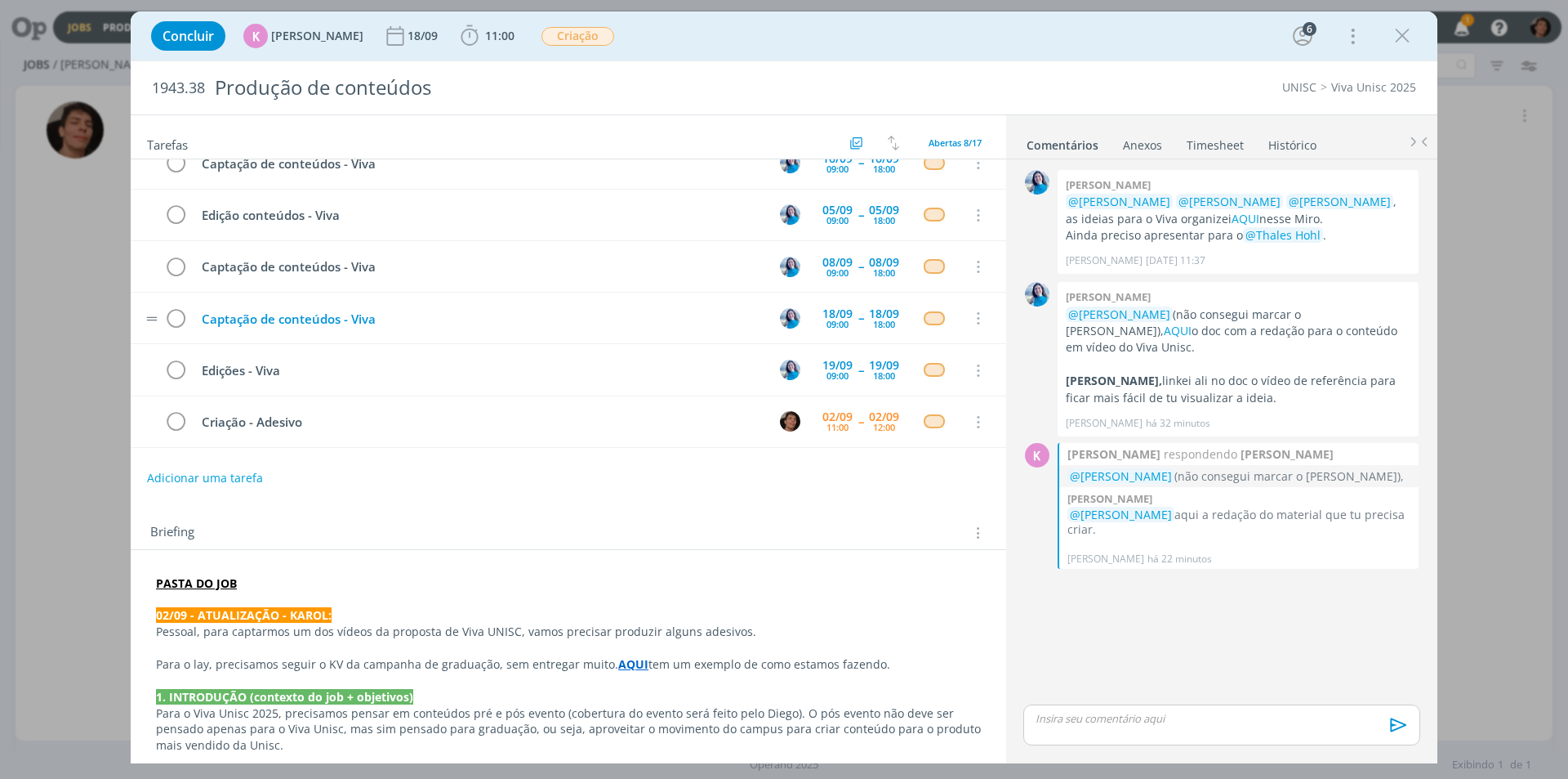
scroll to position [123, 0]
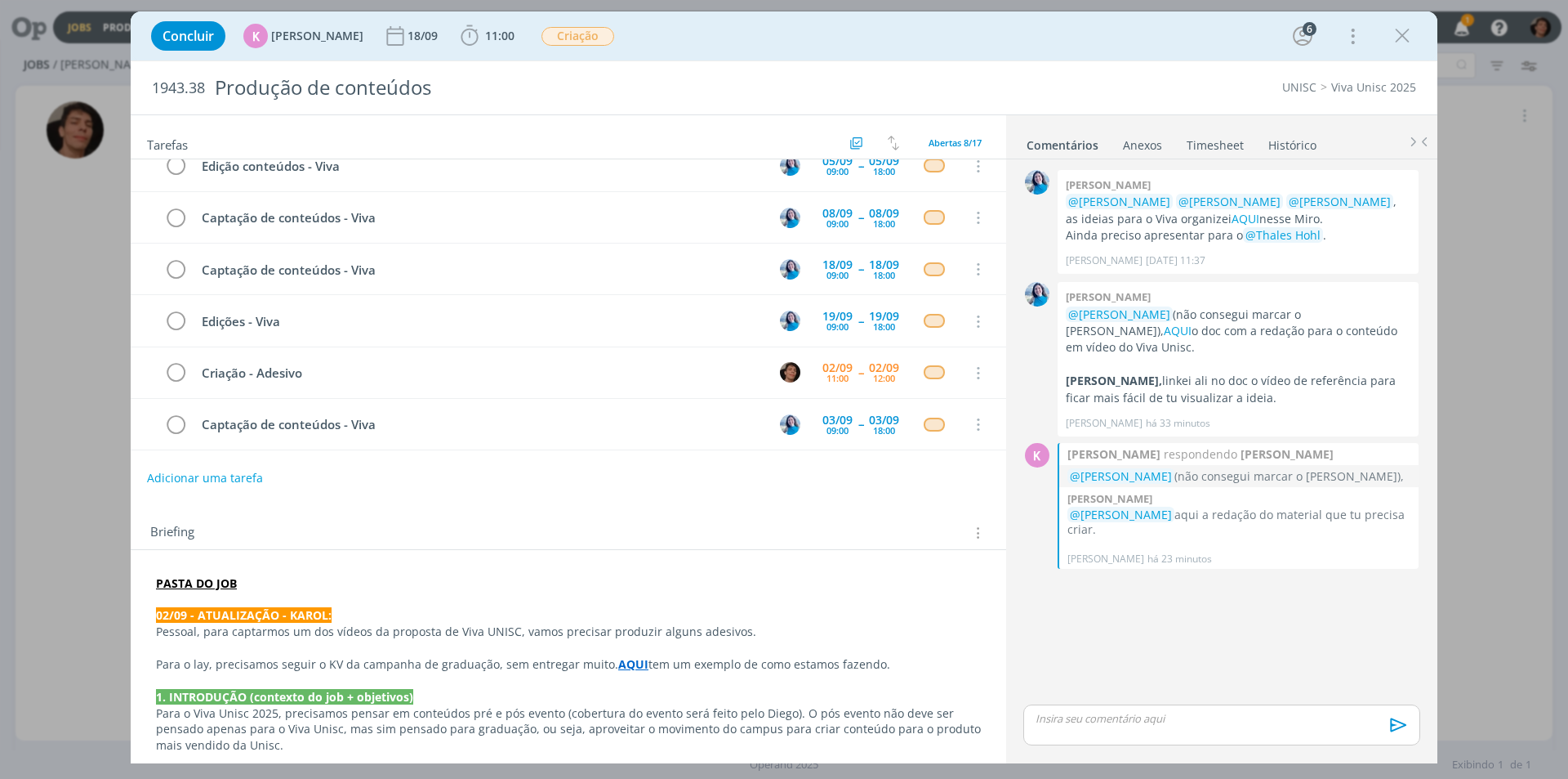
click at [8, 371] on div "Concluir K Karoline Arend 18/09 11:00 Iniciar Apontar Data * 02/09/2025 Horas *…" at bounding box center [784, 390] width 1568 height 779
click at [469, 37] on icon "dialog" at bounding box center [469, 35] width 24 height 24
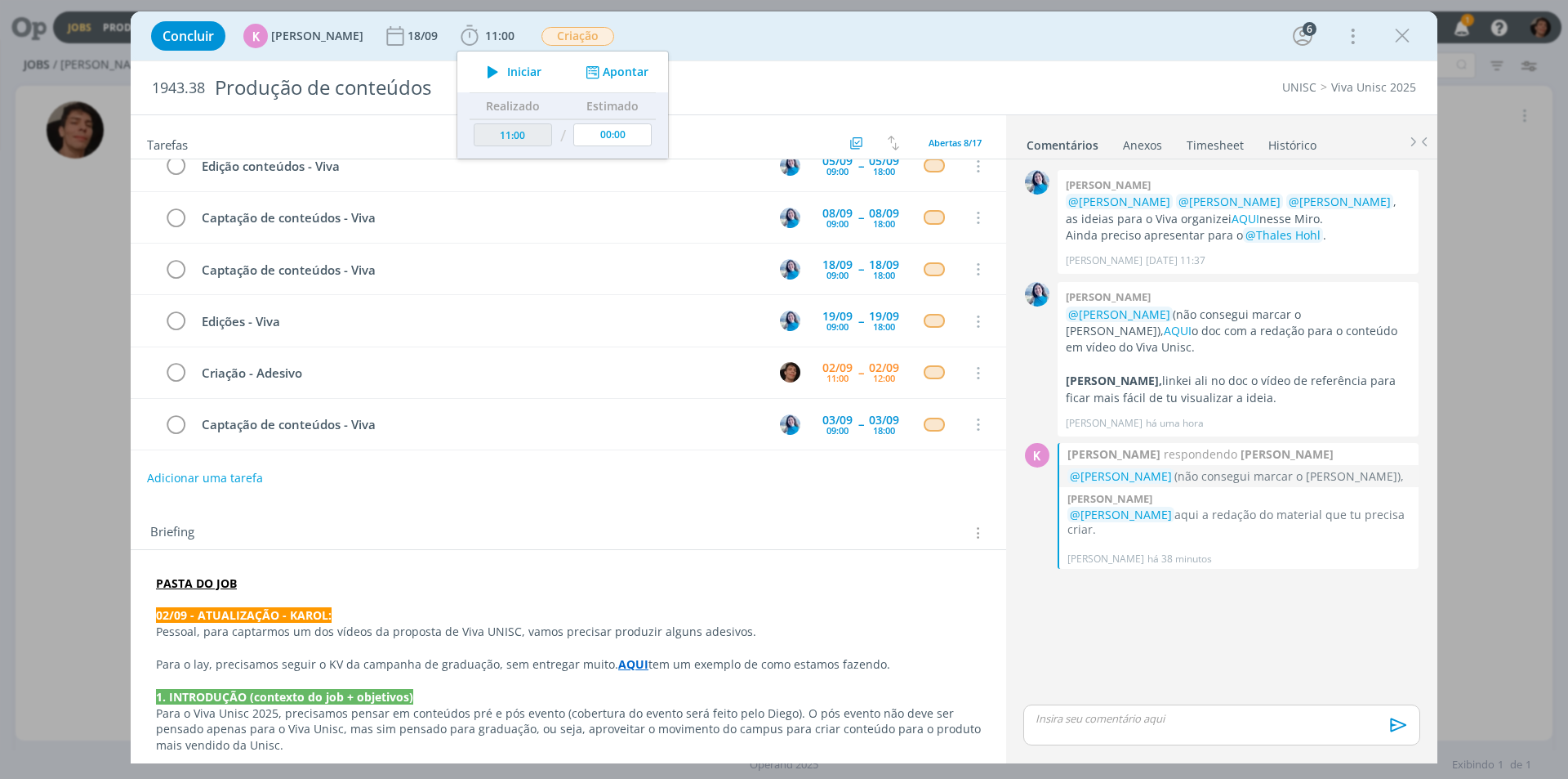
drag, startPoint x: 509, startPoint y: 75, endPoint x: 670, endPoint y: 58, distance: 161.9
click at [509, 76] on span "Iniciar" at bounding box center [524, 72] width 34 height 11
click at [485, 69] on icon "dialog" at bounding box center [493, 72] width 29 height 21
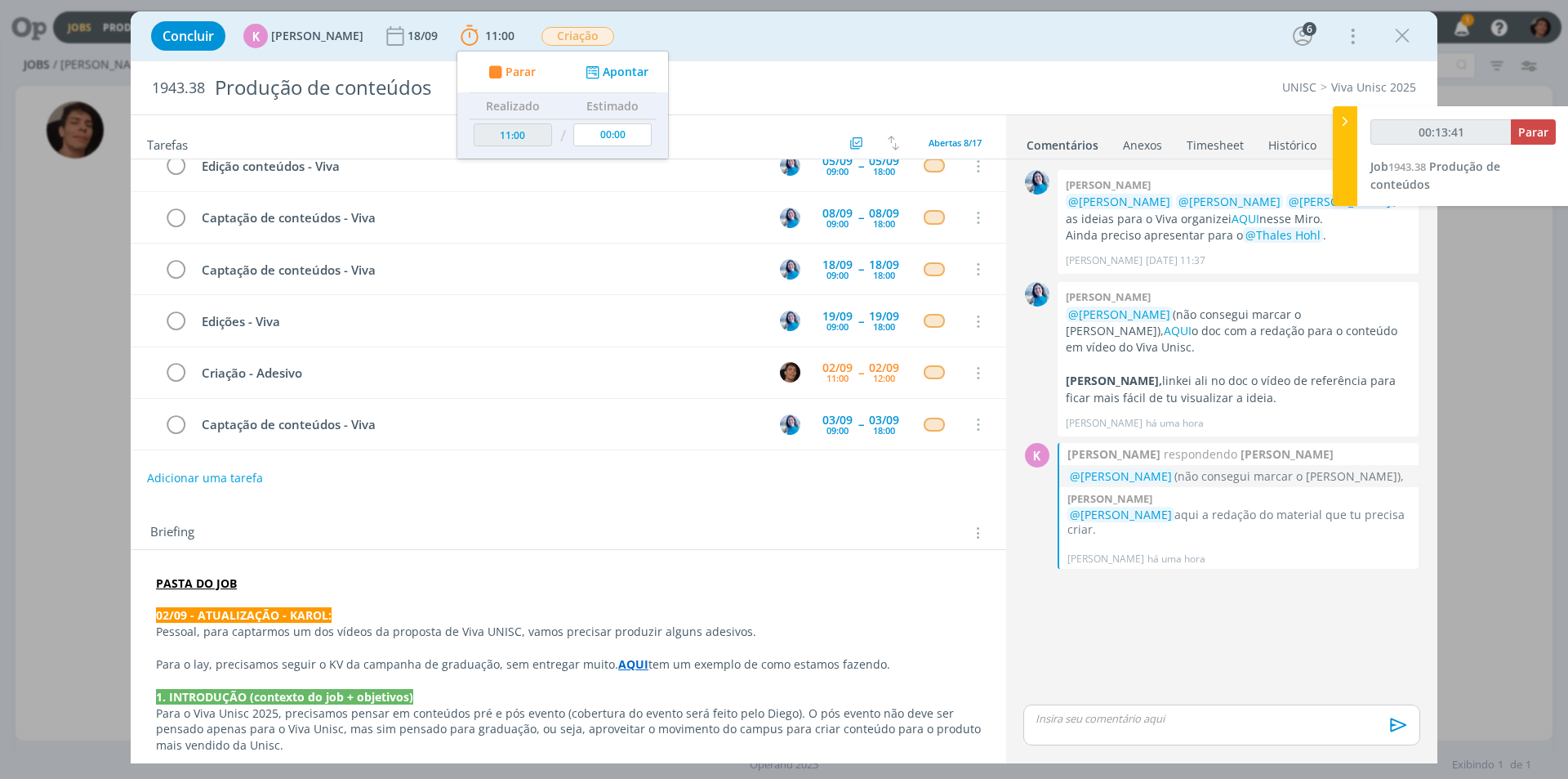
type input "00:13:42"
click at [506, 70] on span "Parar" at bounding box center [520, 72] width 31 height 11
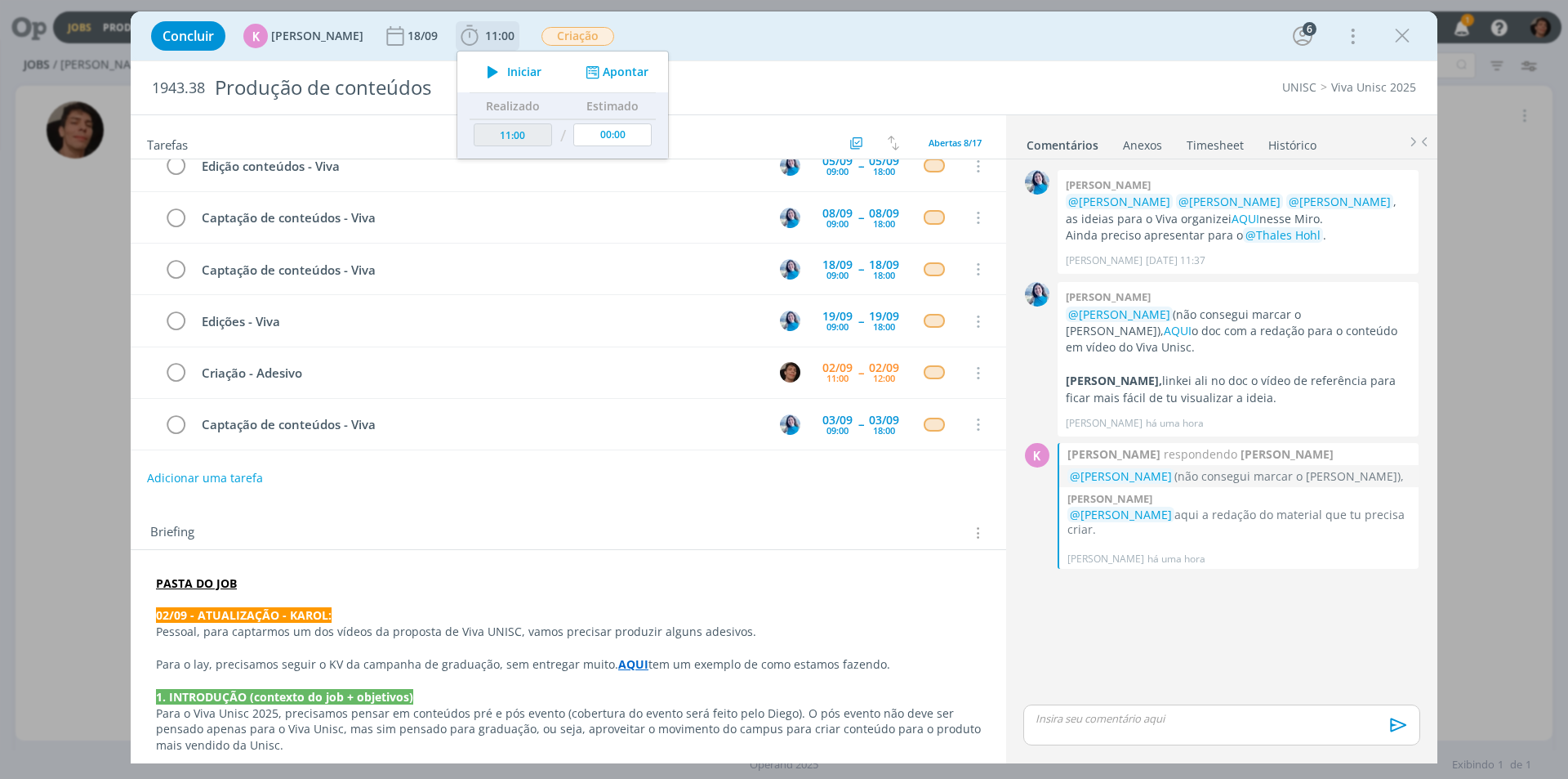
type input "11:14"
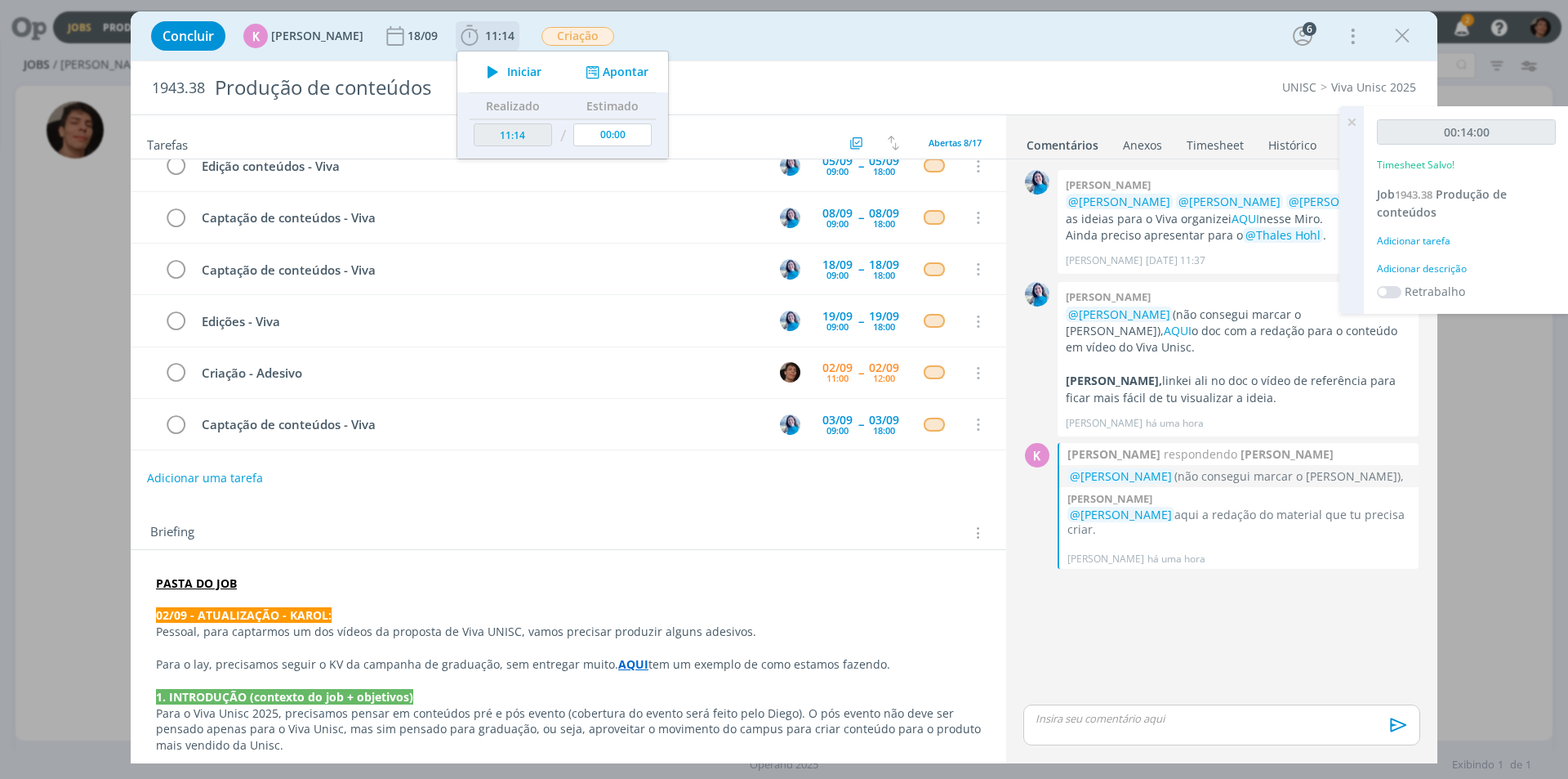
click at [507, 71] on span "Iniciar" at bounding box center [524, 72] width 34 height 11
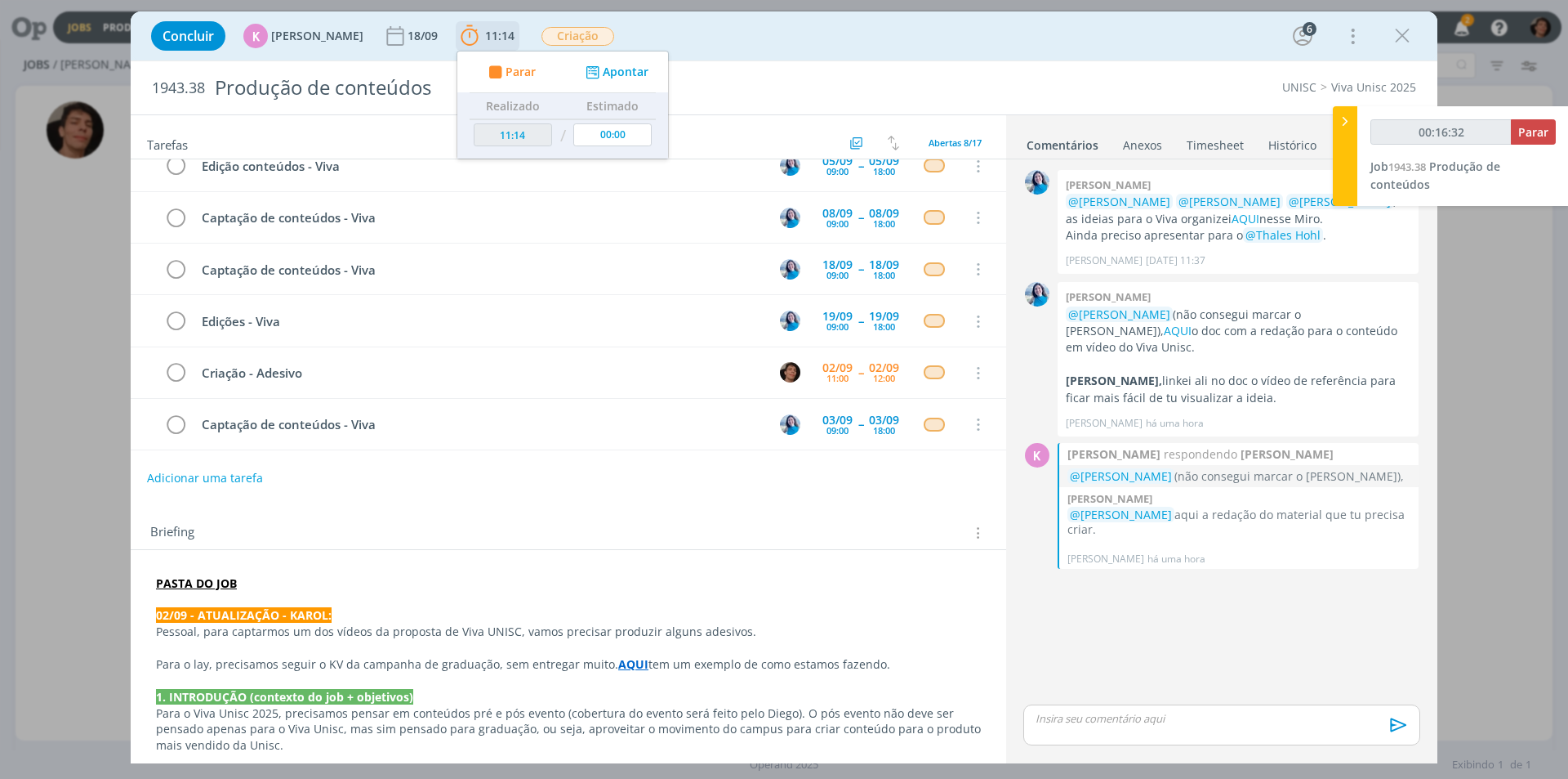
type input "00:16:33"
click at [516, 70] on span "Parar" at bounding box center [520, 72] width 31 height 11
type input "11:31"
type input "00:17:00"
